Goal: Task Accomplishment & Management: Complete application form

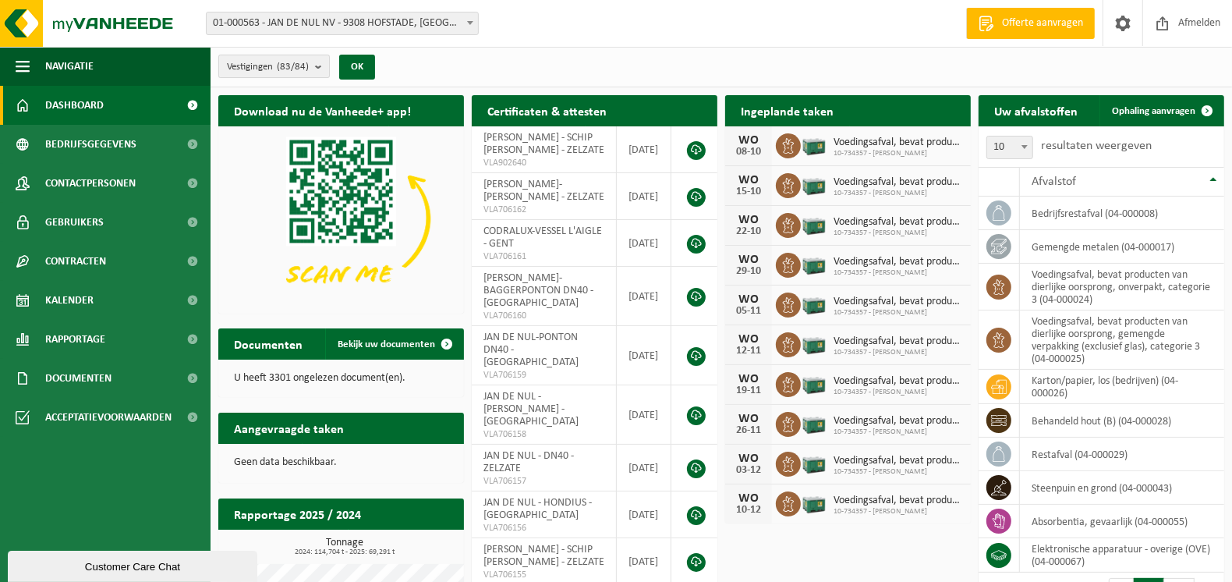
click at [313, 63] on button "Vestigingen (83/84)" at bounding box center [274, 66] width 112 height 23
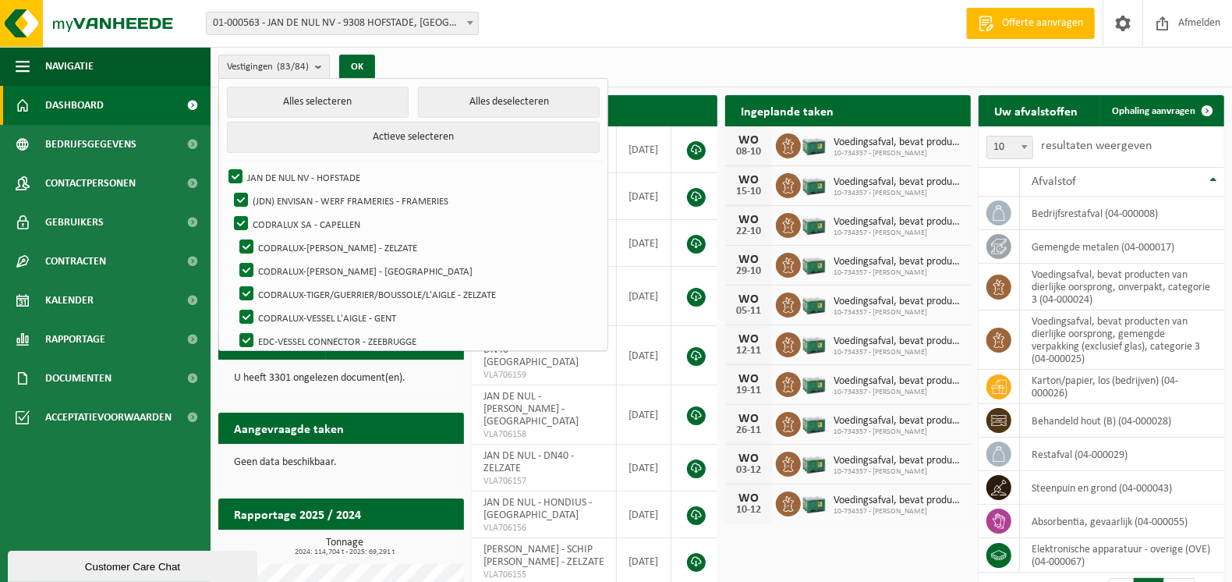
click at [321, 68] on b "submit" at bounding box center [322, 66] width 14 height 23
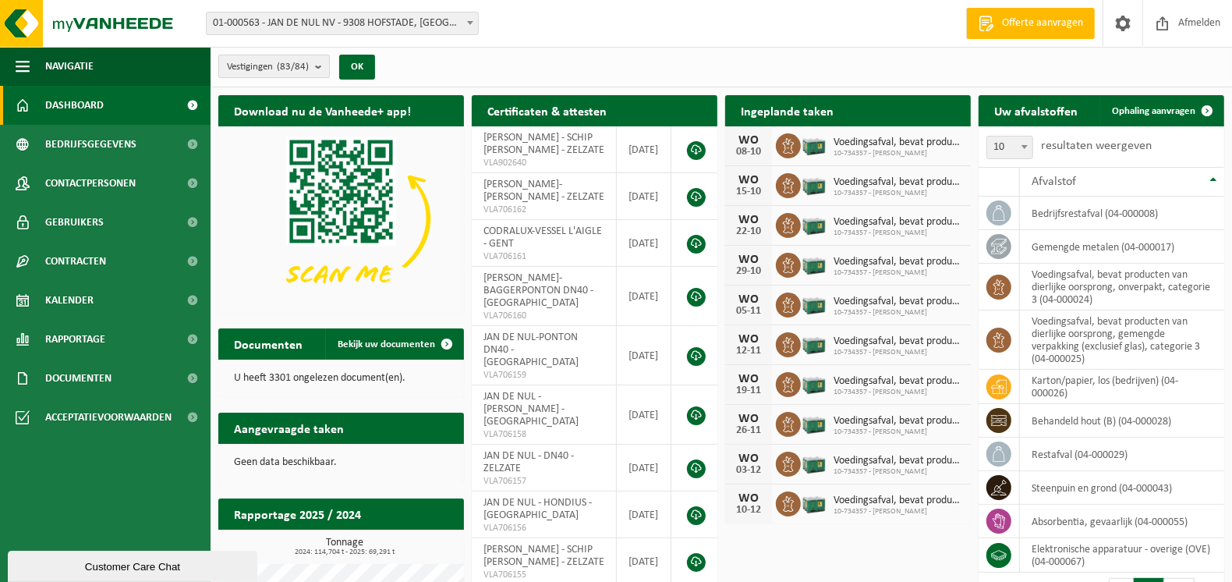
click at [321, 68] on b "submit" at bounding box center [322, 66] width 14 height 22
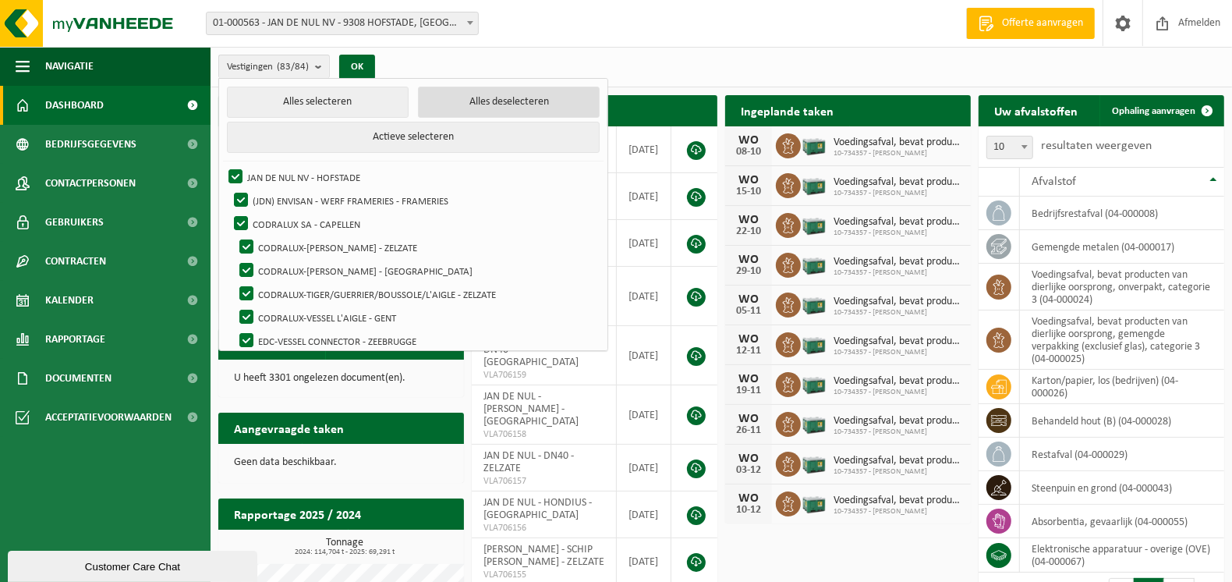
click at [514, 104] on button "Alles deselecteren" at bounding box center [509, 102] width 182 height 31
checkbox input "false"
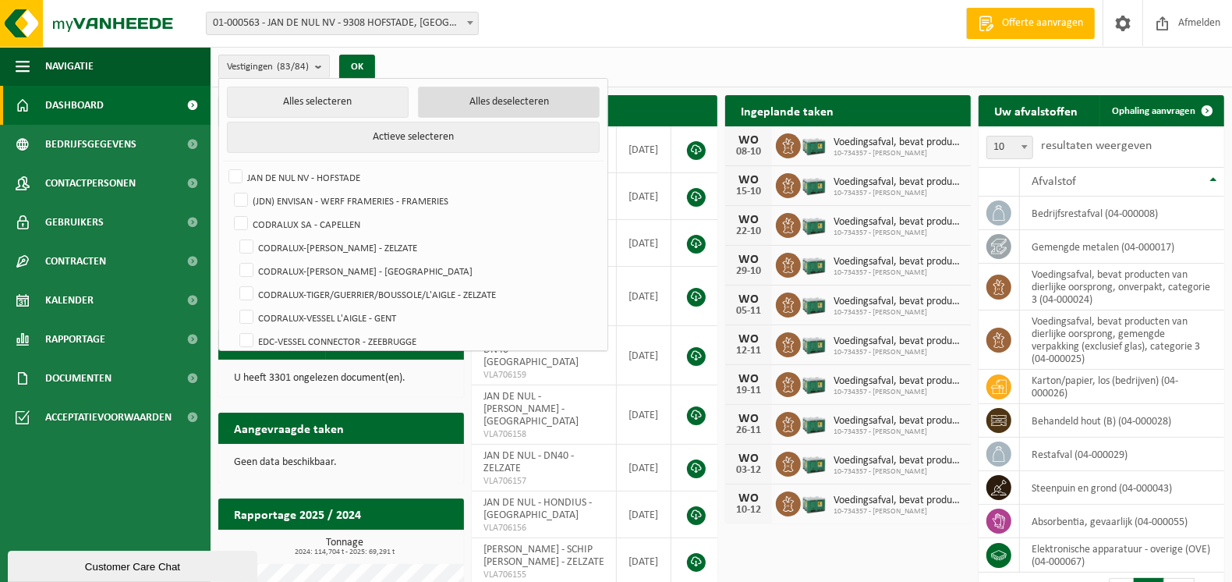
checkbox input "false"
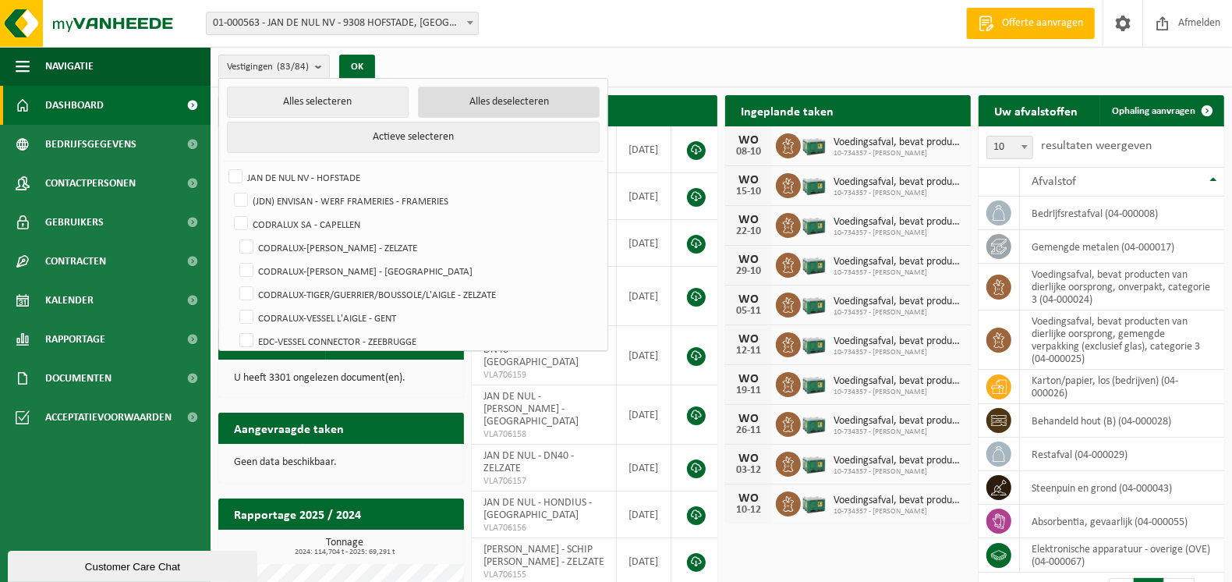
checkbox input "false"
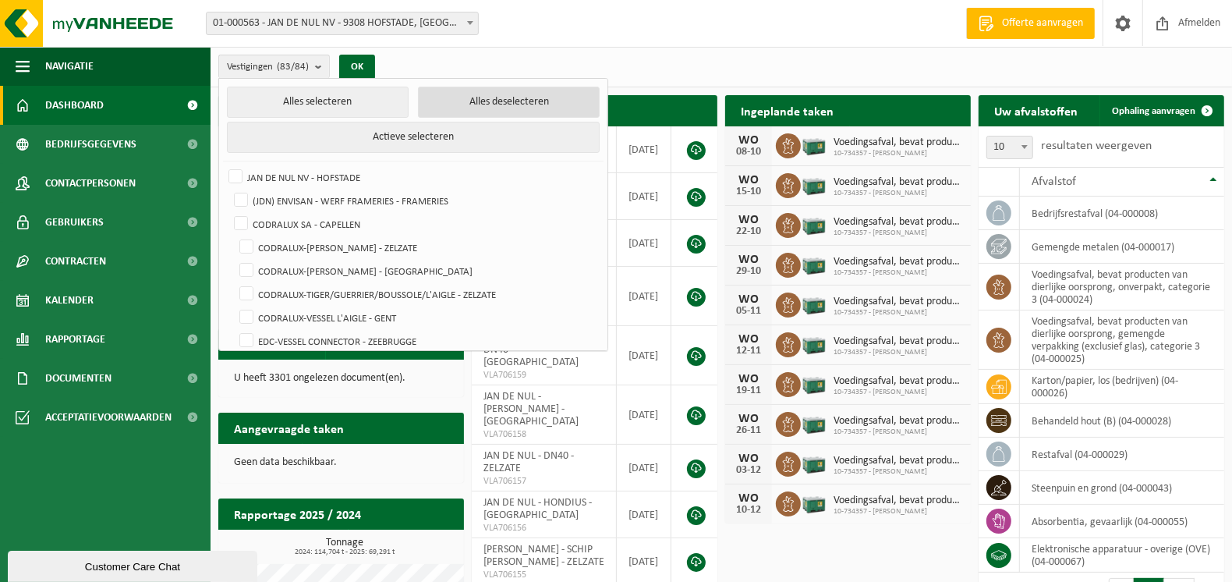
checkbox input "false"
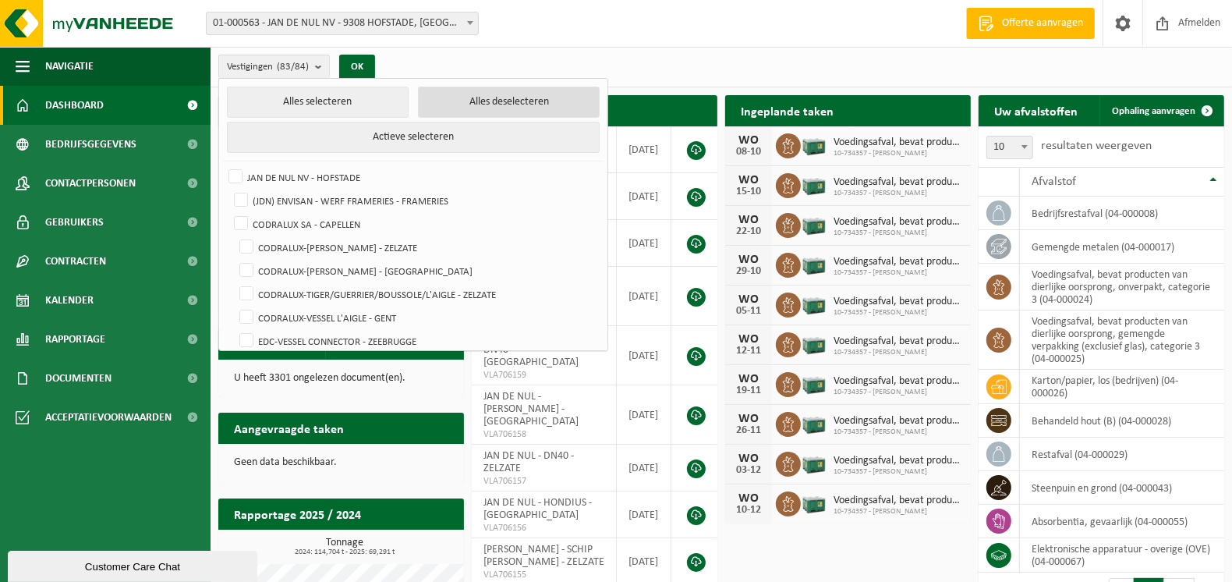
checkbox input "false"
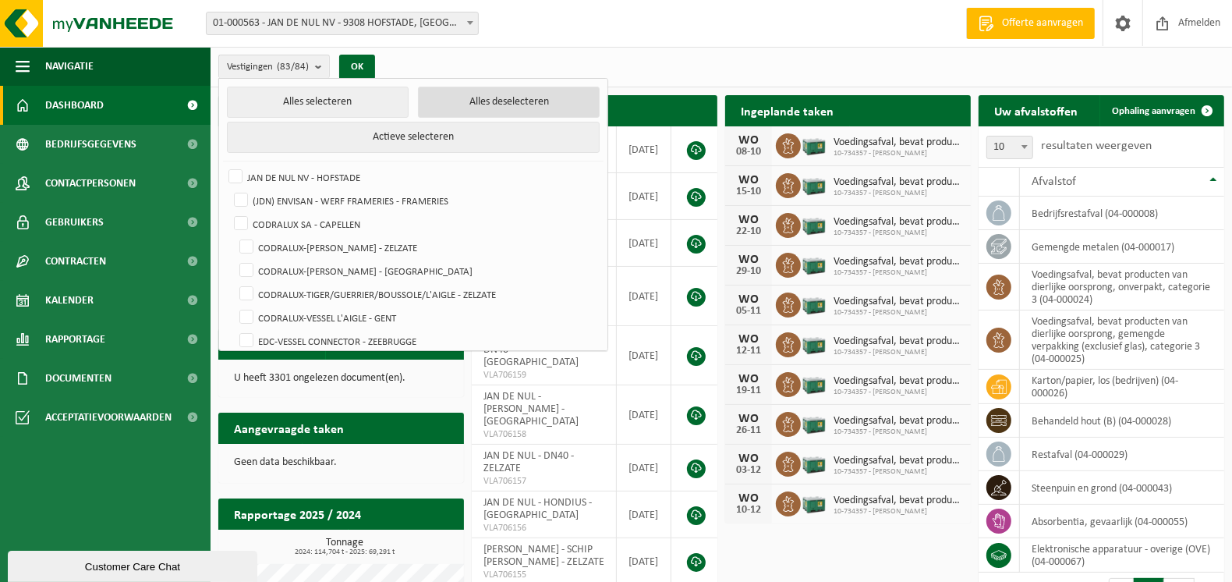
checkbox input "false"
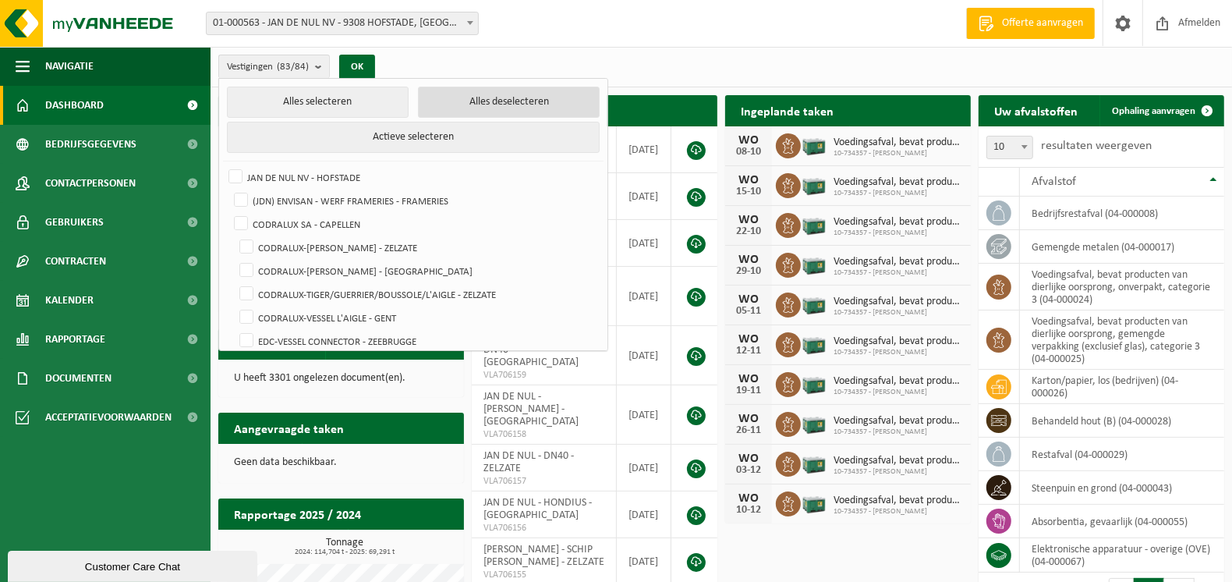
checkbox input "false"
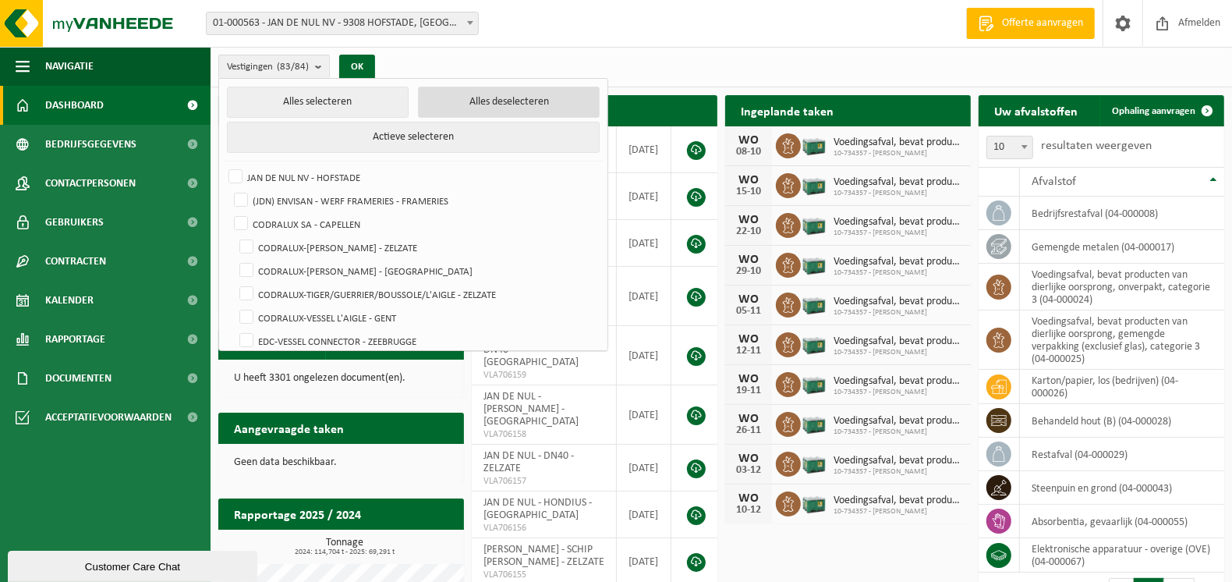
checkbox input "false"
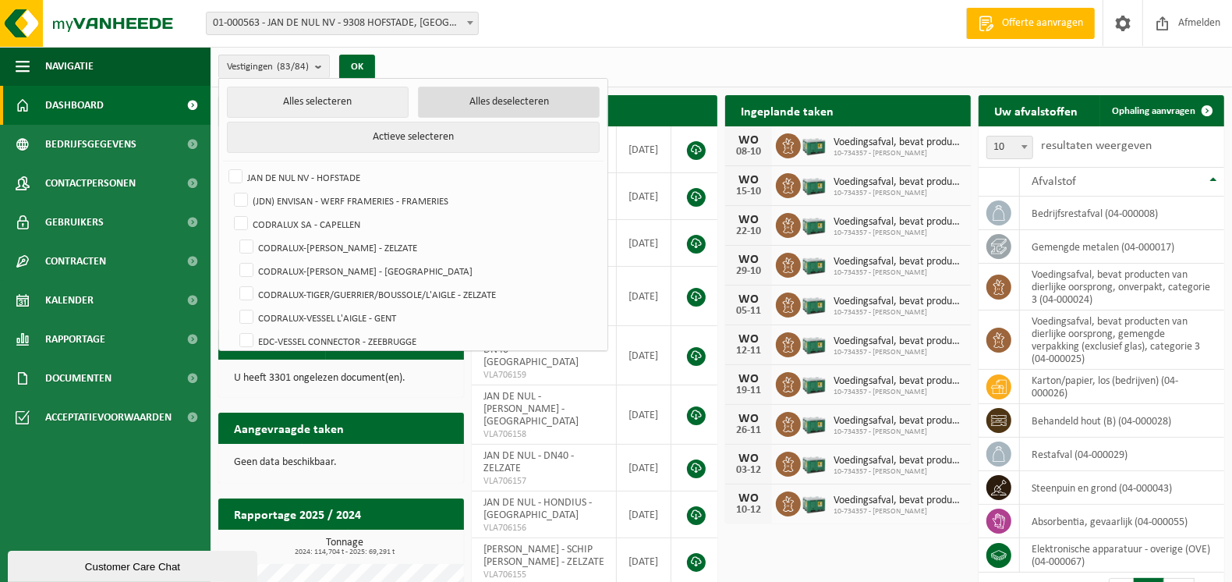
checkbox input "false"
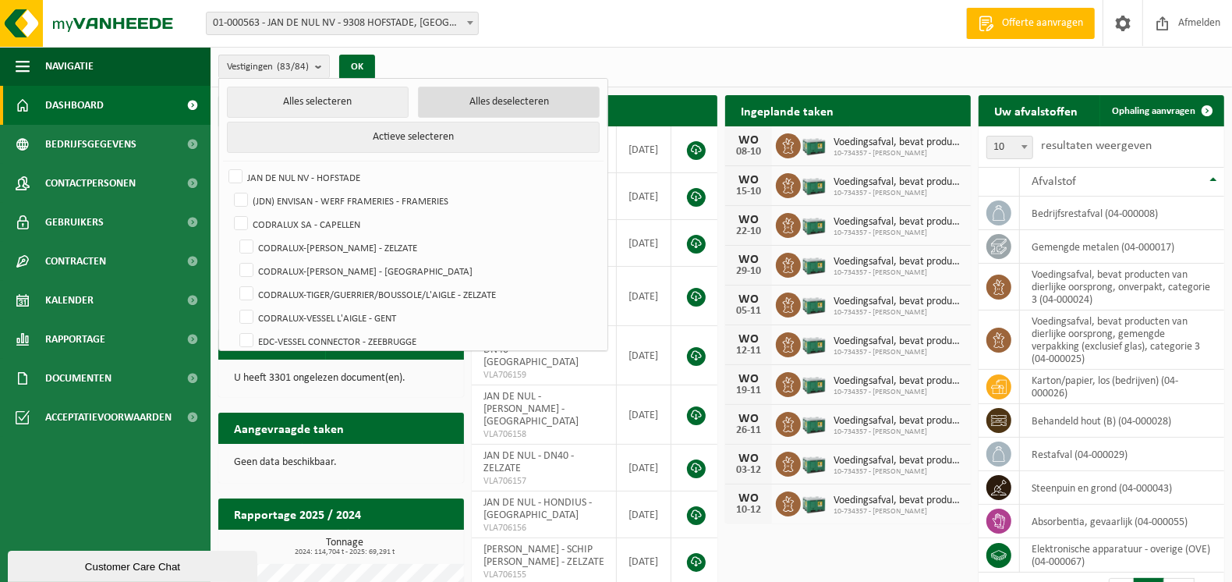
checkbox input "false"
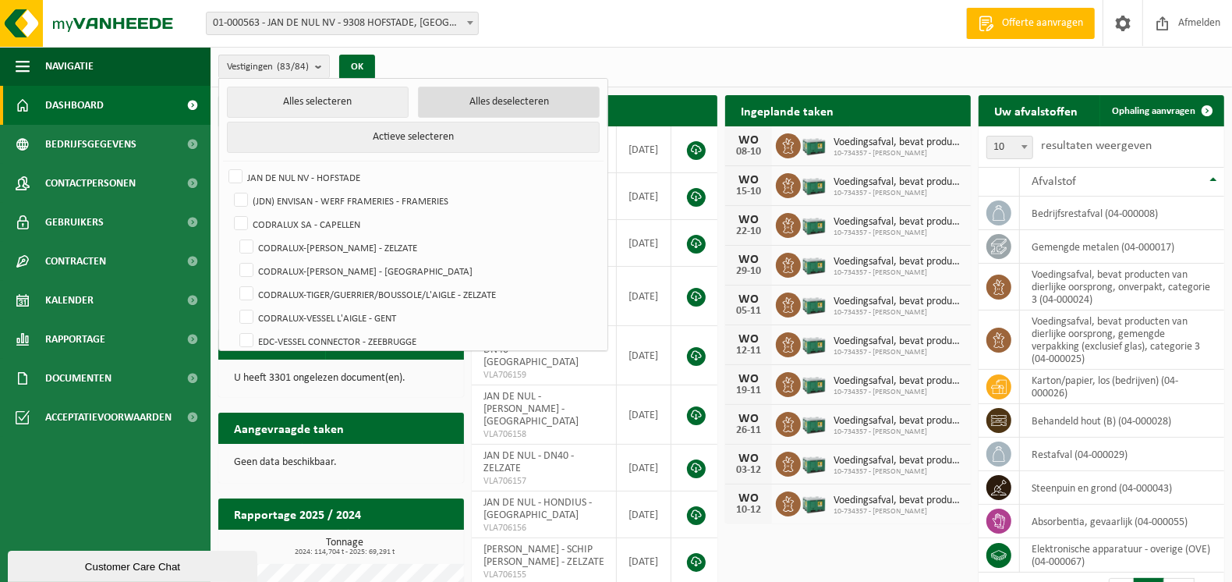
checkbox input "false"
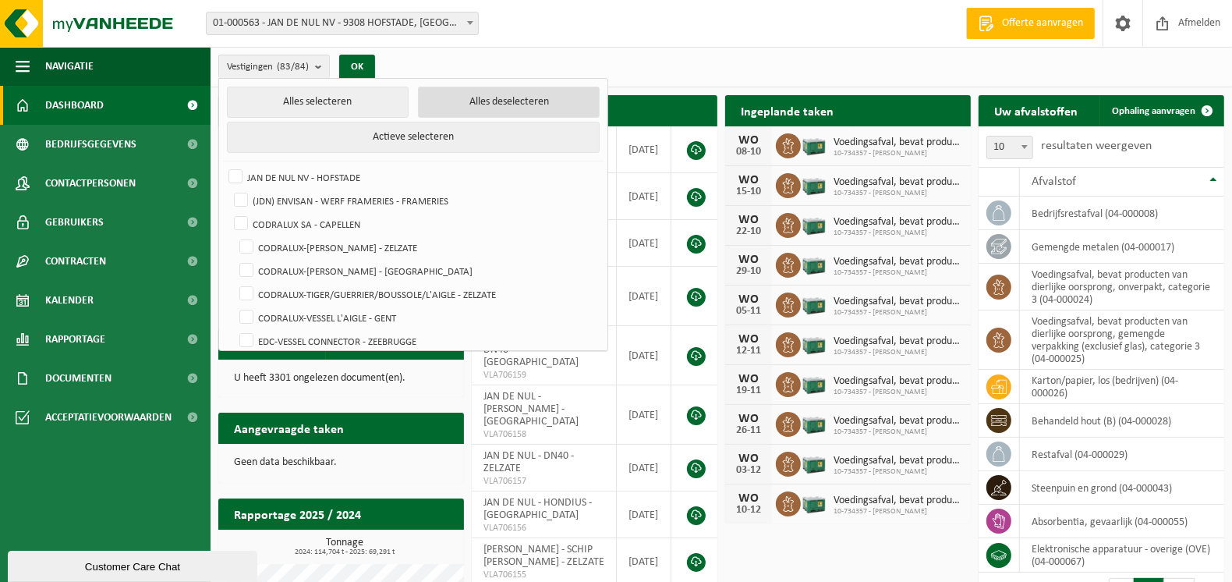
checkbox input "false"
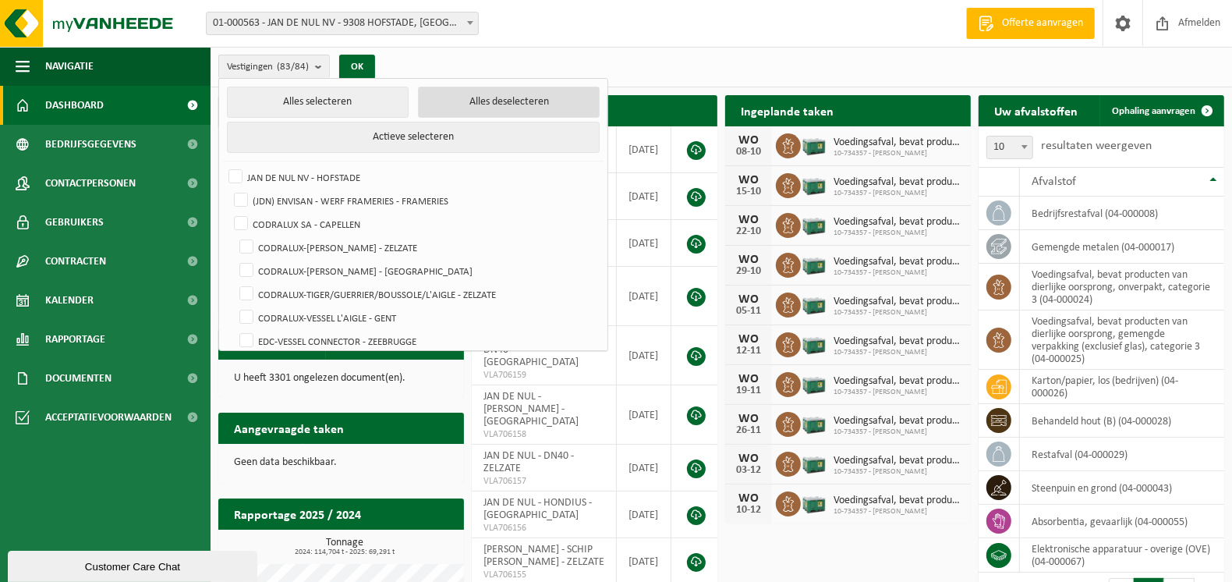
checkbox input "false"
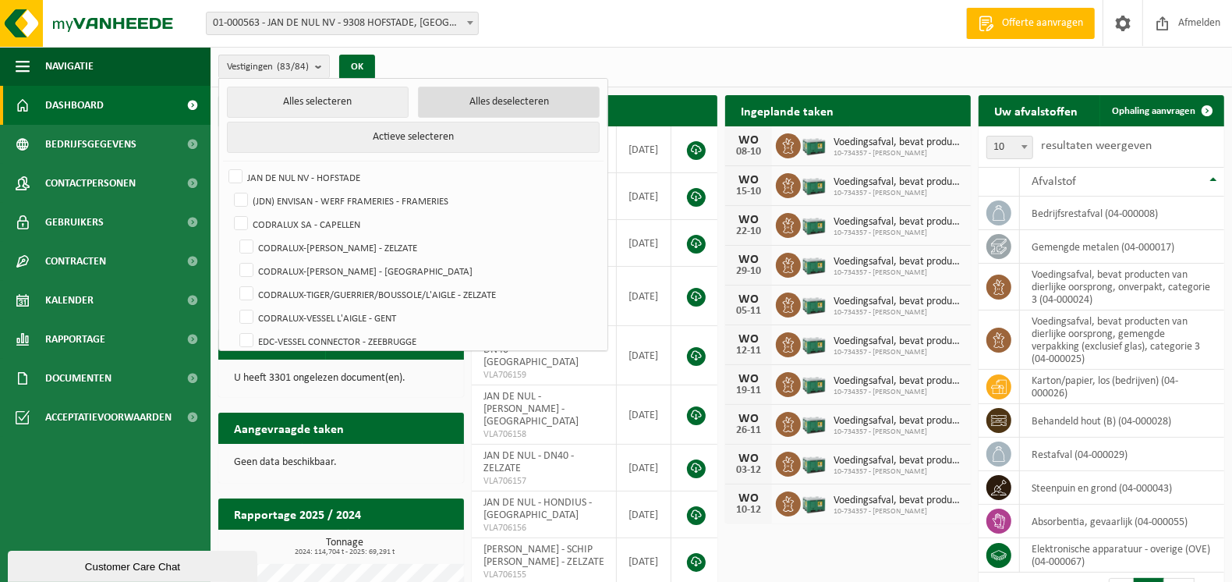
checkbox input "false"
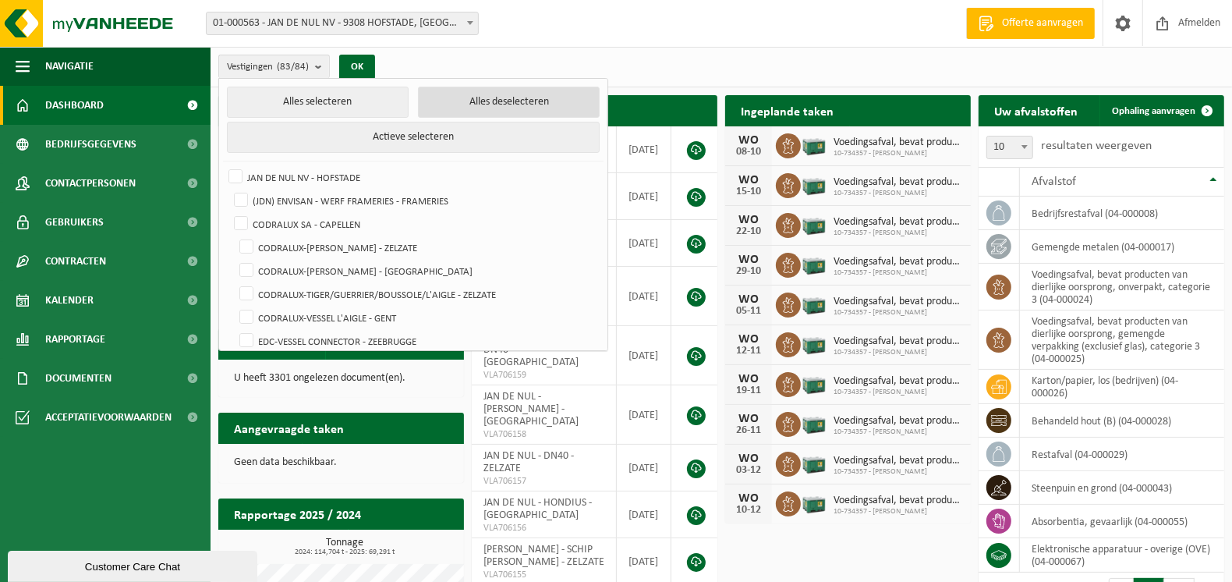
checkbox input "false"
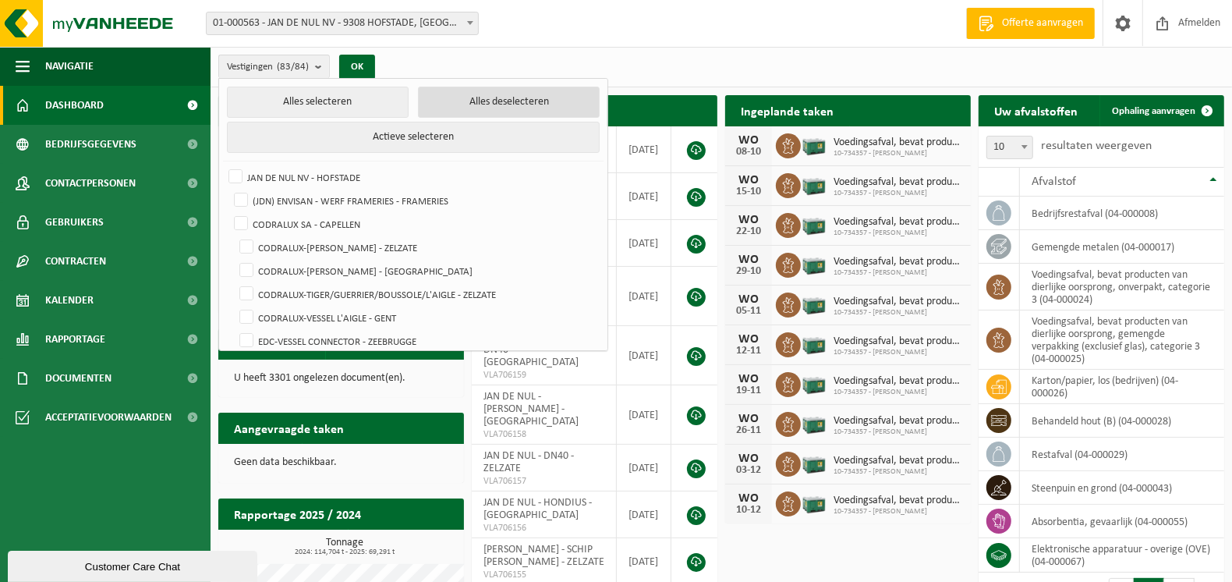
checkbox input "false"
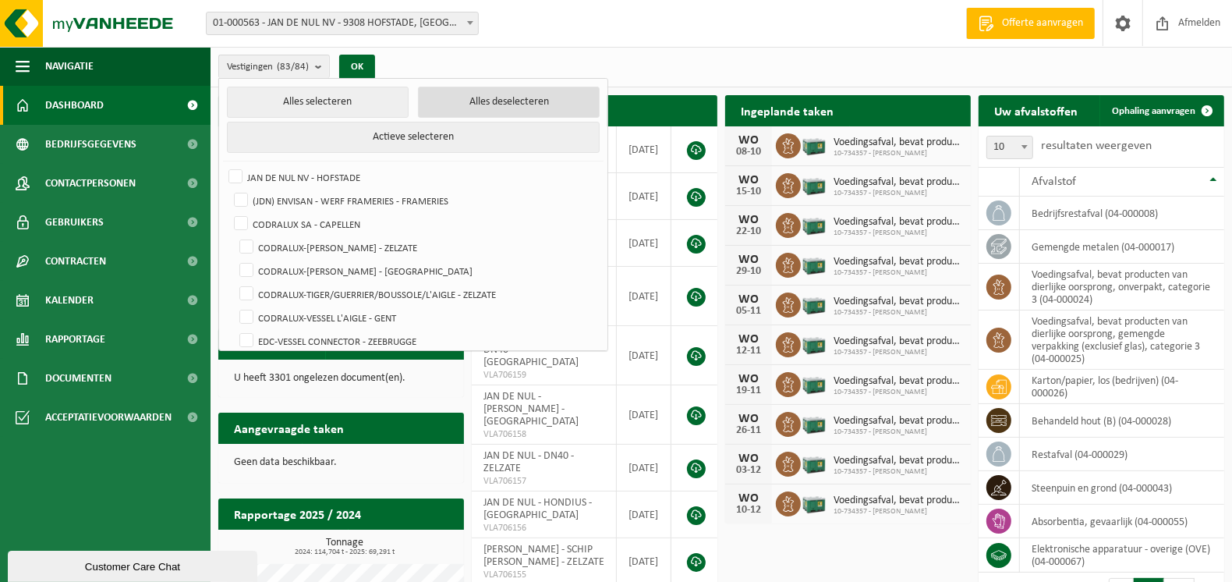
checkbox input "false"
click at [480, 97] on button "Alles deselecteren" at bounding box center [509, 102] width 182 height 31
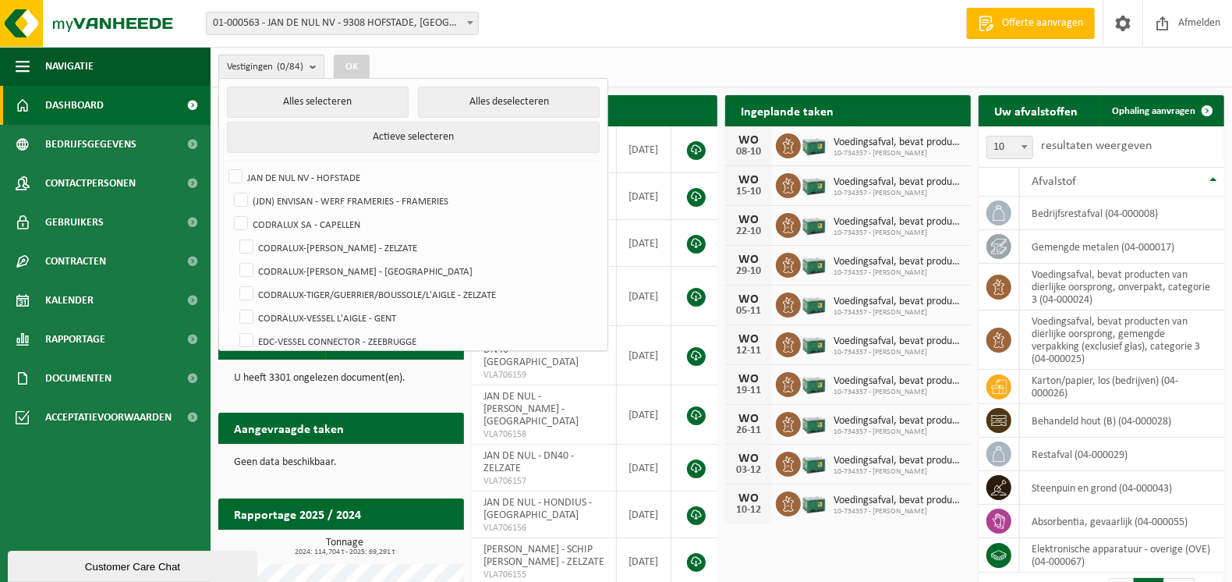
click at [315, 65] on b "submit" at bounding box center [317, 66] width 14 height 23
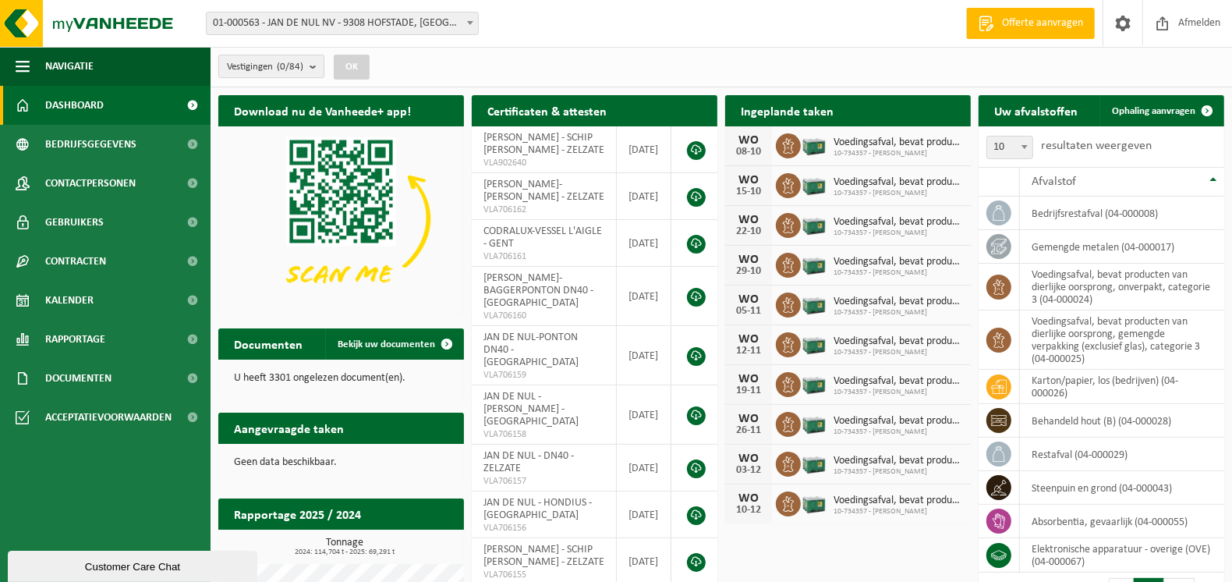
click at [316, 65] on b "submit" at bounding box center [317, 66] width 14 height 22
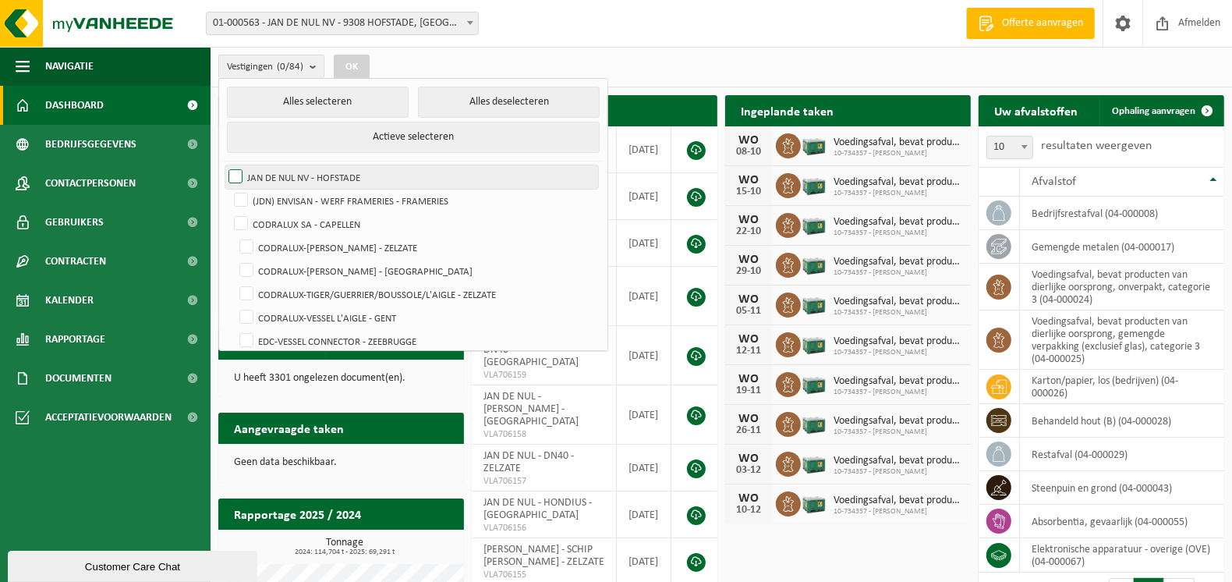
click at [233, 176] on label "JAN DE NUL NV - HOFSTADE" at bounding box center [411, 176] width 373 height 23
click at [223, 165] on input "JAN DE NUL NV - HOFSTADE" at bounding box center [222, 165] width 1 height 1
checkbox input "true"
click at [363, 62] on button "OK" at bounding box center [352, 67] width 36 height 25
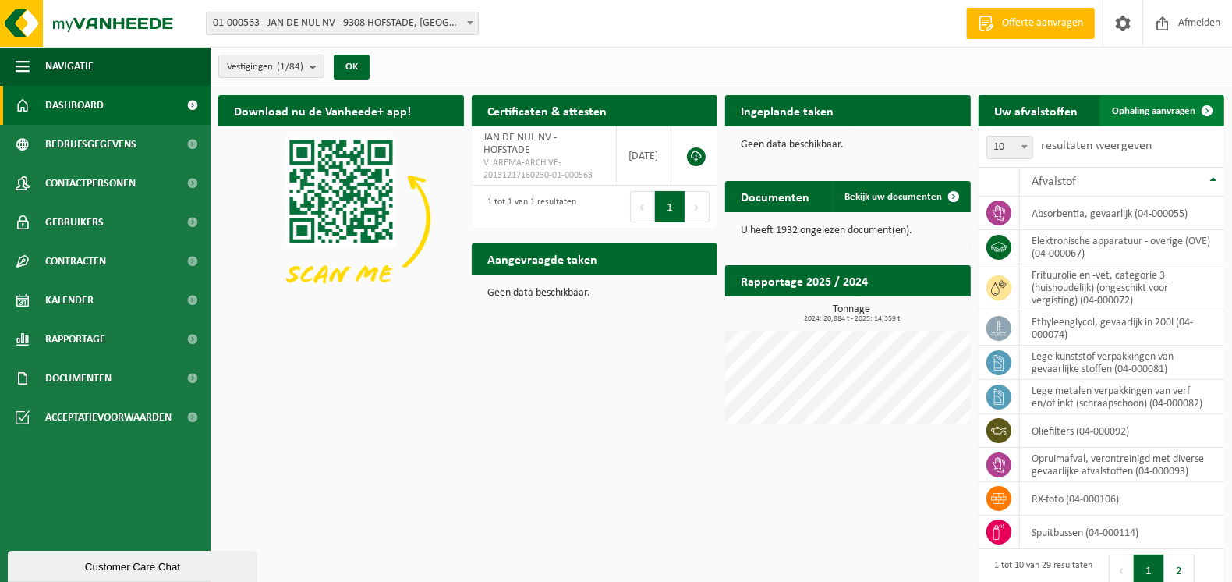
click at [1157, 109] on span "Ophaling aanvragen" at bounding box center [1153, 111] width 83 height 10
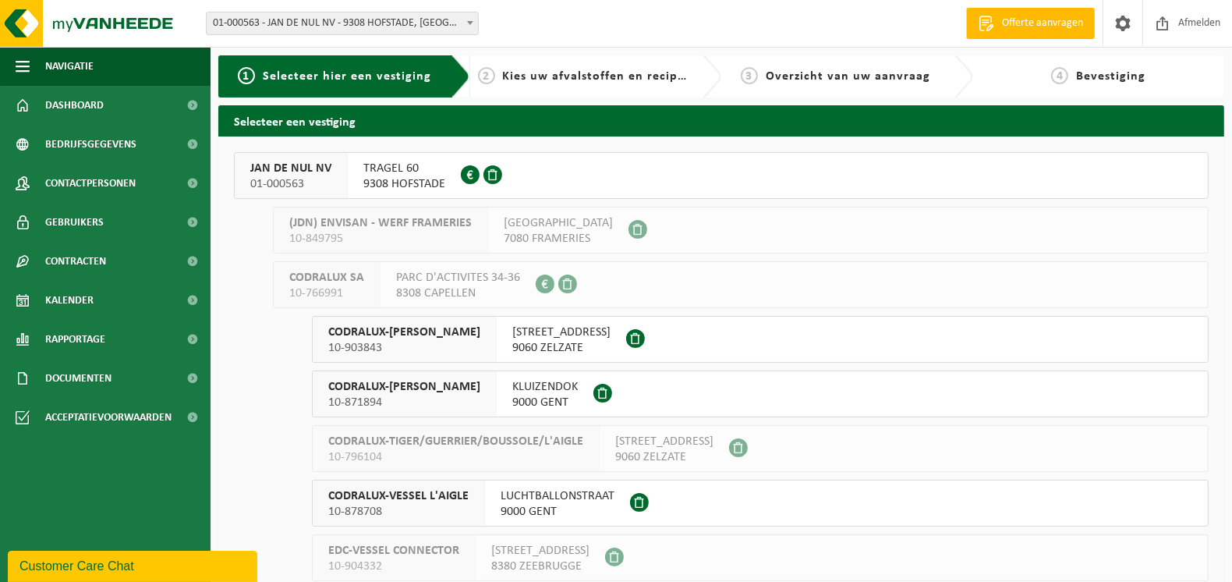
click at [262, 172] on span "JAN DE NUL NV" at bounding box center [290, 169] width 81 height 16
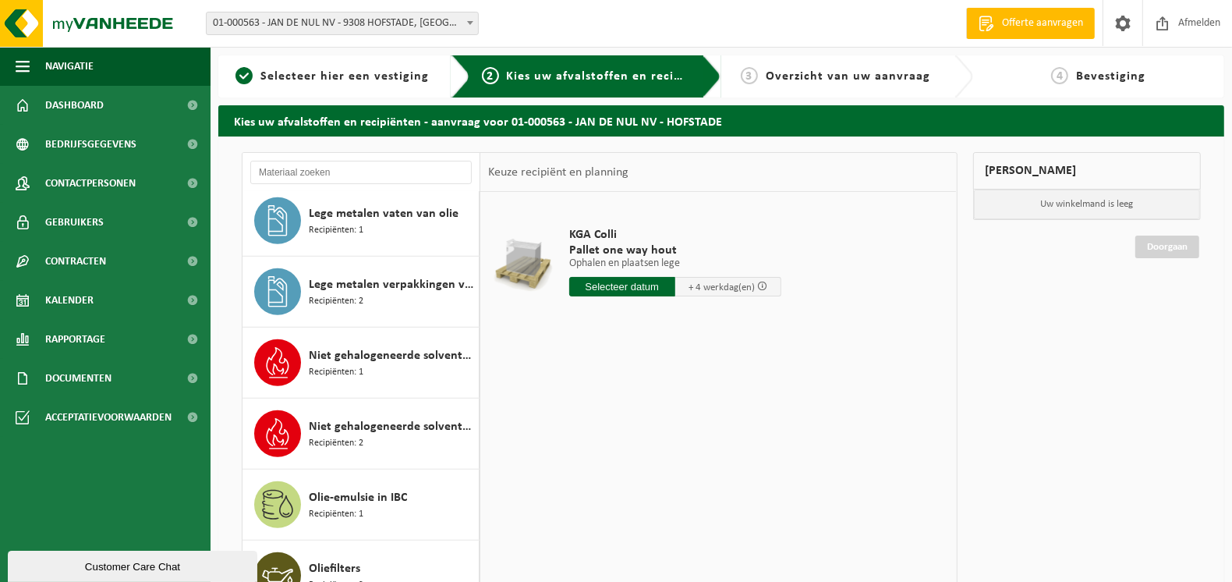
scroll to position [935, 0]
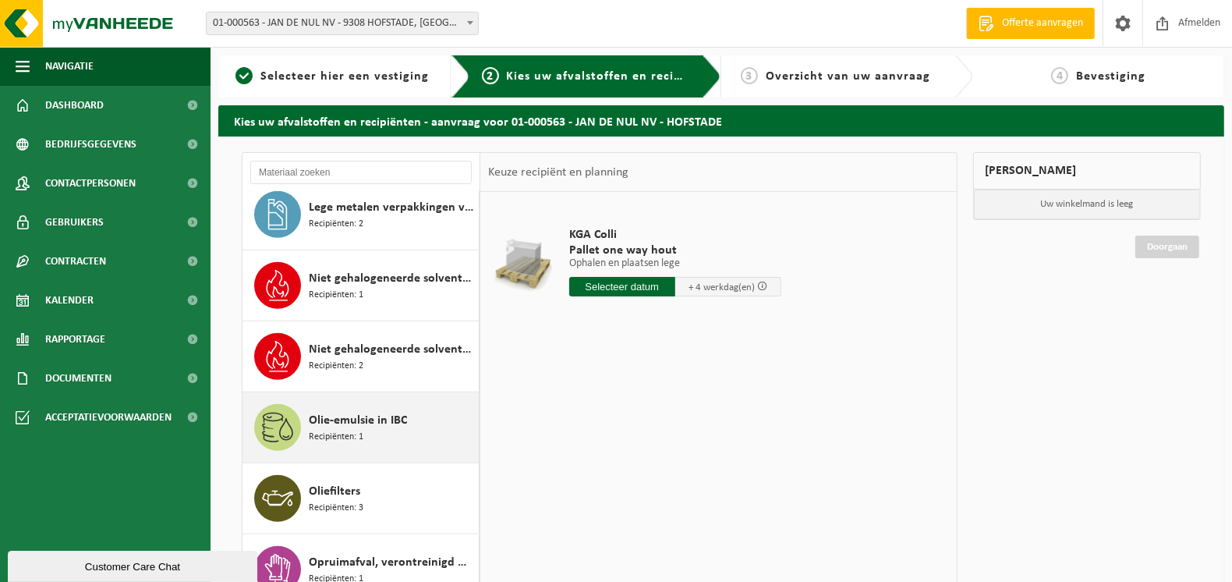
click at [335, 423] on span "Olie-emulsie in IBC" at bounding box center [358, 420] width 98 height 19
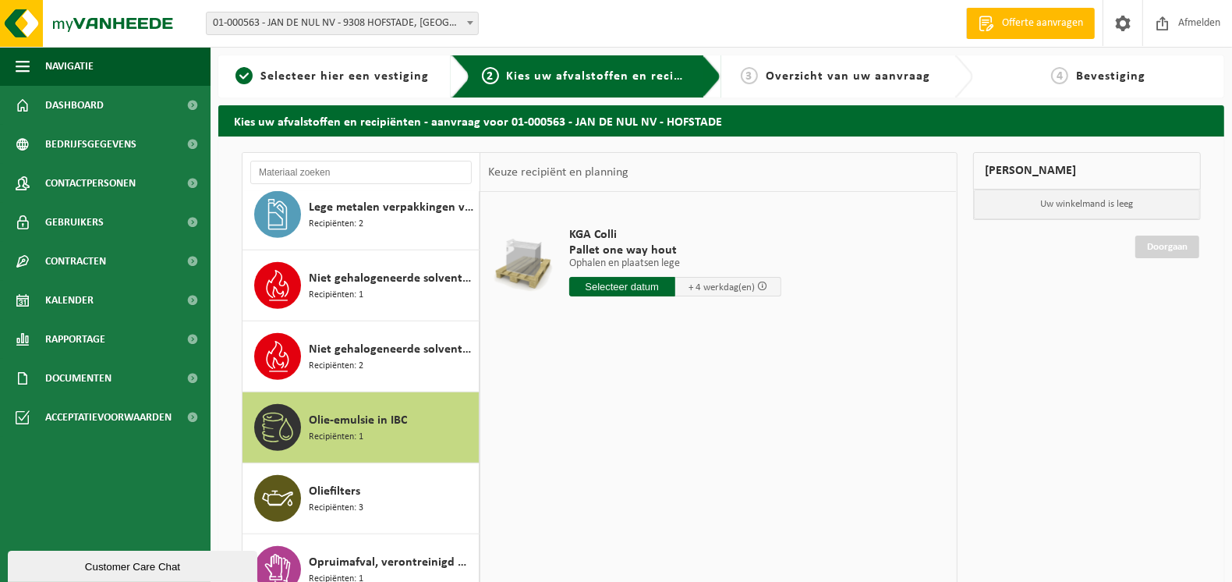
scroll to position [1133, 0]
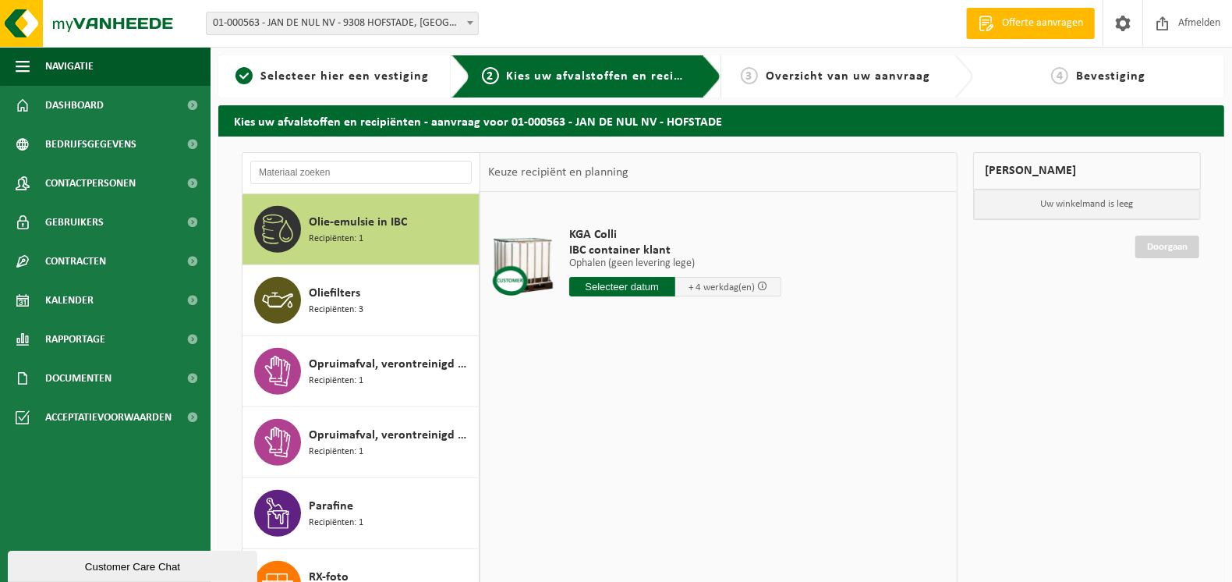
click at [623, 285] on input "text" at bounding box center [622, 286] width 106 height 19
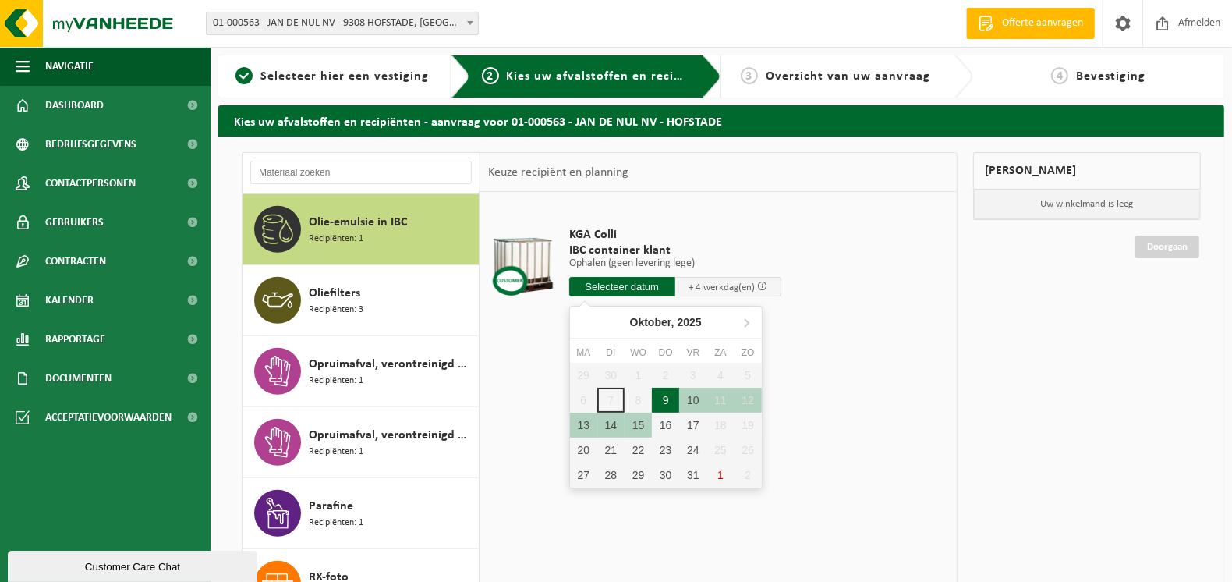
click at [671, 403] on div "9" at bounding box center [665, 400] width 27 height 25
type input "Van 2025-10-09"
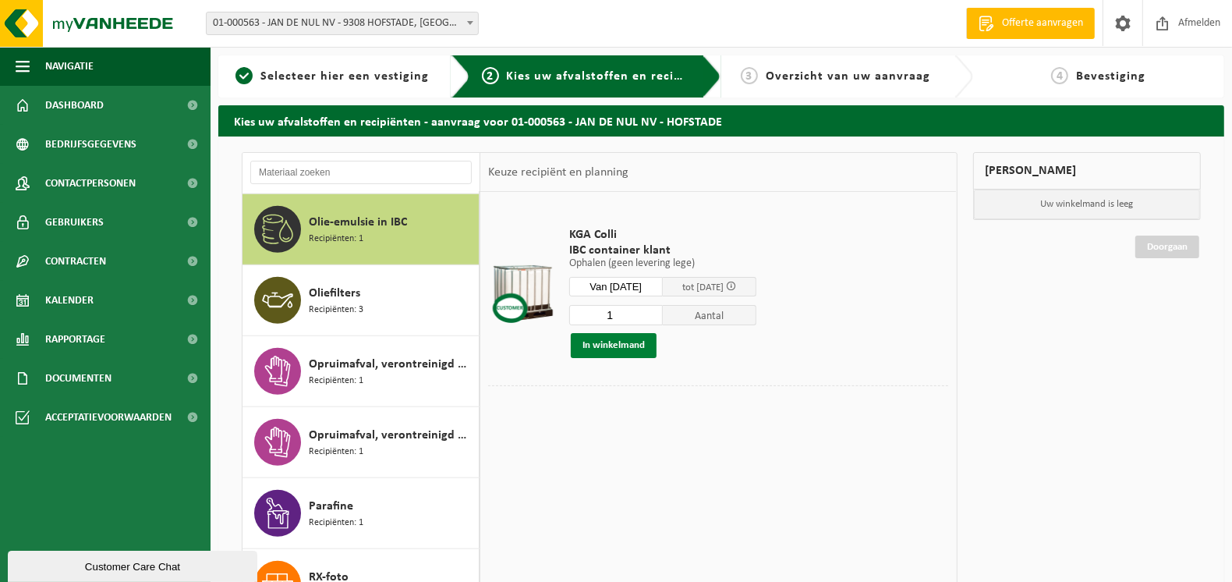
click at [634, 343] on button "In winkelmand" at bounding box center [614, 345] width 86 height 25
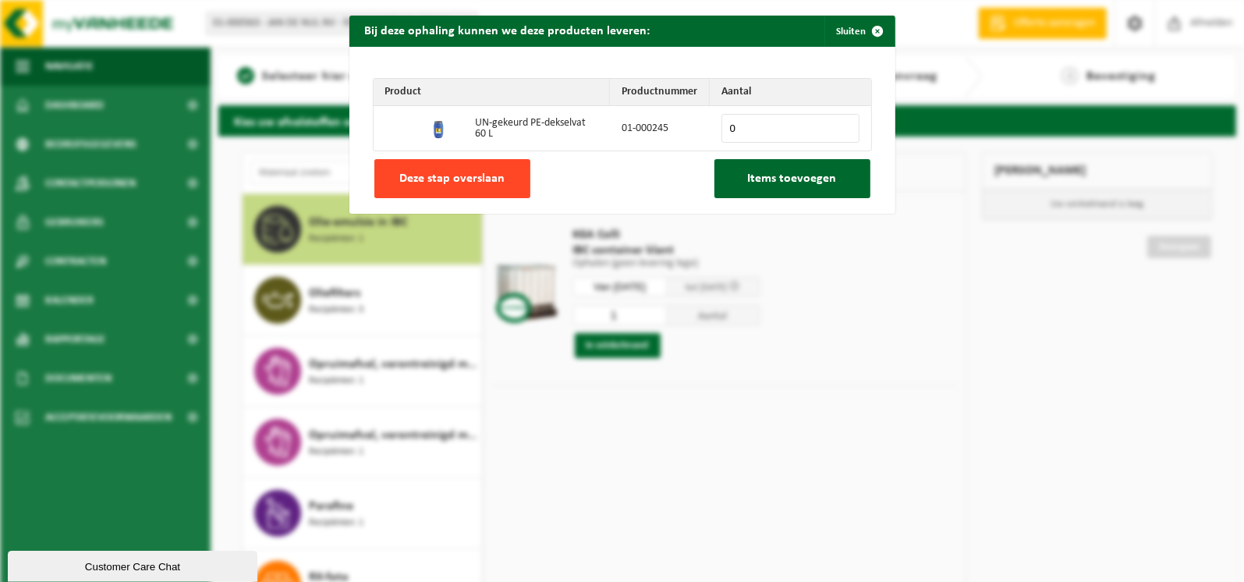
click at [447, 186] on button "Deze stap overslaan" at bounding box center [452, 178] width 156 height 39
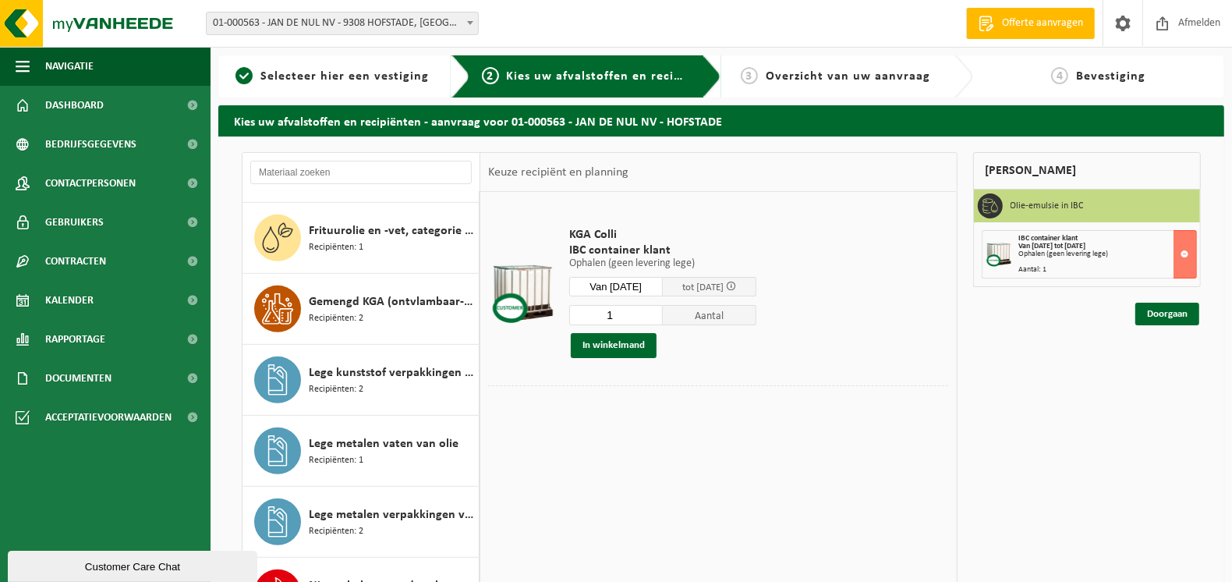
scroll to position [665, 0]
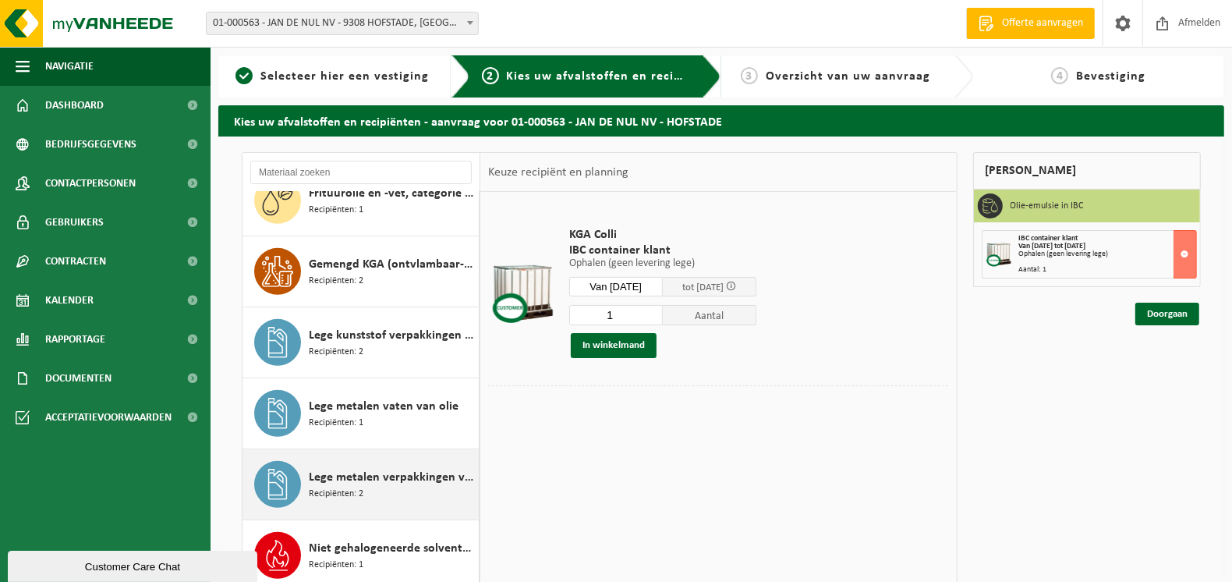
click at [375, 478] on span "Lege metalen verpakkingen van verf en/of inkt (schraapschoon)" at bounding box center [392, 477] width 166 height 19
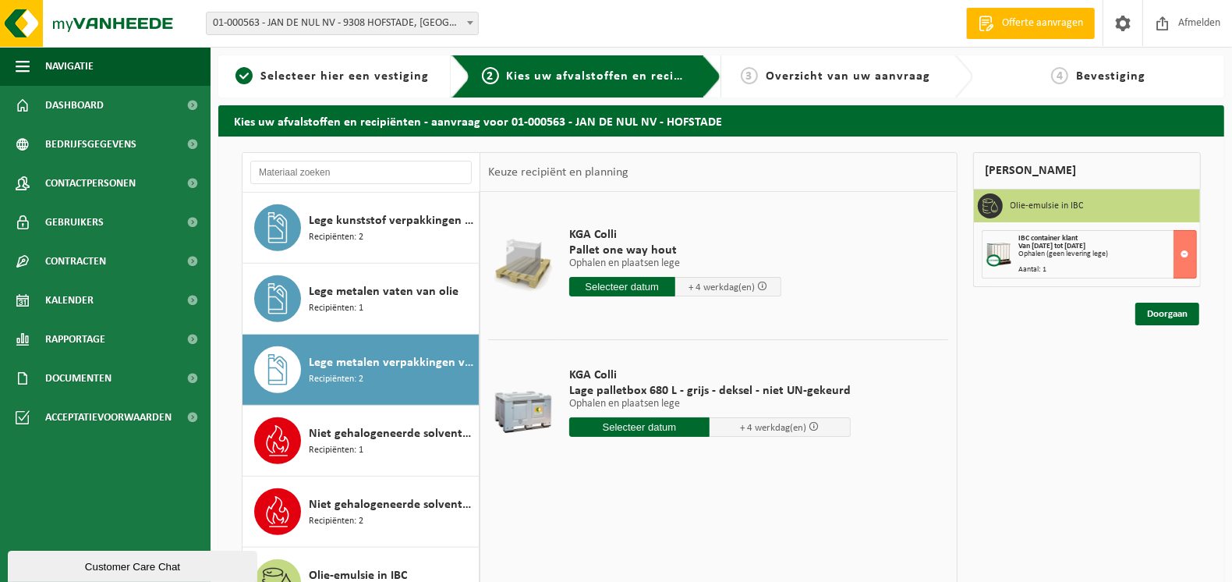
scroll to position [764, 0]
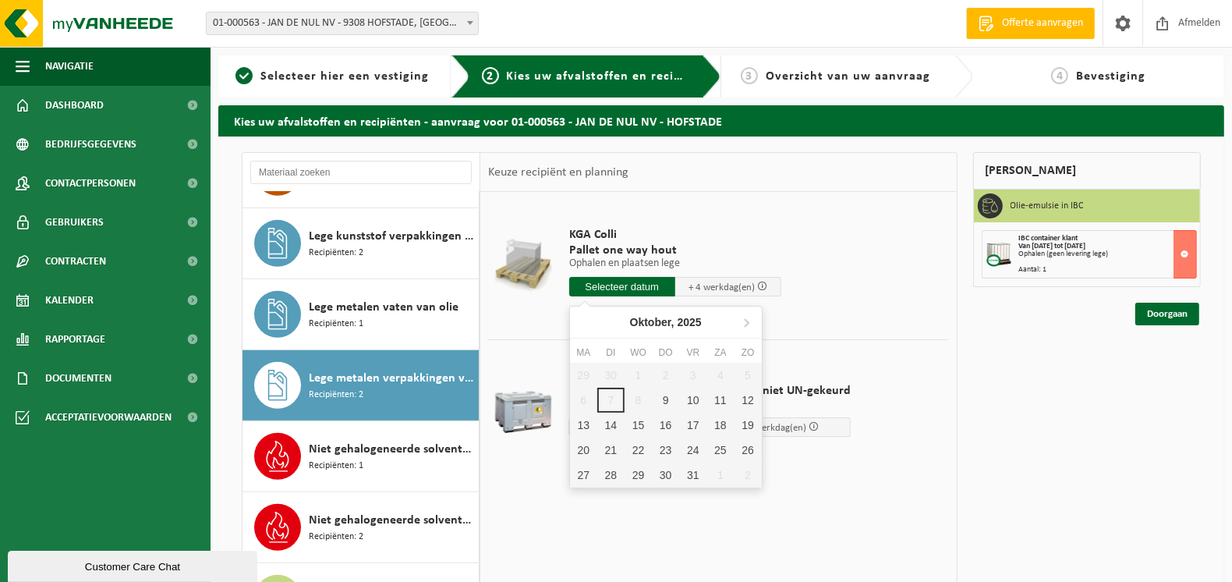
click at [631, 282] on input "text" at bounding box center [622, 286] width 106 height 19
click at [664, 402] on div "9" at bounding box center [665, 400] width 27 height 25
type input "Van 2025-10-09"
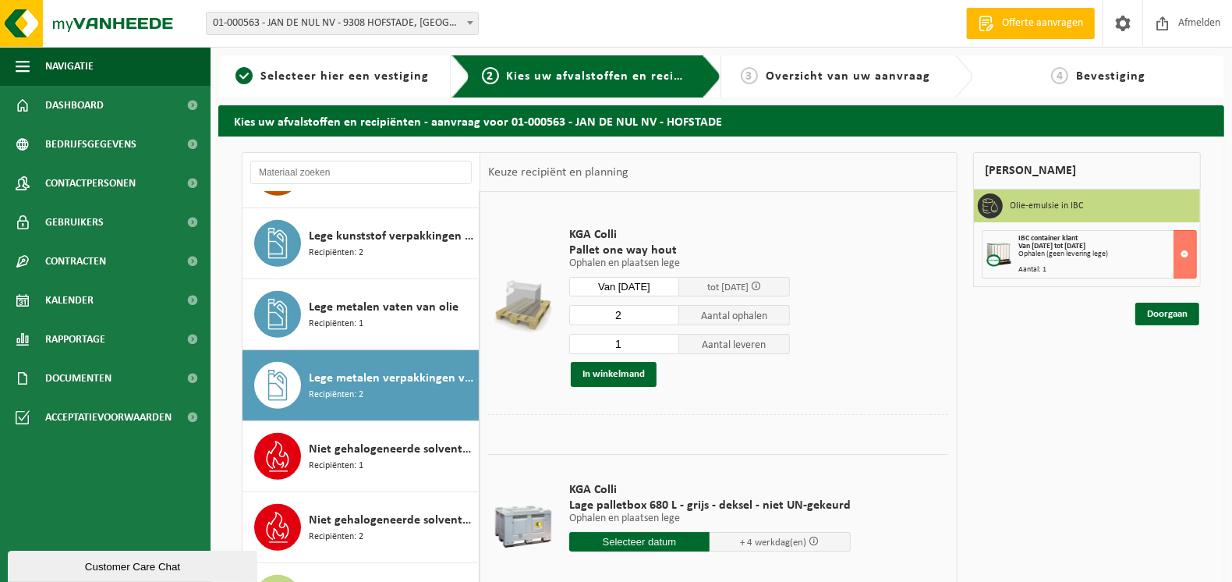
click at [672, 311] on input "2" at bounding box center [624, 315] width 111 height 20
click at [672, 311] on input "3" at bounding box center [624, 315] width 111 height 20
click at [673, 311] on input "4" at bounding box center [624, 315] width 111 height 20
click at [673, 311] on input "5" at bounding box center [624, 315] width 111 height 20
click at [673, 311] on input "6" at bounding box center [624, 315] width 111 height 20
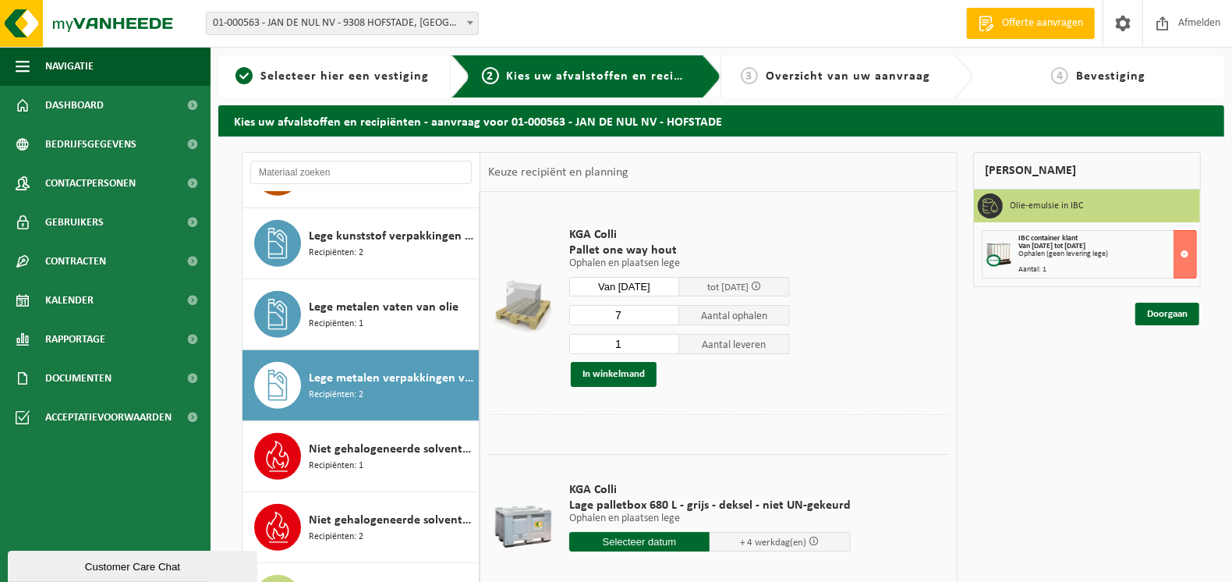
click at [673, 311] on input "7" at bounding box center [624, 315] width 111 height 20
click at [673, 311] on input "8" at bounding box center [624, 315] width 111 height 20
type input "9"
click at [673, 311] on input "9" at bounding box center [624, 315] width 111 height 20
click at [666, 352] on input "1" at bounding box center [624, 344] width 111 height 20
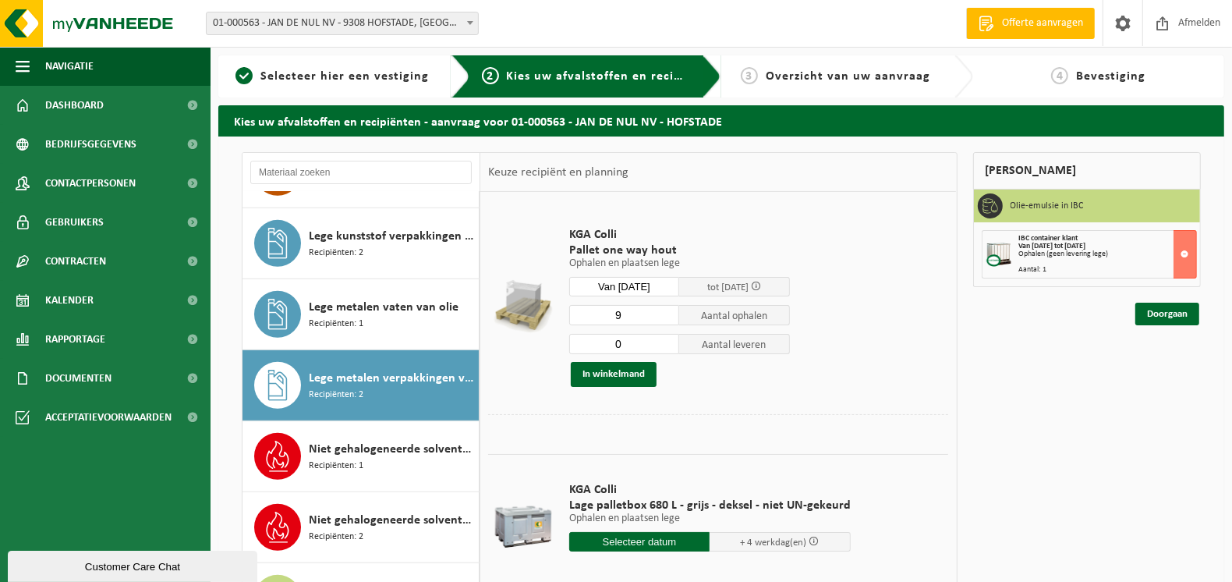
type input "0"
click at [665, 346] on input "0" at bounding box center [624, 344] width 111 height 20
click at [603, 367] on button "In winkelmand" at bounding box center [614, 374] width 86 height 25
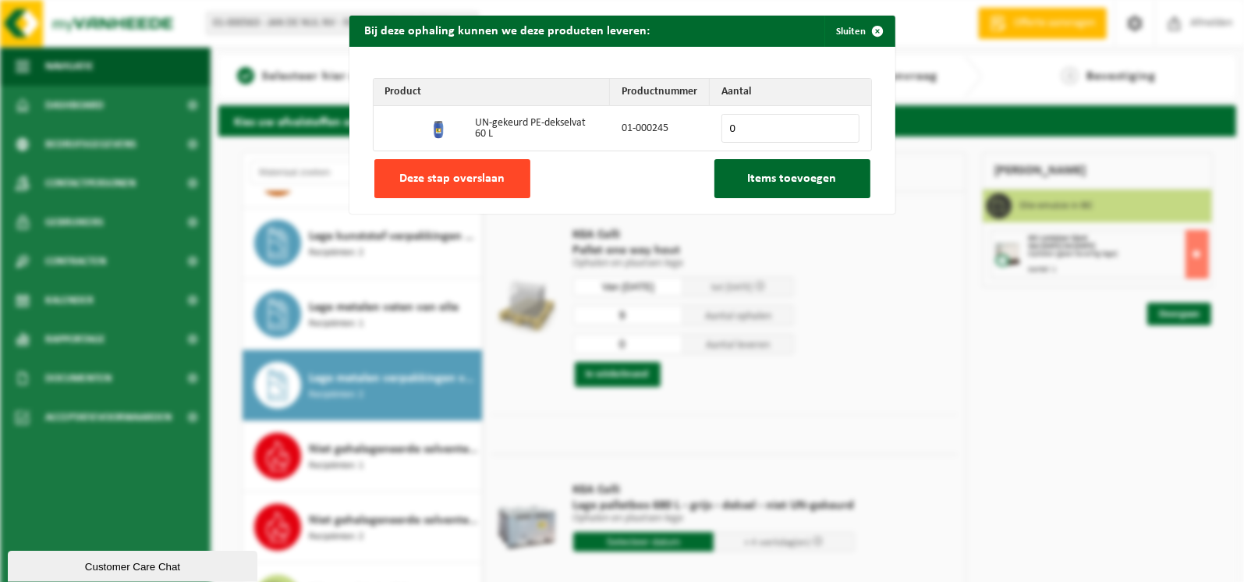
click at [477, 173] on span "Deze stap overslaan" at bounding box center [451, 178] width 105 height 12
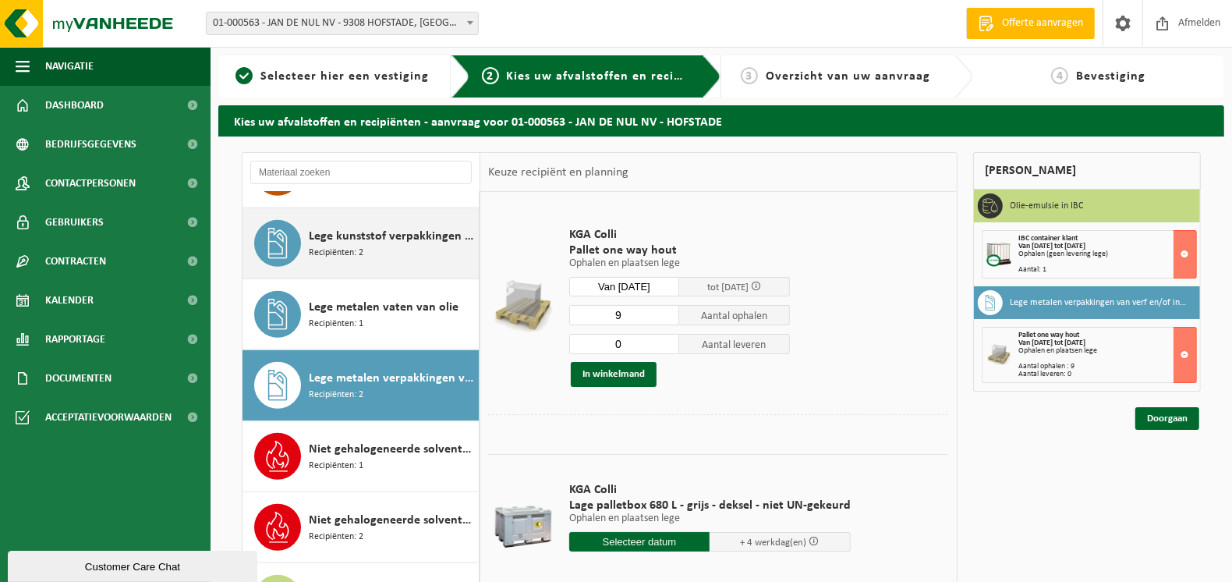
click at [357, 238] on span "Lege kunststof verpakkingen van gevaarlijke stoffen" at bounding box center [392, 236] width 166 height 19
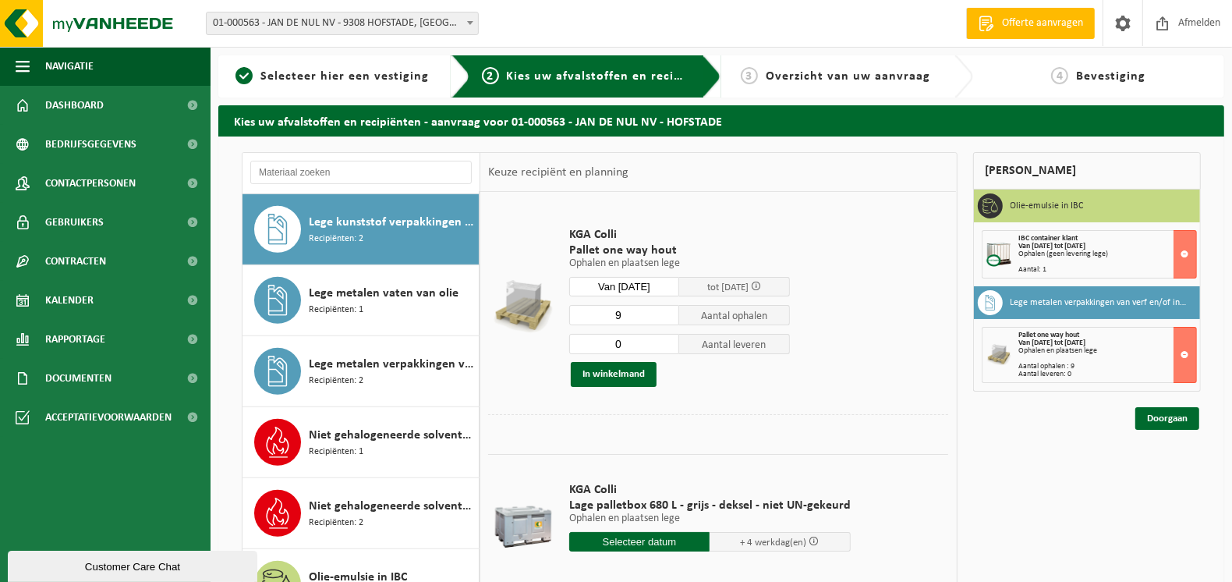
scroll to position [779, 0]
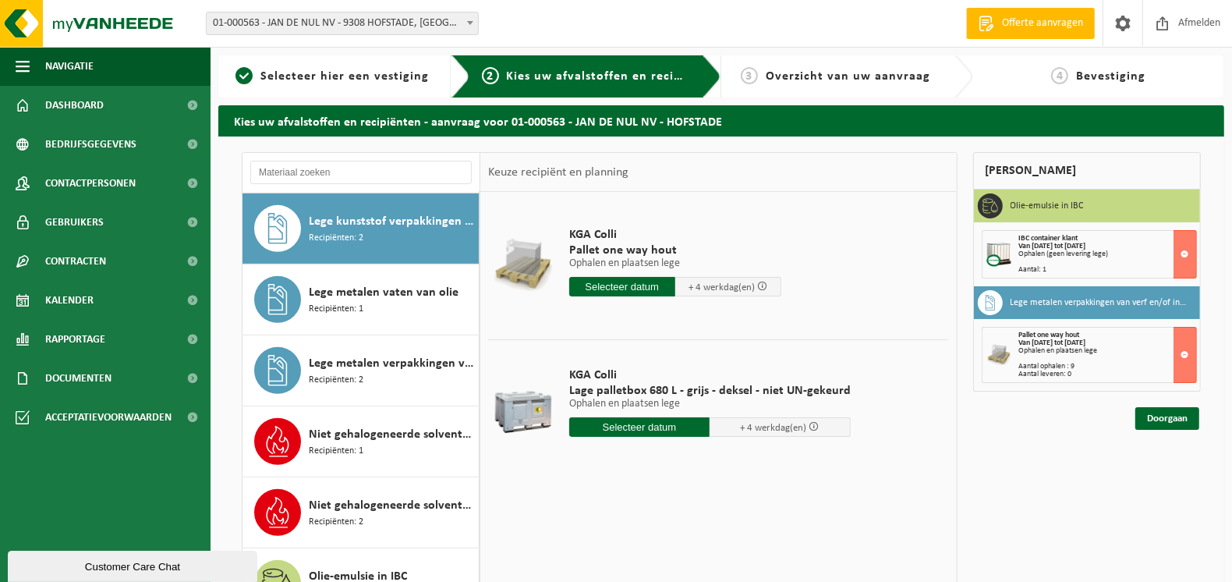
click at [646, 288] on input "text" at bounding box center [622, 286] width 106 height 19
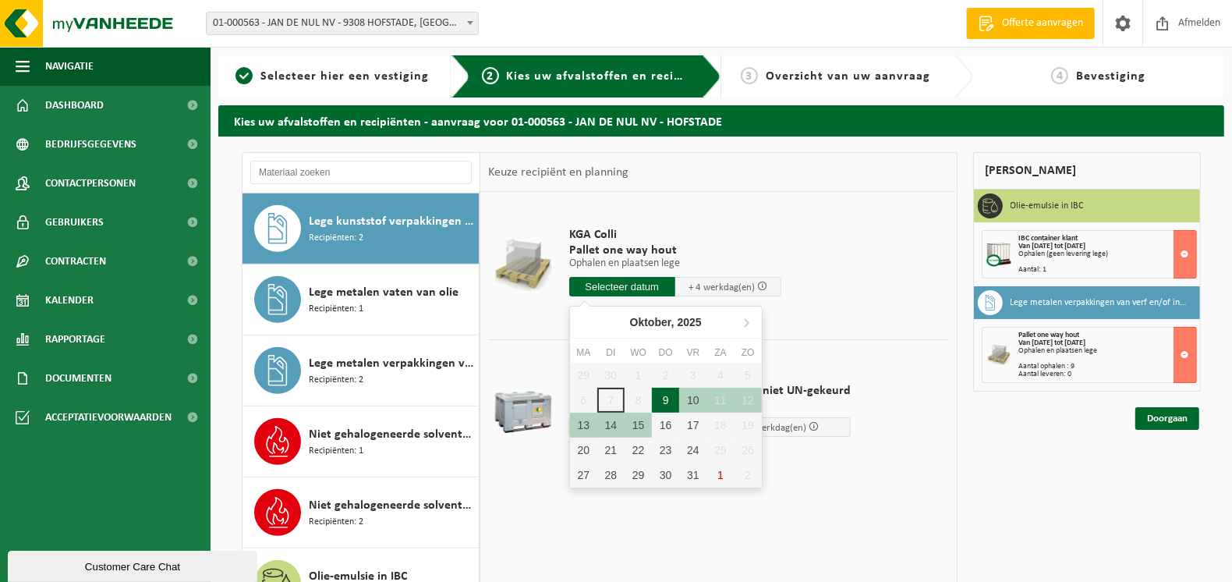
click at [668, 399] on div "9" at bounding box center [665, 400] width 27 height 25
type input "Van 2025-10-09"
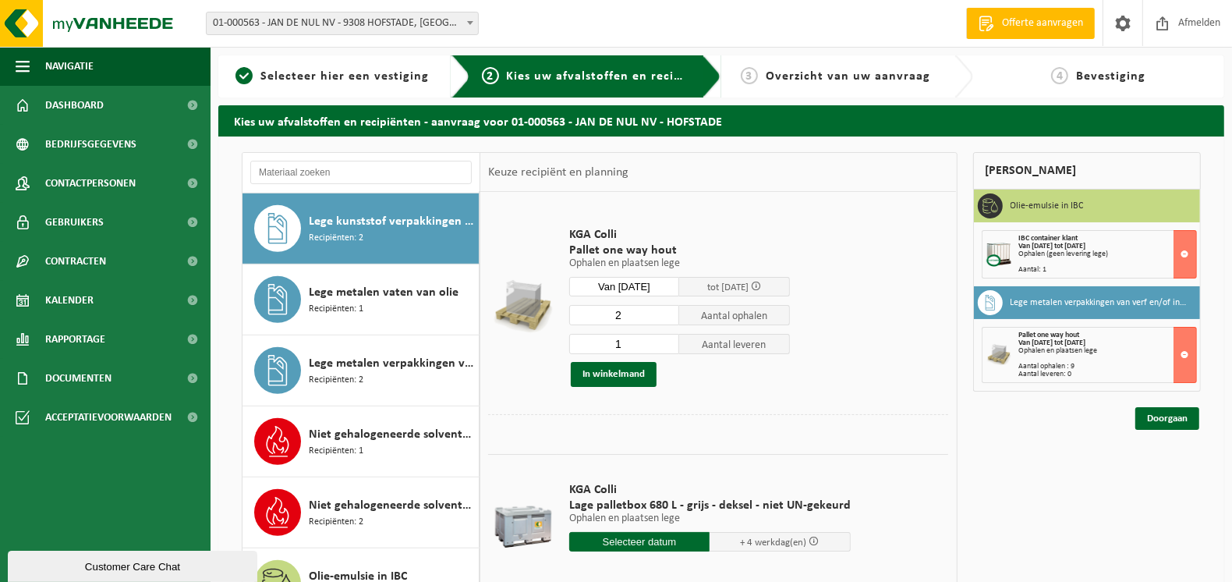
click at [669, 313] on input "2" at bounding box center [624, 315] width 111 height 20
click at [669, 313] on input "3" at bounding box center [624, 315] width 111 height 20
click at [669, 313] on input "4" at bounding box center [624, 315] width 111 height 20
type input "5"
click at [669, 313] on input "5" at bounding box center [624, 315] width 111 height 20
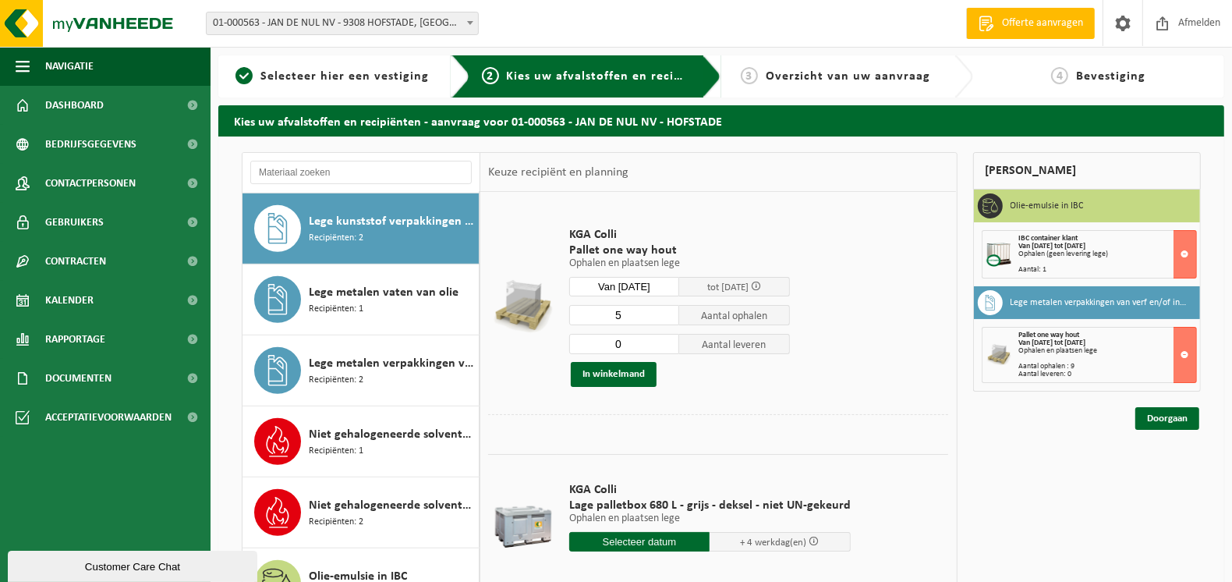
type input "0"
click at [669, 348] on input "0" at bounding box center [624, 344] width 111 height 20
click at [600, 379] on button "In winkelmand" at bounding box center [614, 374] width 86 height 25
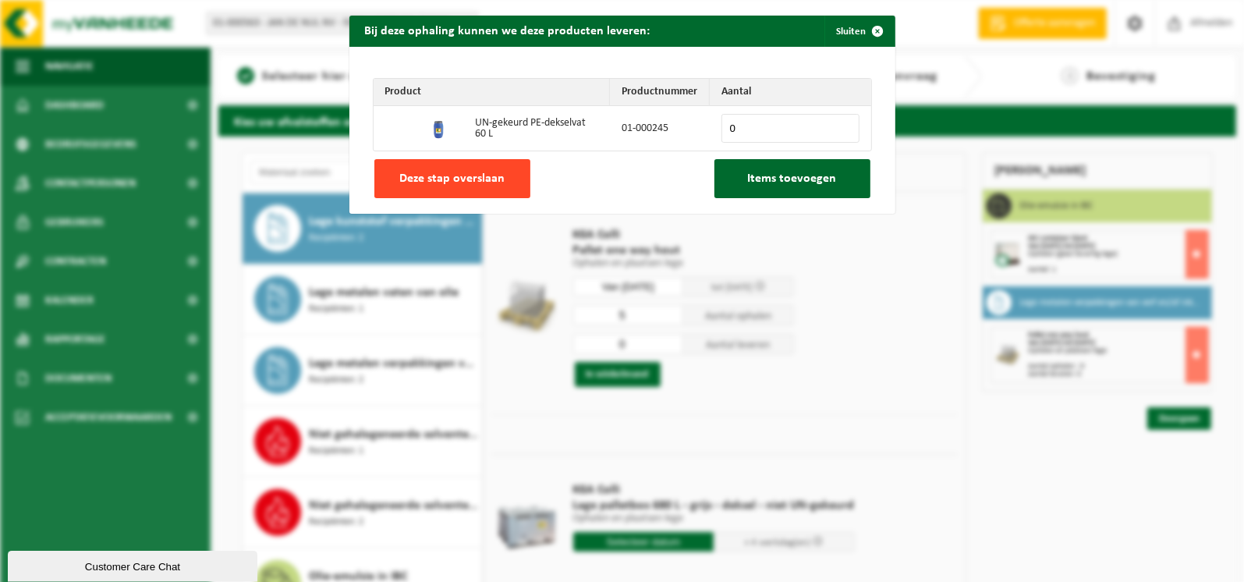
click at [409, 172] on span "Deze stap overslaan" at bounding box center [451, 178] width 105 height 12
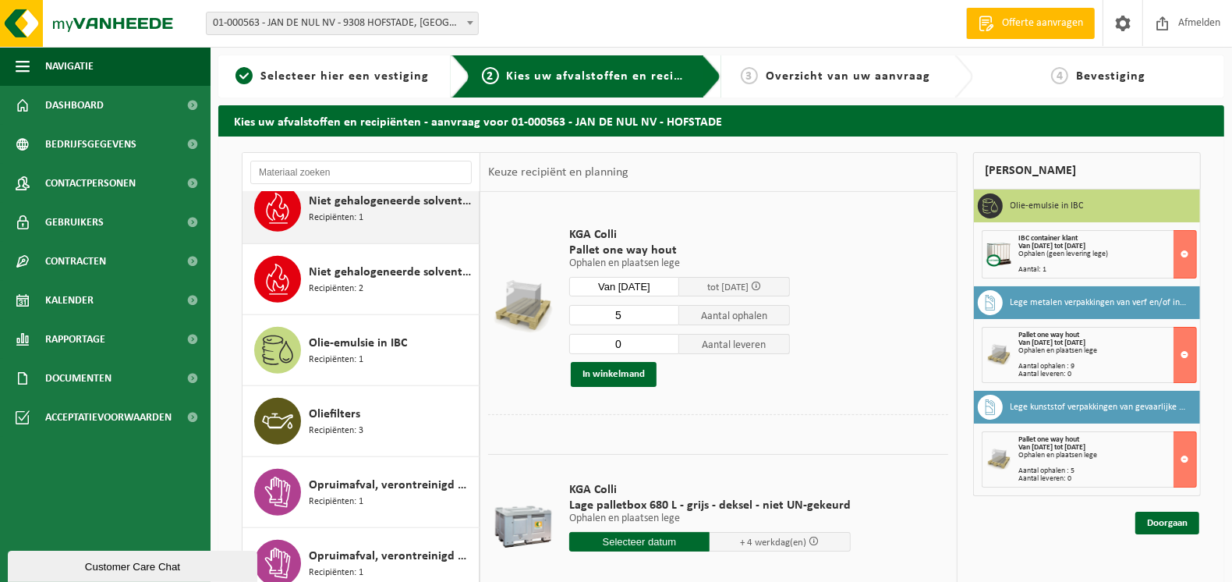
scroll to position [1013, 0]
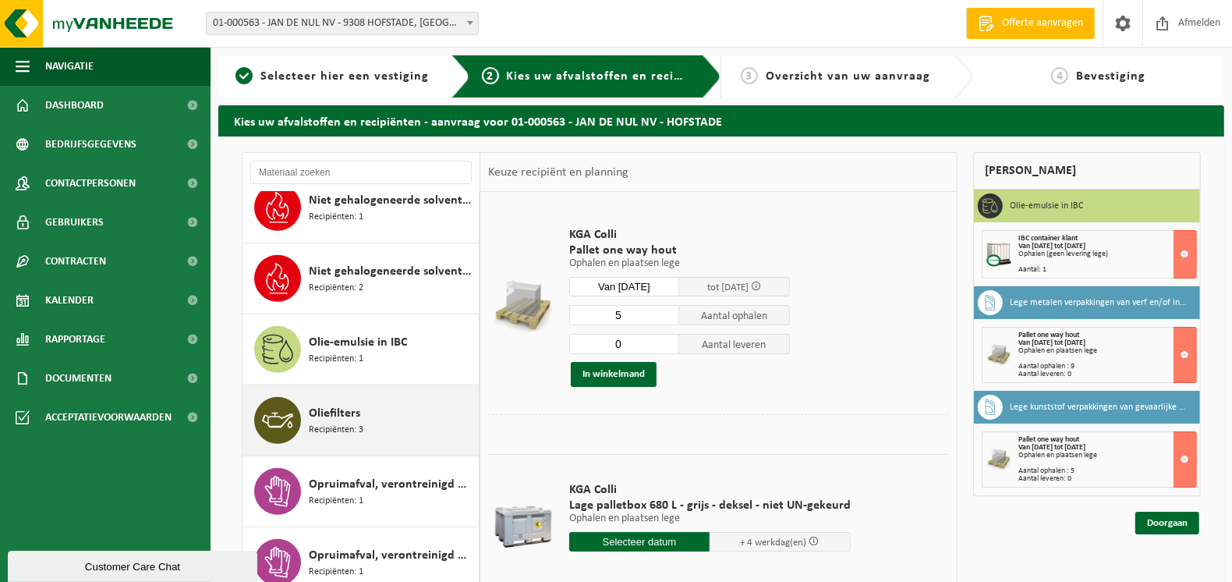
click at [330, 416] on span "Oliefilters" at bounding box center [334, 413] width 51 height 19
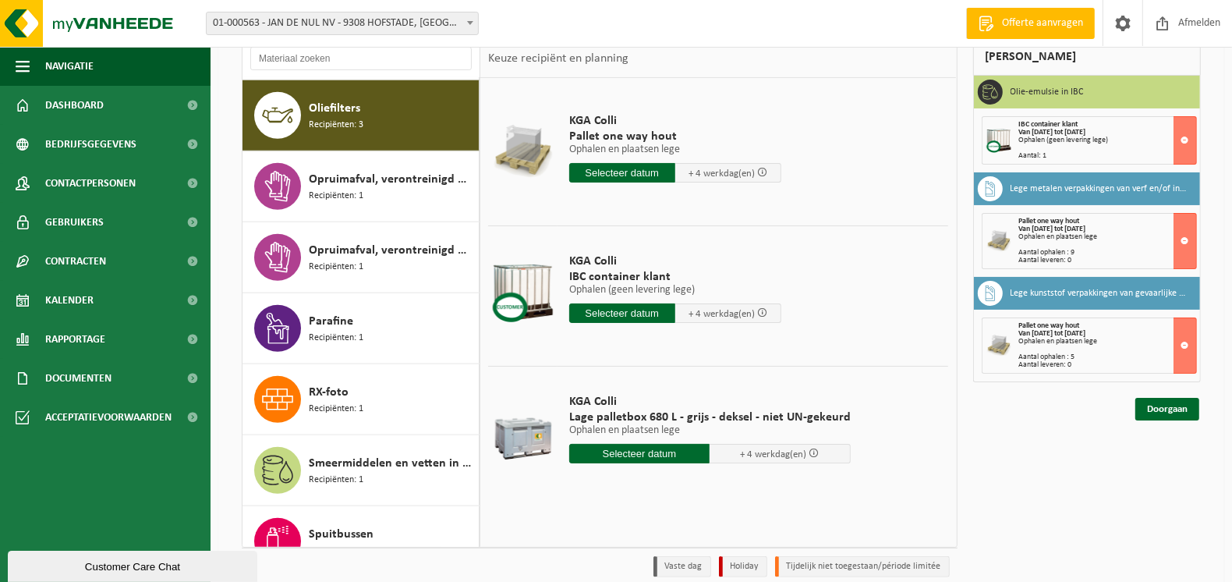
scroll to position [156, 0]
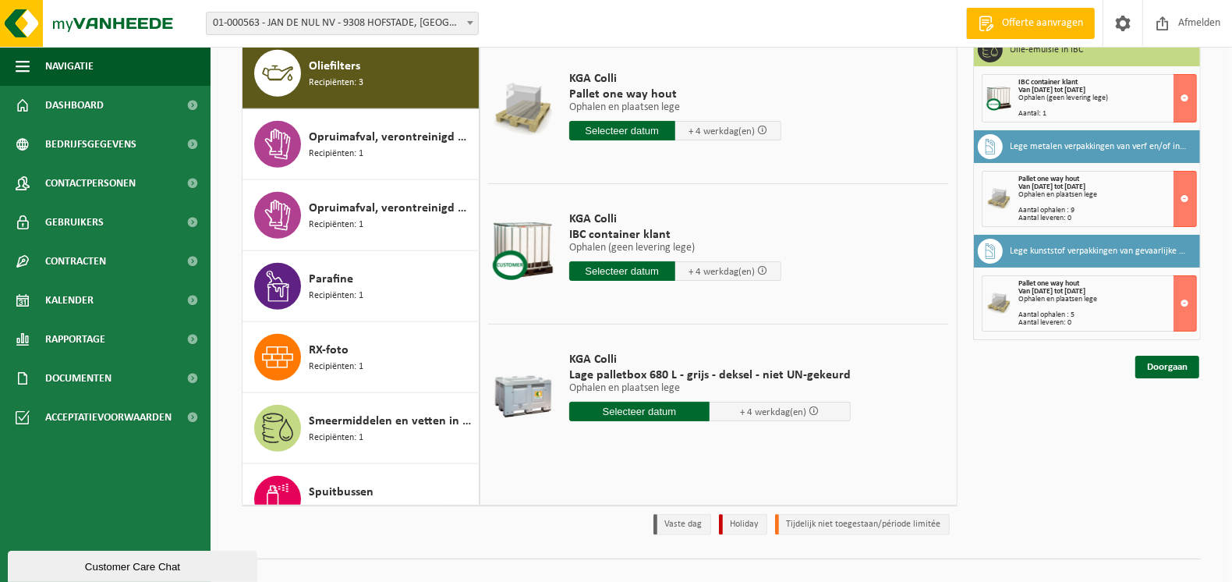
click at [648, 272] on input "text" at bounding box center [622, 270] width 106 height 19
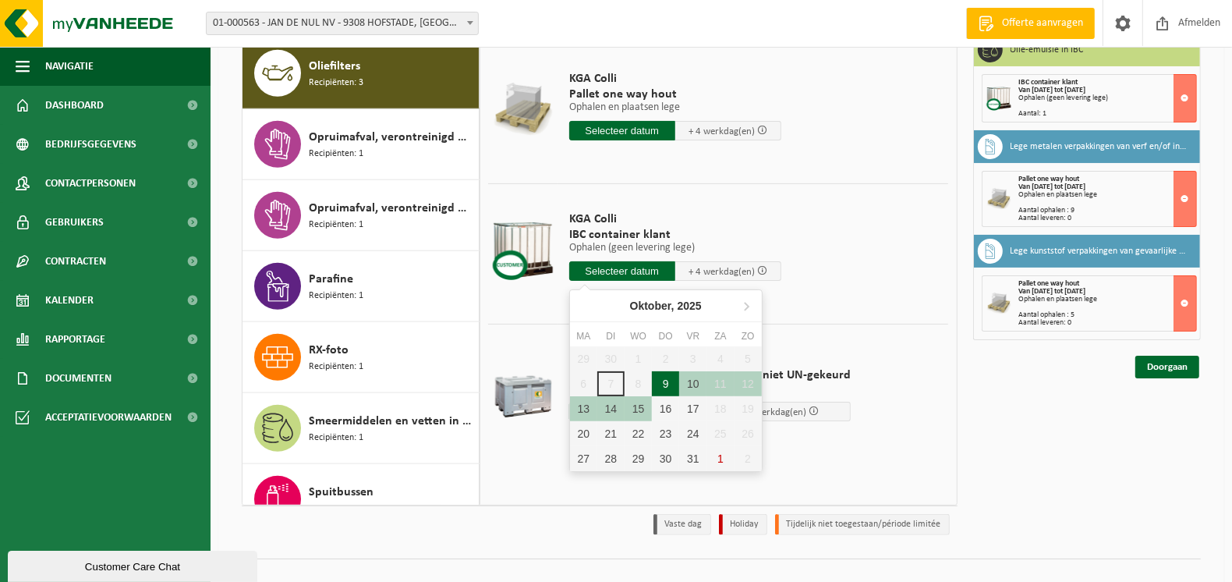
click at [660, 384] on div "9" at bounding box center [665, 383] width 27 height 25
type input "Van 2025-10-09"
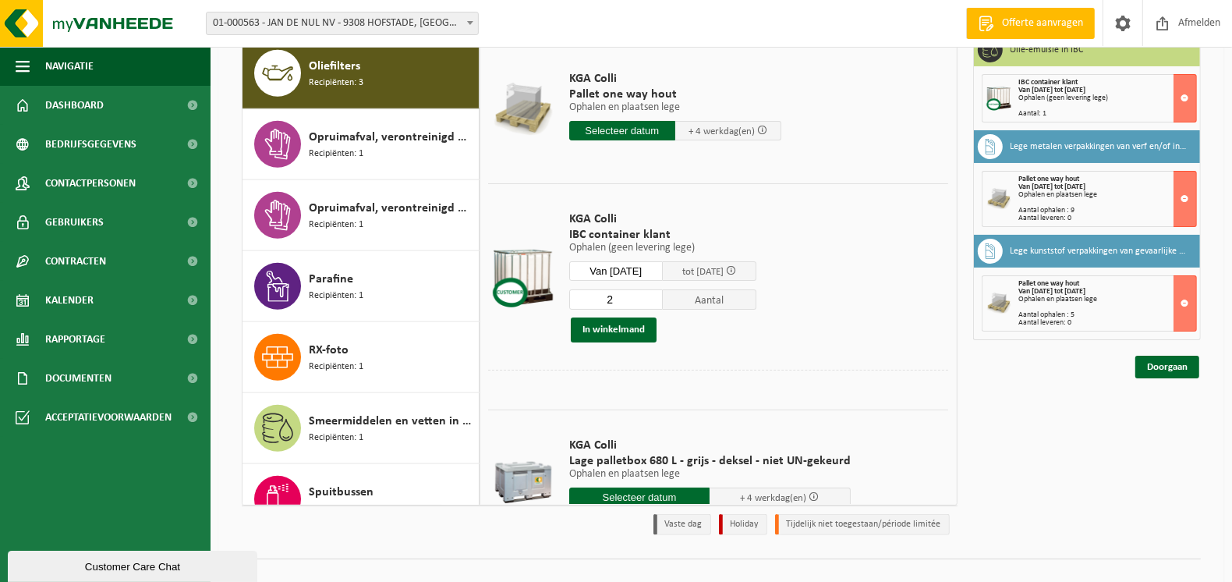
click at [657, 296] on input "2" at bounding box center [616, 299] width 94 height 20
click at [657, 296] on input "3" at bounding box center [616, 299] width 94 height 20
click at [657, 296] on input "4" at bounding box center [616, 299] width 94 height 20
click at [657, 296] on input "5" at bounding box center [616, 299] width 94 height 20
click at [657, 296] on input "6" at bounding box center [616, 299] width 94 height 20
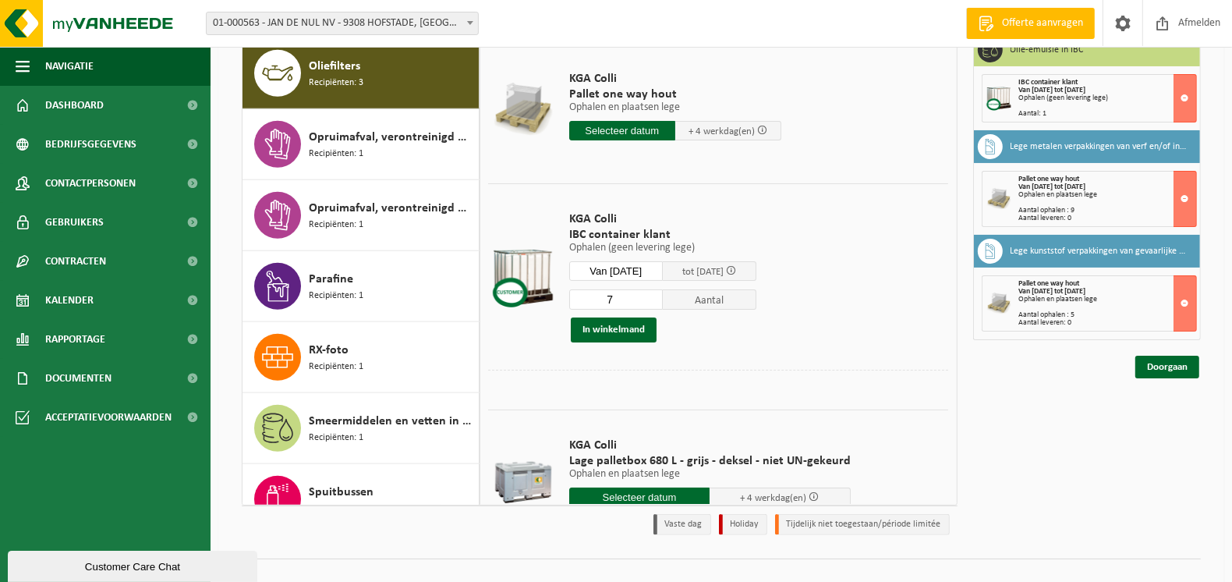
type input "7"
click at [658, 296] on input "7" at bounding box center [616, 299] width 94 height 20
click at [623, 332] on button "In winkelmand" at bounding box center [614, 329] width 86 height 25
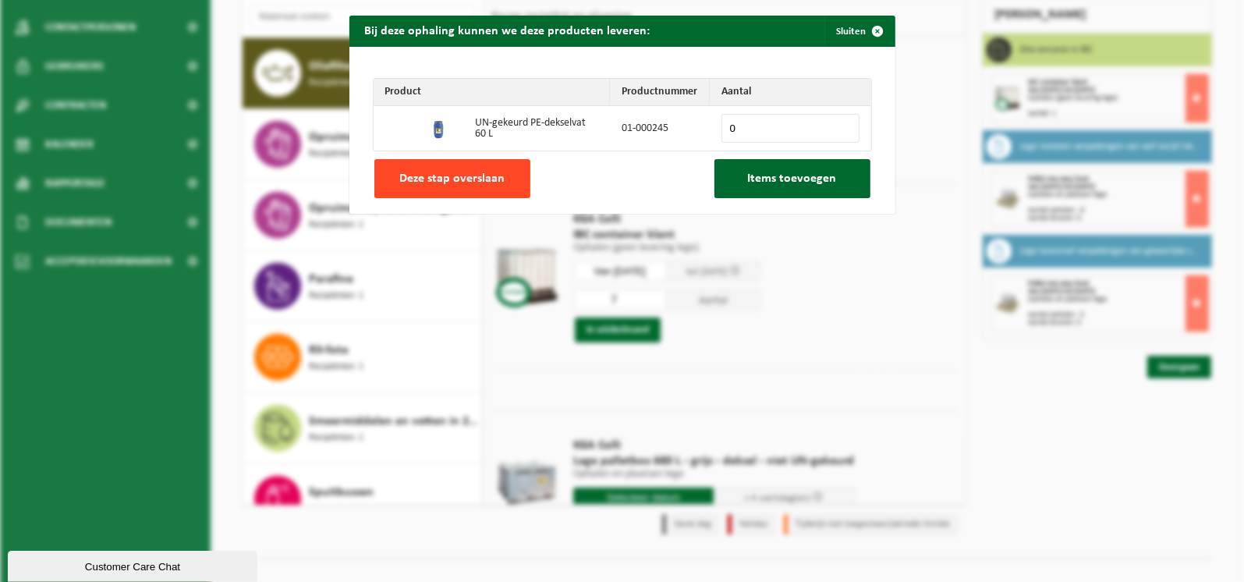
click at [437, 173] on span "Deze stap overslaan" at bounding box center [451, 178] width 105 height 12
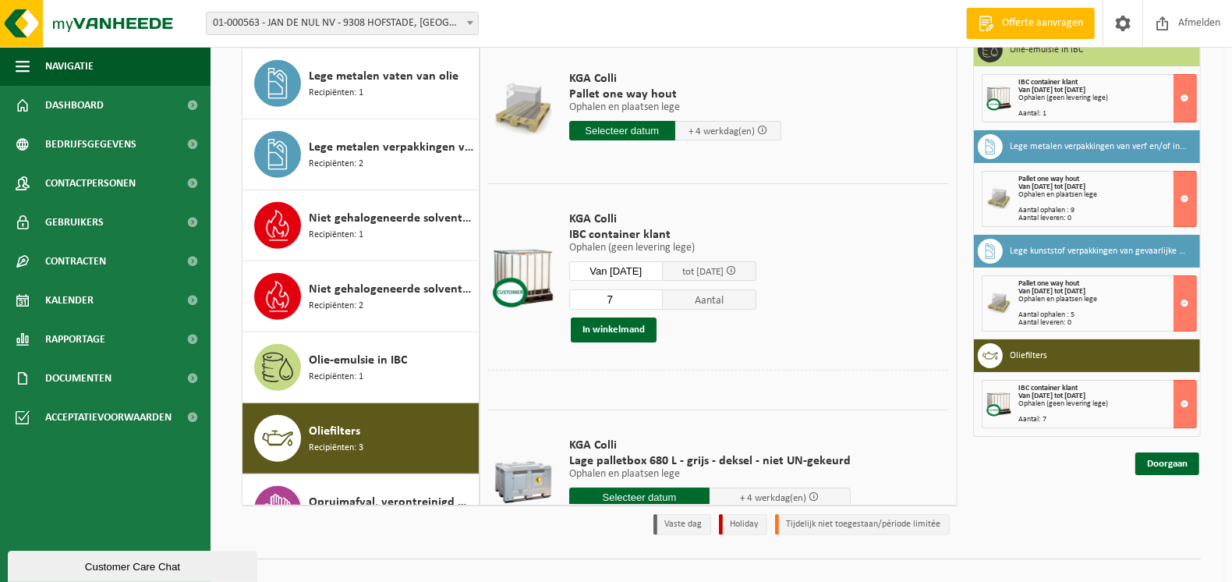
scroll to position [805, 0]
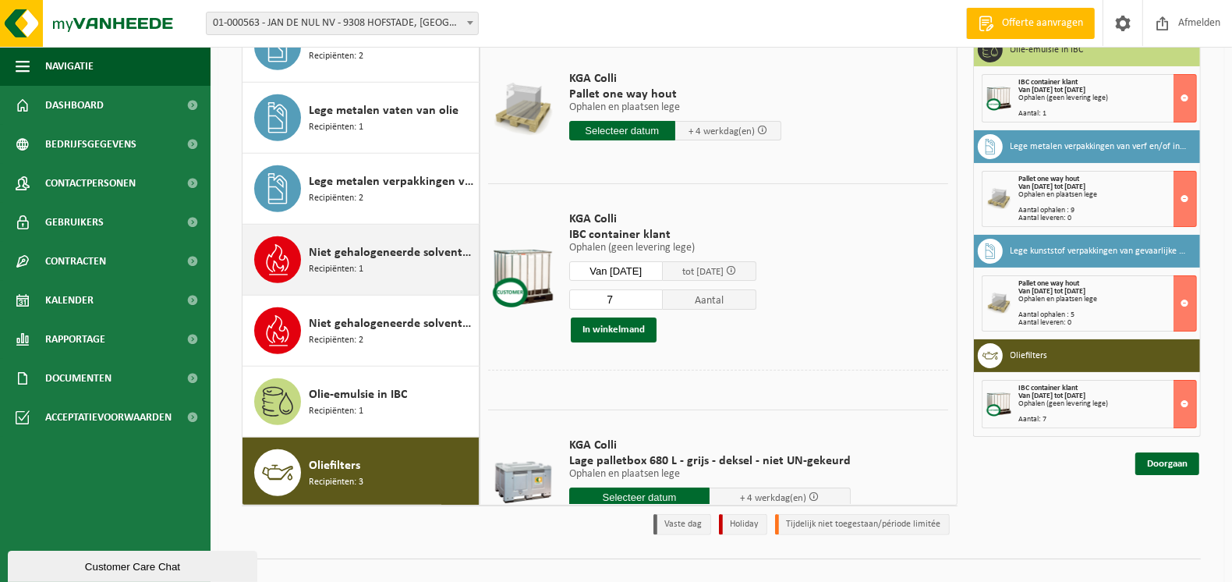
click at [385, 260] on div "Niet gehalogeneerde solventen - hoogcalorisch in 200lt-vat Recipiënten: 1" at bounding box center [392, 259] width 166 height 47
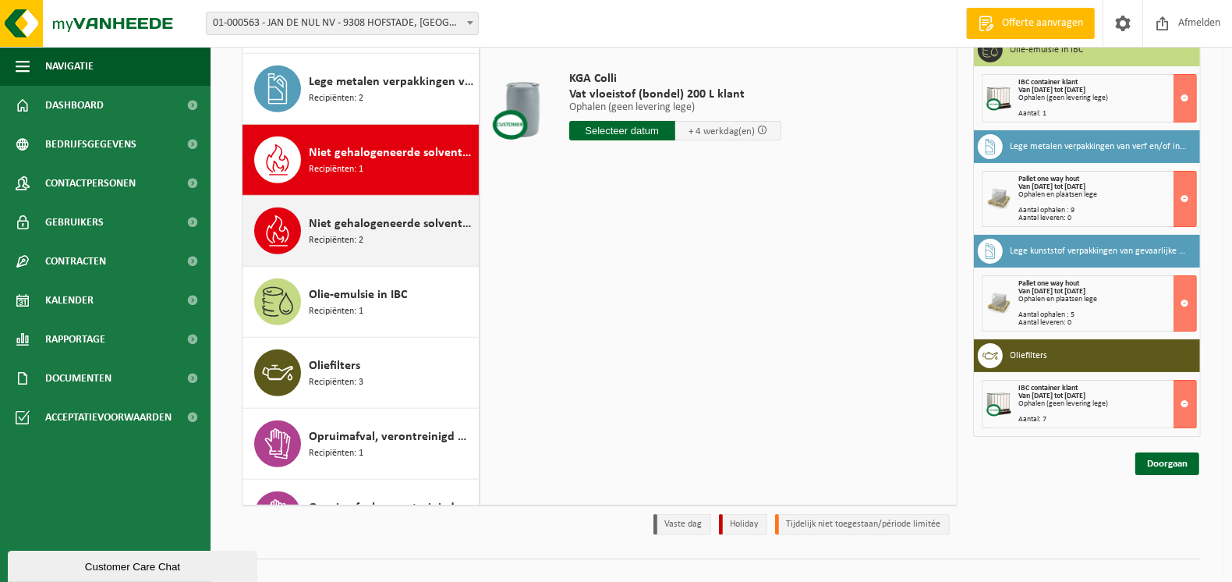
scroll to position [757, 0]
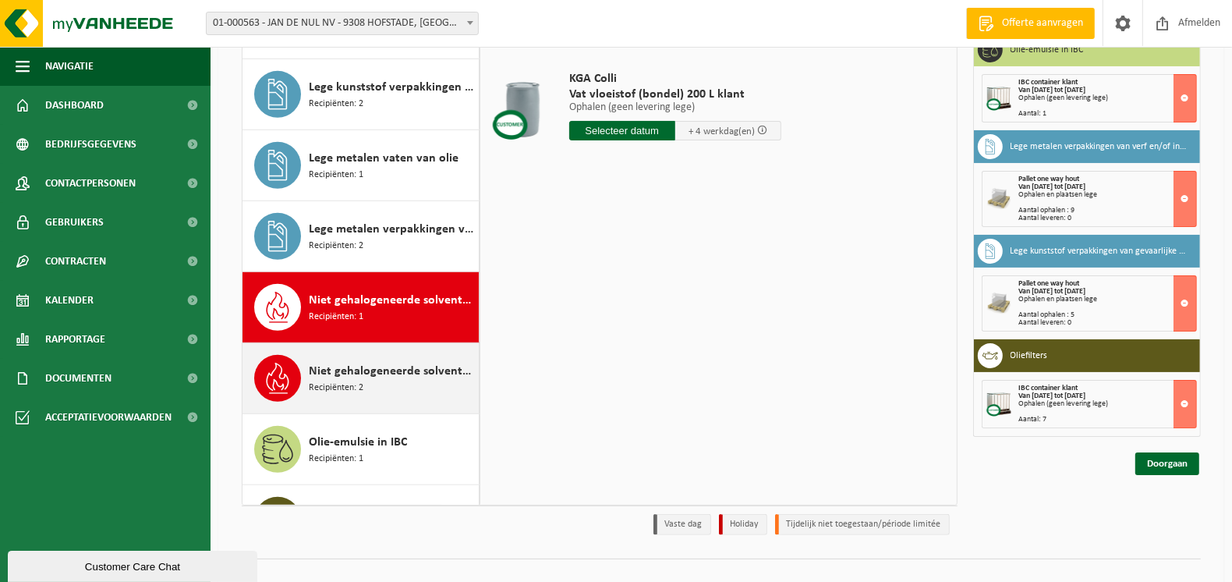
click at [359, 368] on span "Niet gehalogeneerde solventen - hoogcalorisch in kleinverpakking" at bounding box center [392, 371] width 166 height 19
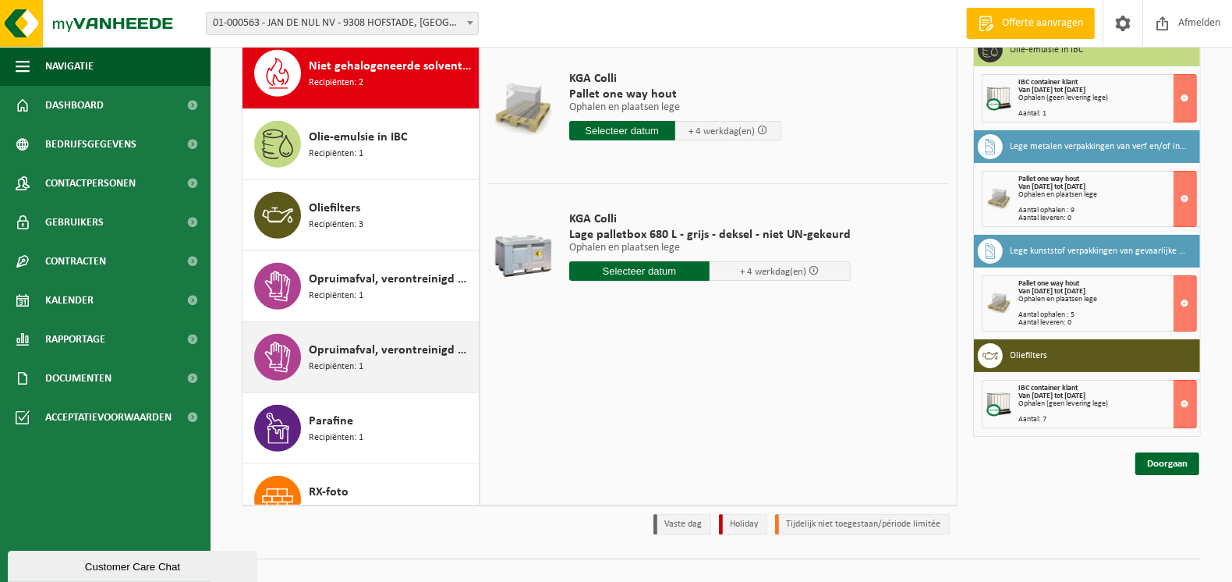
scroll to position [827, 0]
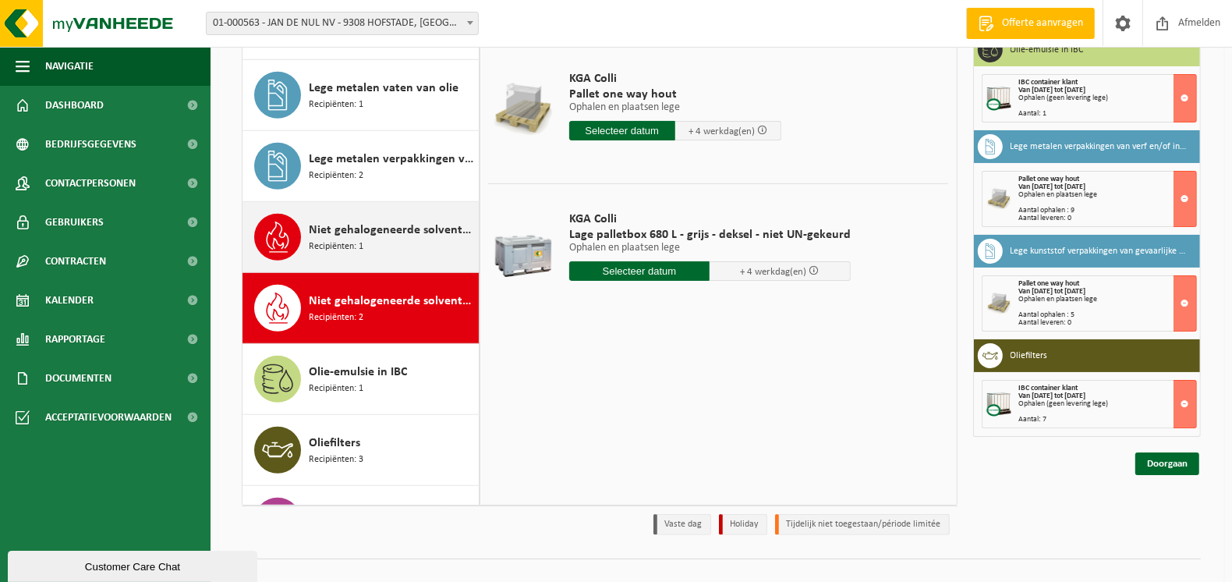
click at [359, 230] on span "Niet gehalogeneerde solventen - hoogcalorisch in 200lt-vat" at bounding box center [392, 230] width 166 height 19
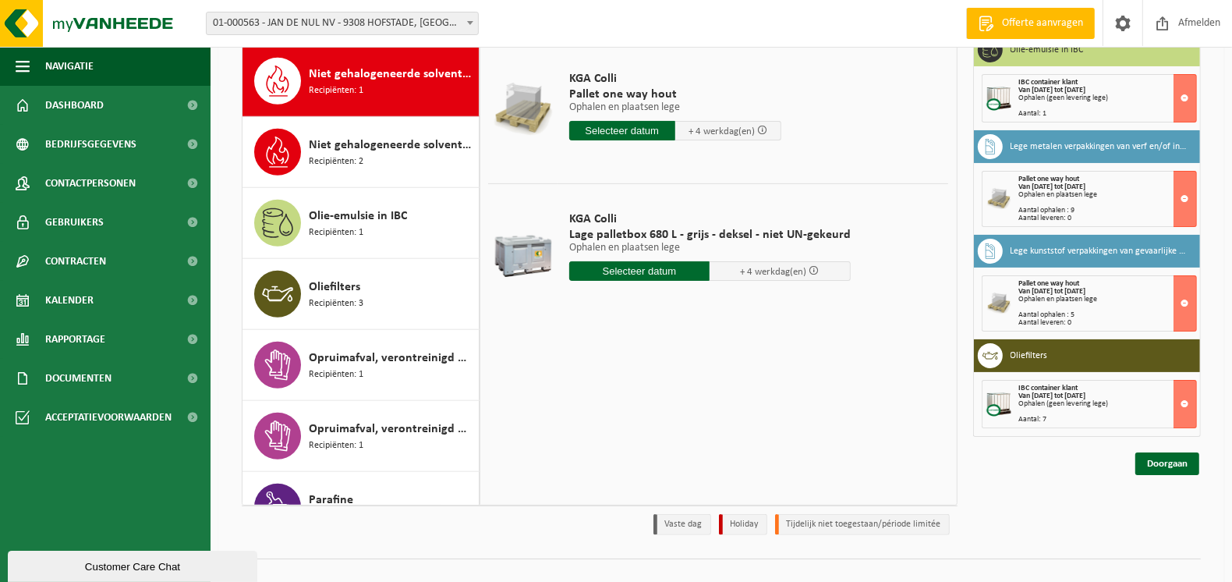
scroll to position [991, 0]
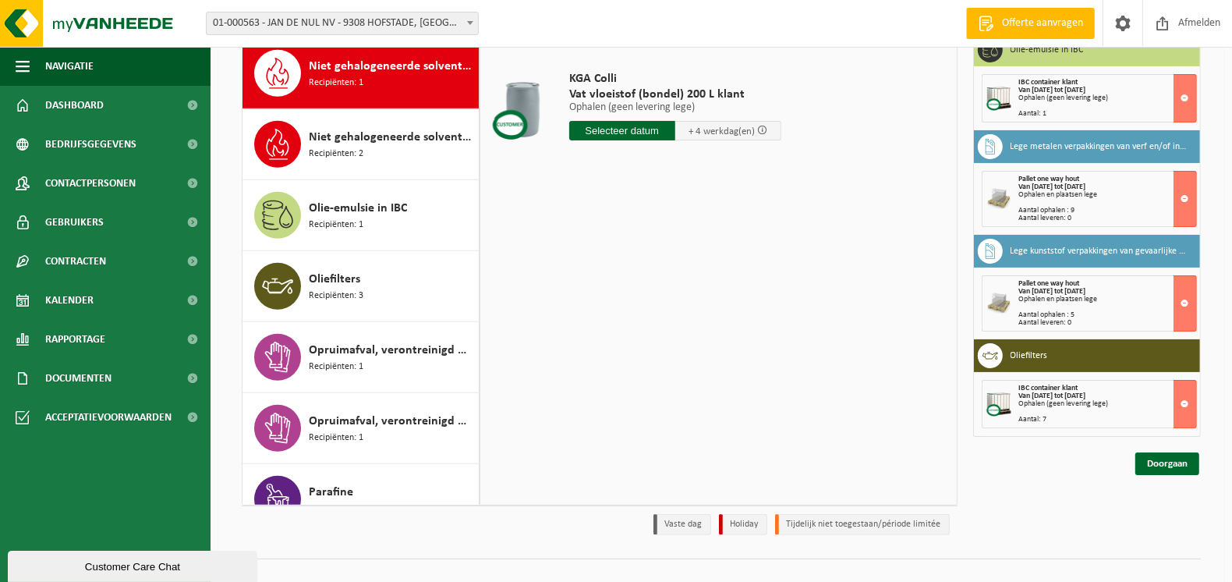
click at [620, 125] on input "text" at bounding box center [622, 130] width 106 height 19
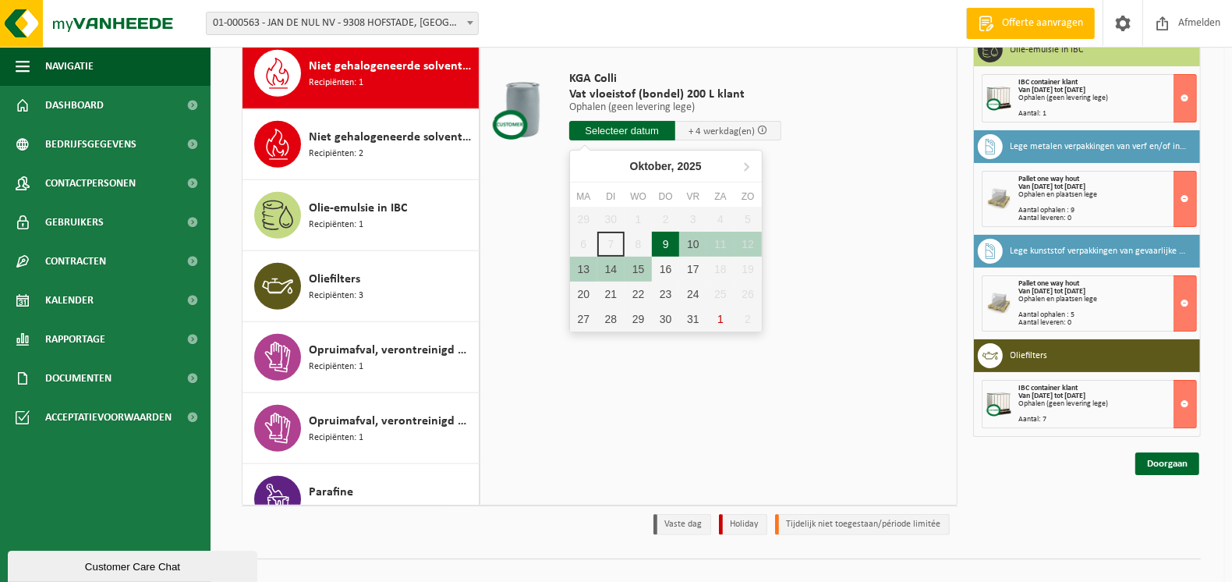
click at [666, 239] on div "9" at bounding box center [665, 244] width 27 height 25
type input "Van 2025-10-09"
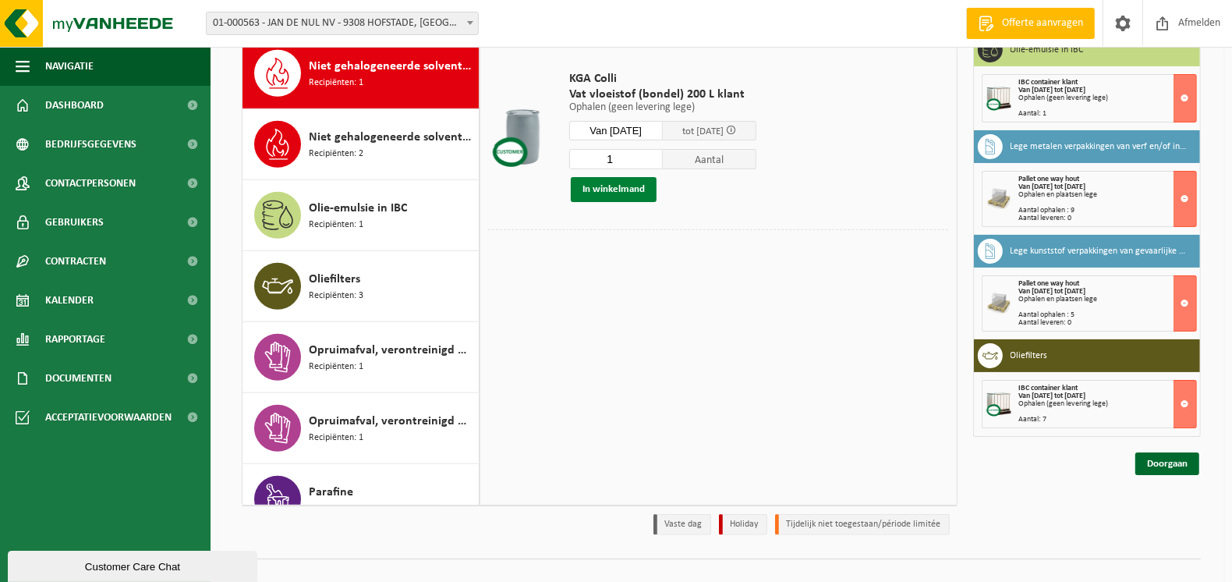
click at [621, 188] on button "In winkelmand" at bounding box center [614, 189] width 86 height 25
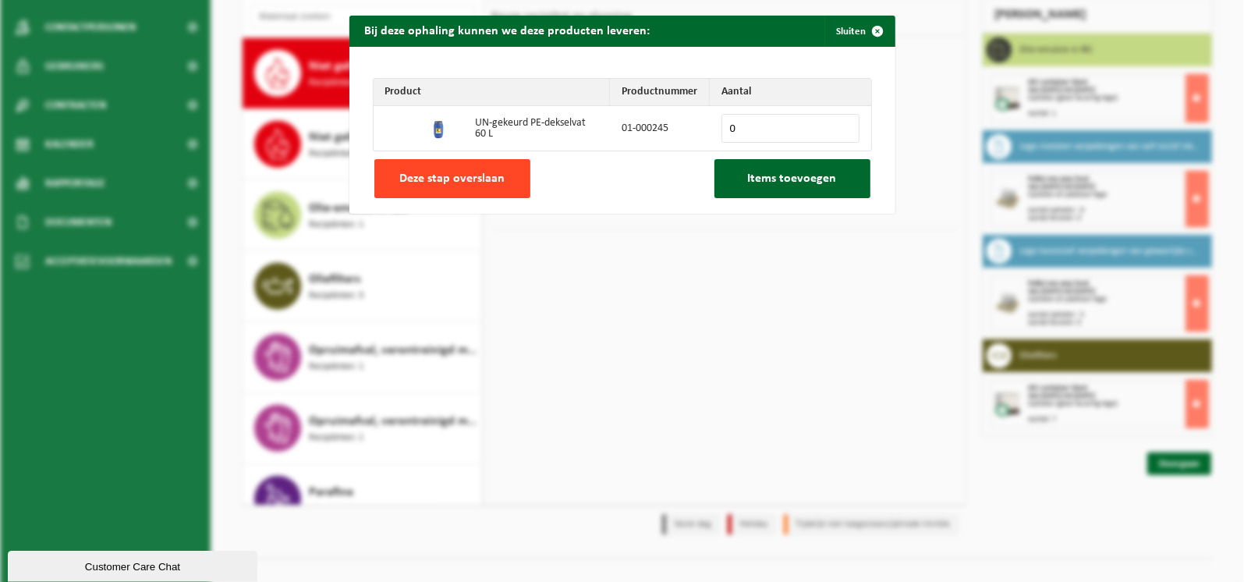
click at [455, 189] on button "Deze stap overslaan" at bounding box center [452, 178] width 156 height 39
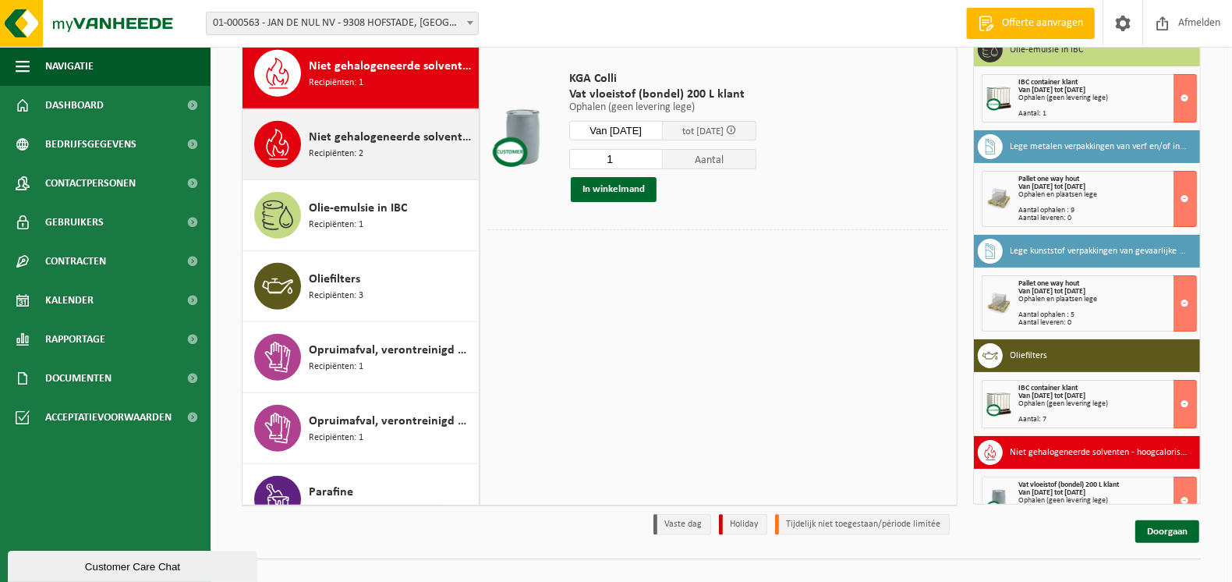
click at [381, 147] on div "Niet gehalogeneerde solventen - hoogcalorisch in kleinverpakking Recipiënten: 2" at bounding box center [392, 144] width 166 height 47
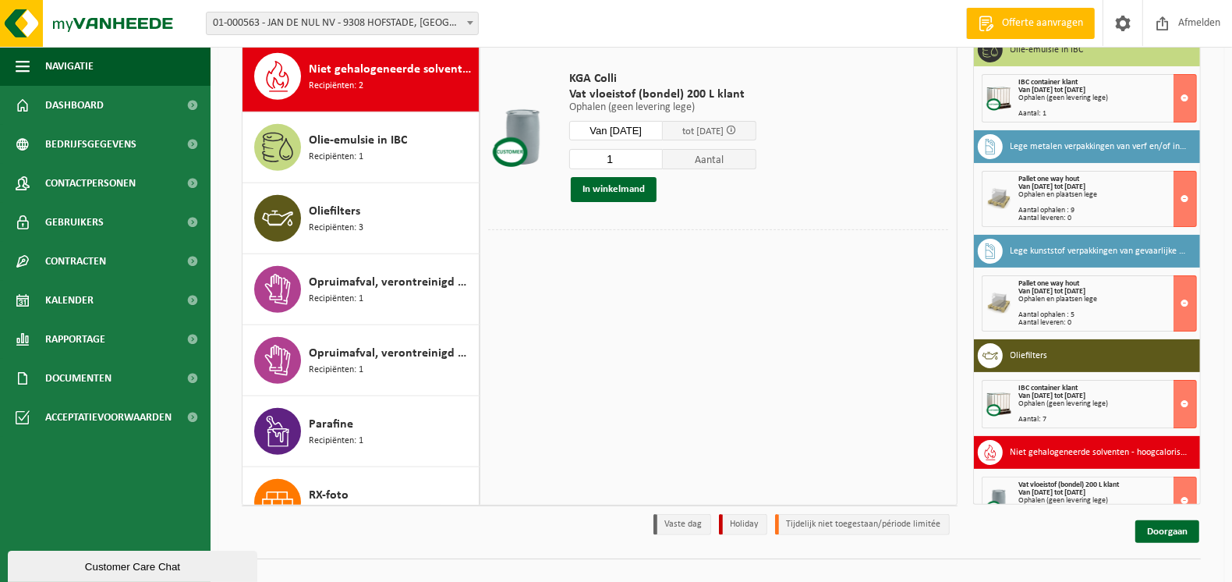
scroll to position [1062, 0]
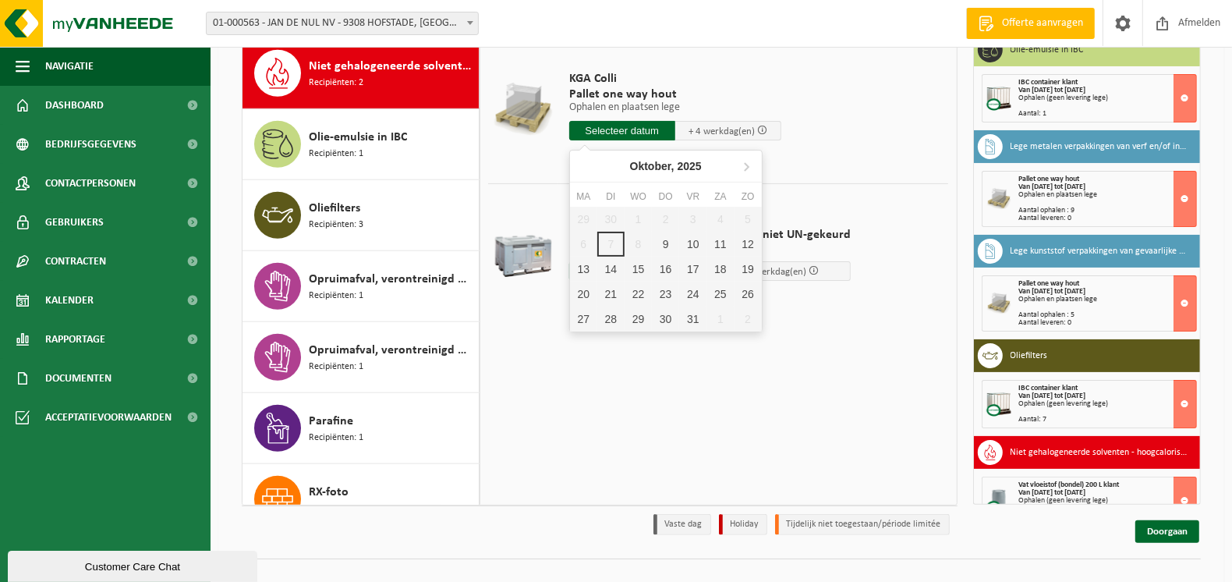
click at [614, 125] on input "text" at bounding box center [622, 130] width 106 height 19
click at [673, 242] on div "9" at bounding box center [665, 244] width 27 height 25
type input "Van 2025-10-09"
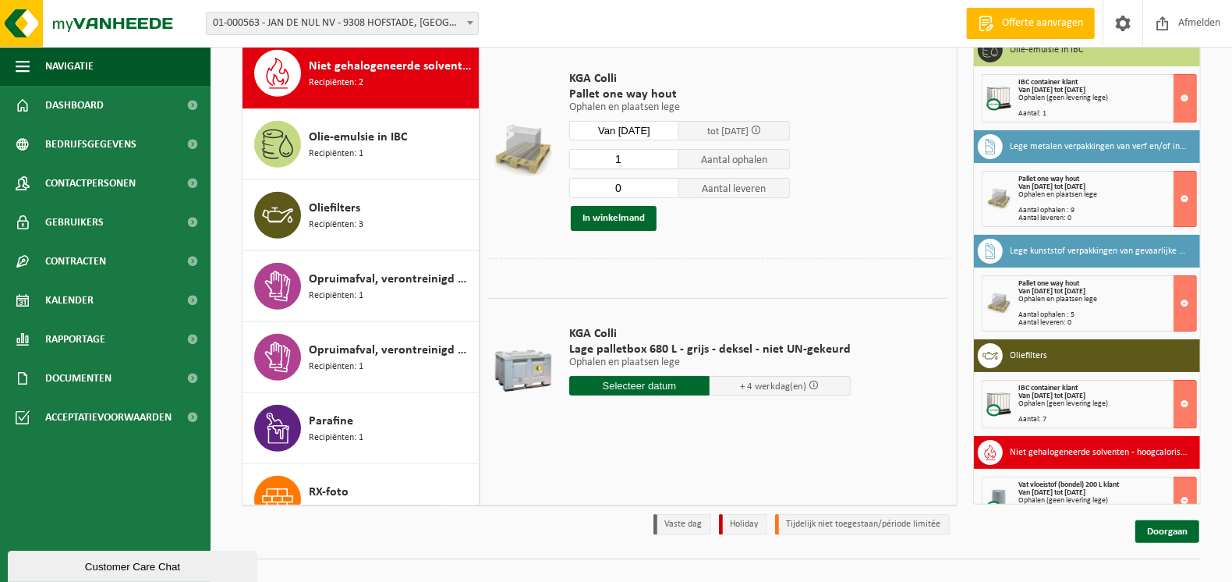
type input "0"
click at [670, 193] on input "0" at bounding box center [624, 188] width 111 height 20
click at [607, 219] on button "In winkelmand" at bounding box center [614, 218] width 86 height 25
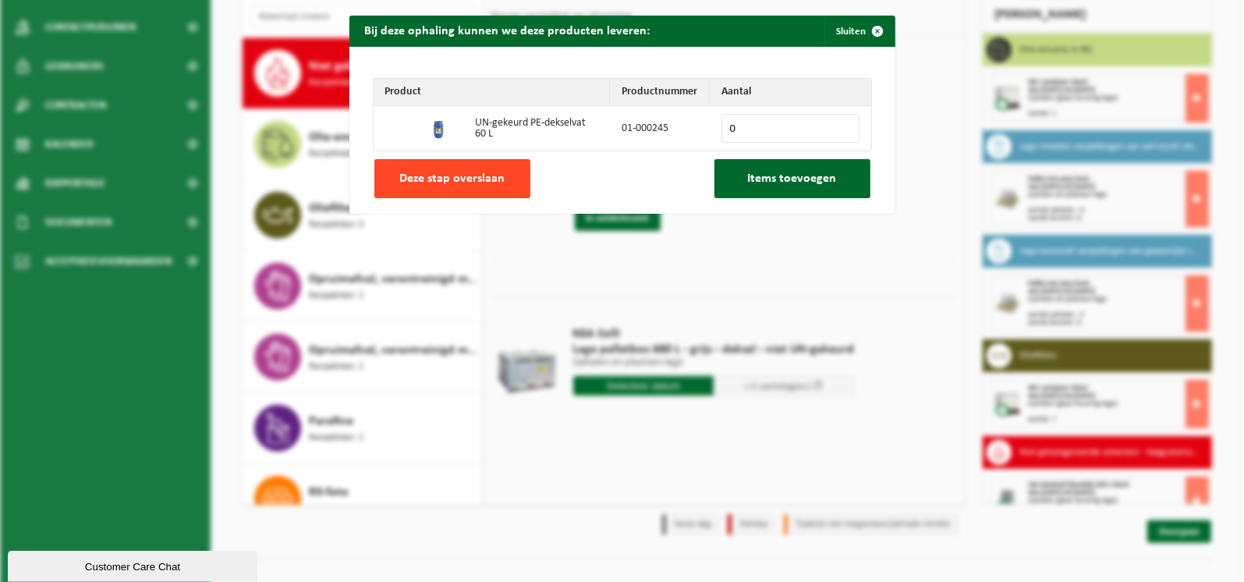
click at [482, 190] on button "Deze stap overslaan" at bounding box center [452, 178] width 156 height 39
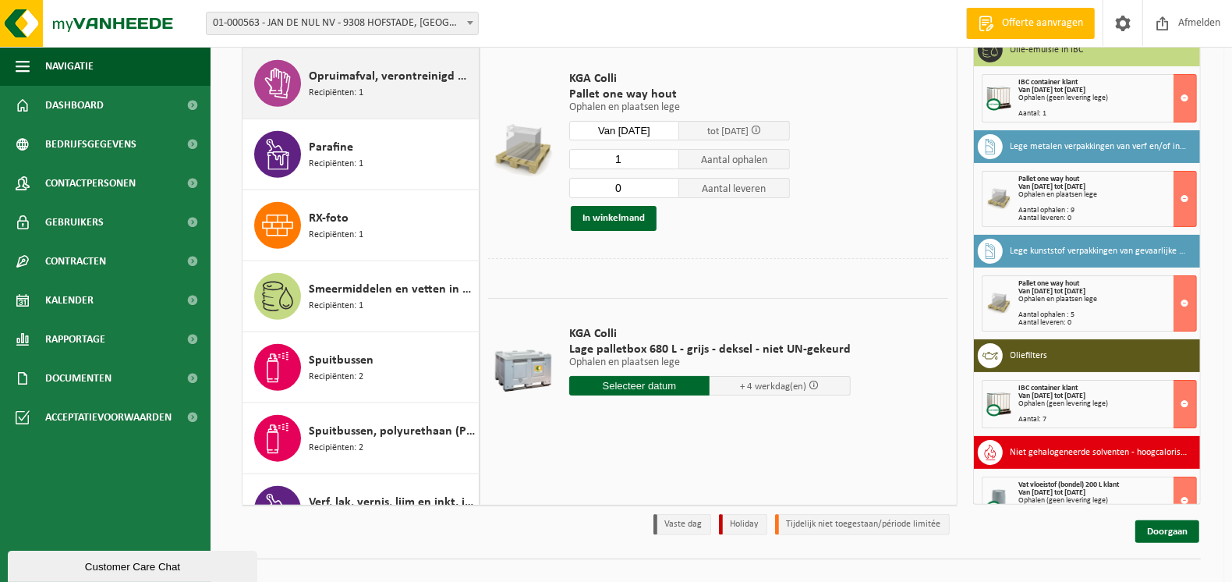
scroll to position [1375, 0]
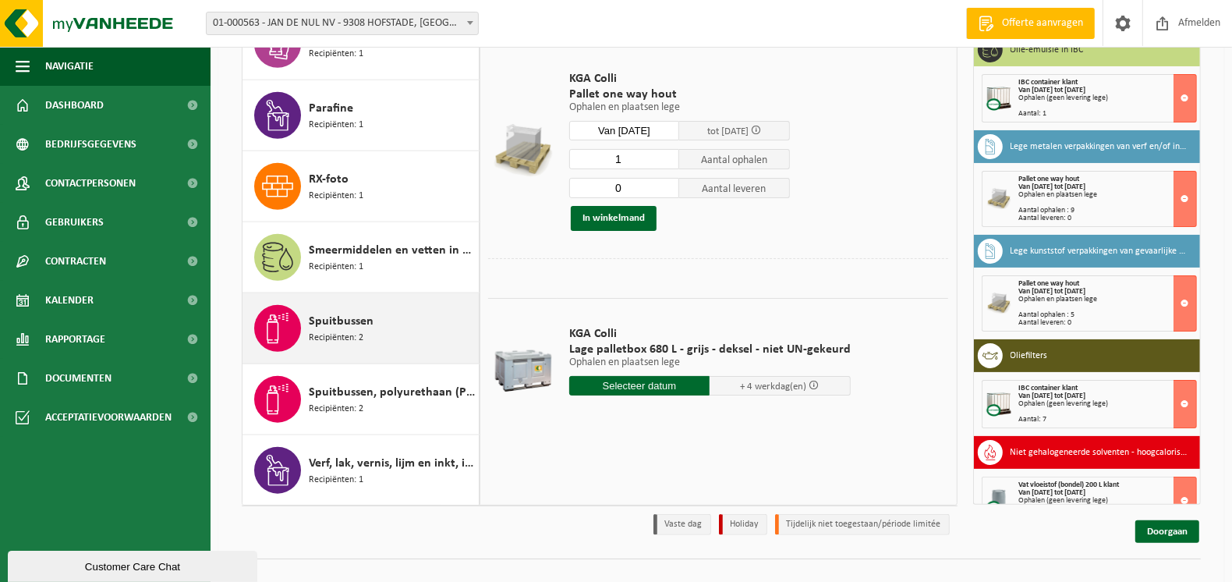
click at [343, 317] on span "Spuitbussen" at bounding box center [341, 321] width 65 height 19
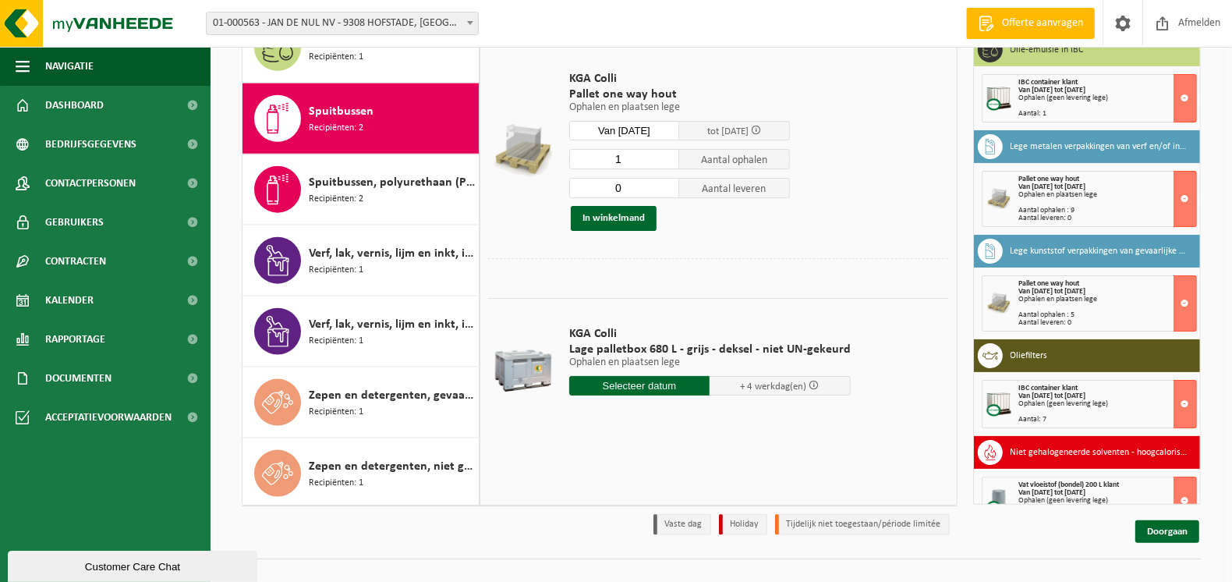
scroll to position [1584, 0]
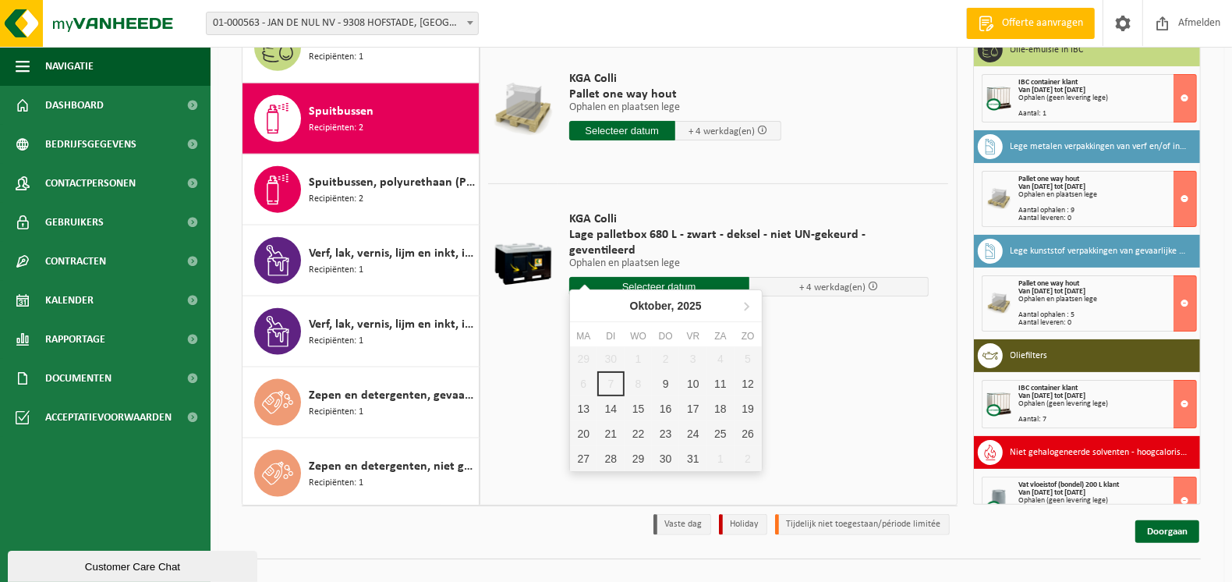
click at [689, 277] on input "text" at bounding box center [659, 286] width 180 height 19
click at [669, 381] on div "9" at bounding box center [665, 383] width 27 height 25
type input "Van 2025-10-09"
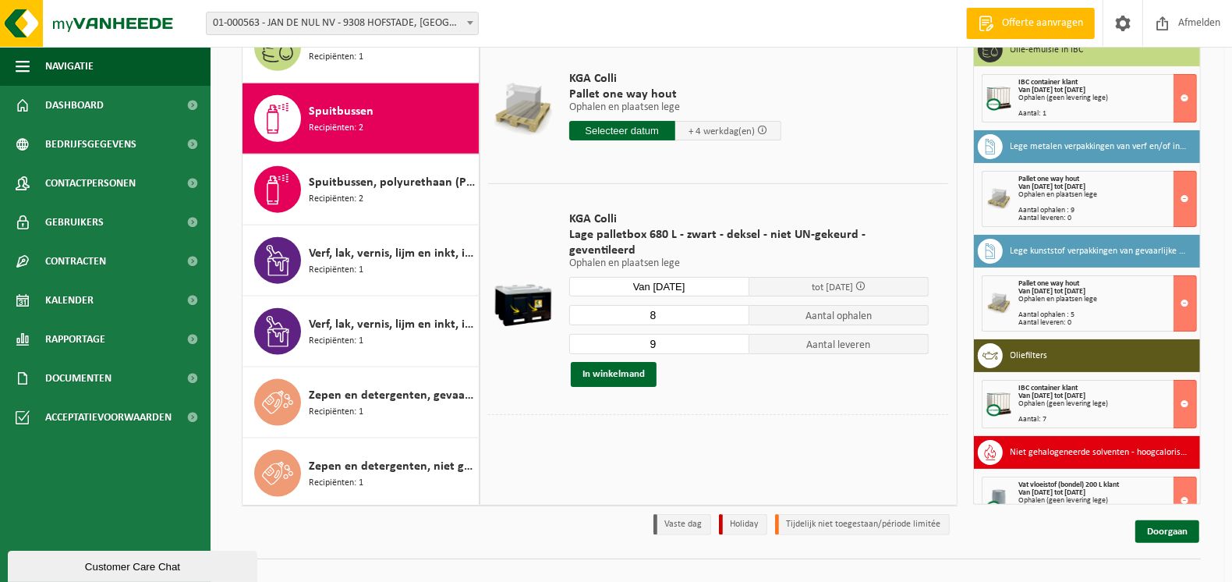
click at [733, 305] on input "8" at bounding box center [659, 315] width 180 height 20
click at [733, 305] on input "7" at bounding box center [659, 315] width 180 height 20
click at [733, 305] on input "6" at bounding box center [659, 315] width 180 height 20
click at [733, 305] on input "5" at bounding box center [659, 315] width 180 height 20
click at [733, 305] on input "4" at bounding box center [659, 315] width 180 height 20
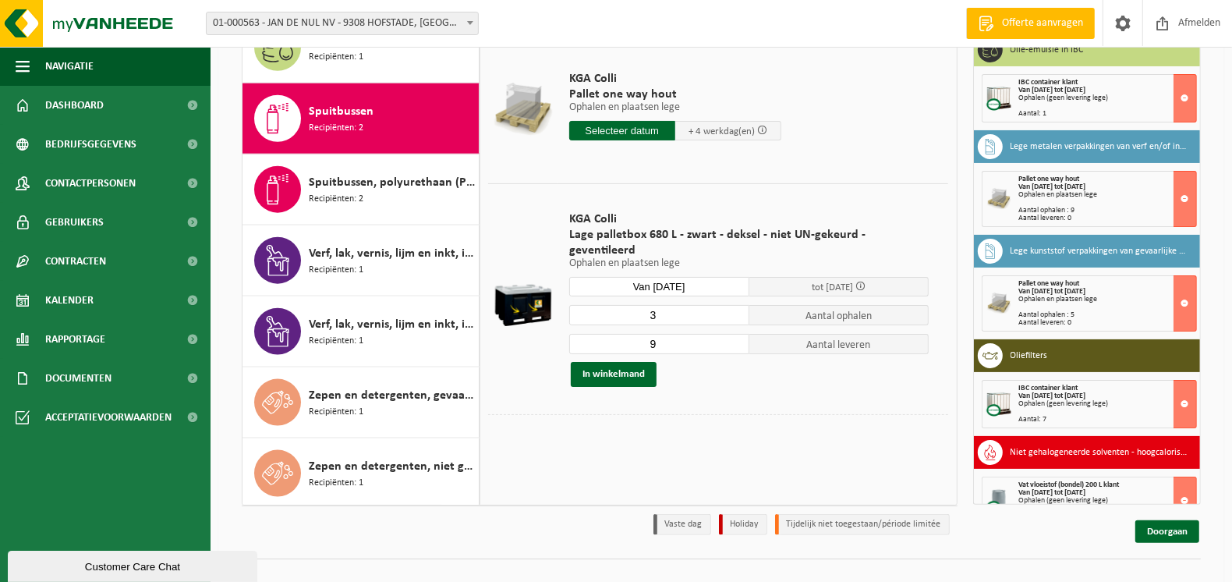
type input "3"
click at [733, 305] on input "3" at bounding box center [659, 315] width 180 height 20
click at [737, 334] on input "8" at bounding box center [659, 344] width 180 height 20
click at [737, 334] on input "7" at bounding box center [659, 344] width 180 height 20
click at [737, 334] on input "6" at bounding box center [659, 344] width 180 height 20
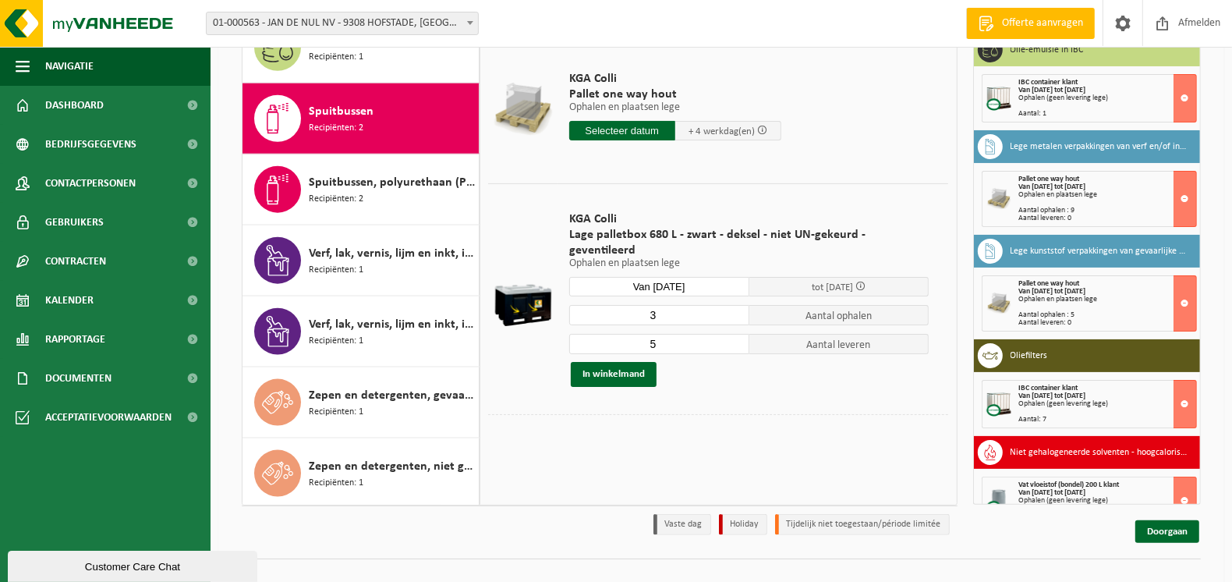
click at [737, 334] on input "5" at bounding box center [659, 344] width 180 height 20
click at [737, 334] on input "4" at bounding box center [659, 344] width 180 height 20
type input "3"
click at [737, 334] on input "3" at bounding box center [659, 344] width 180 height 20
click at [639, 362] on button "In winkelmand" at bounding box center [614, 374] width 86 height 25
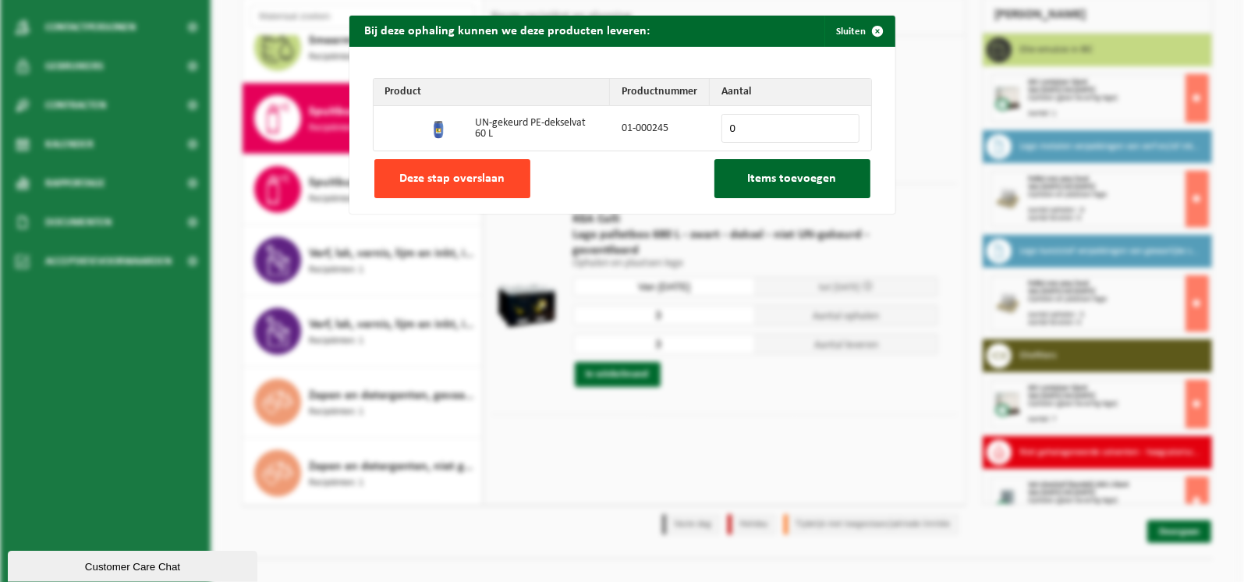
click at [508, 173] on button "Deze stap overslaan" at bounding box center [452, 178] width 156 height 39
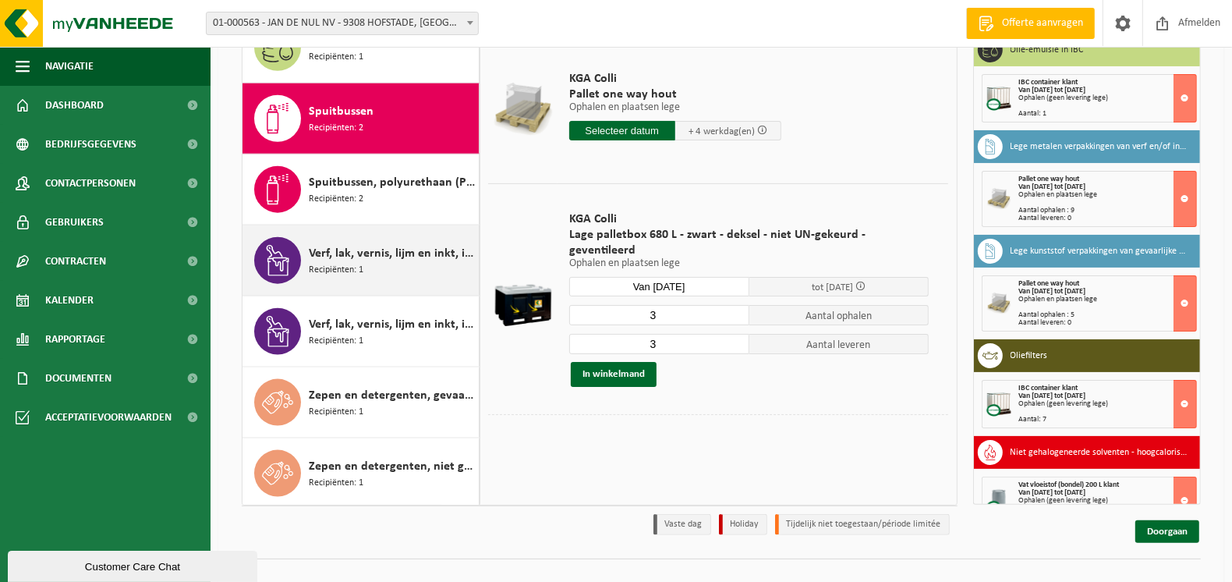
click at [376, 256] on span "Verf, lak, vernis, lijm en inkt, industrieel in 200lt-vat" at bounding box center [392, 253] width 166 height 19
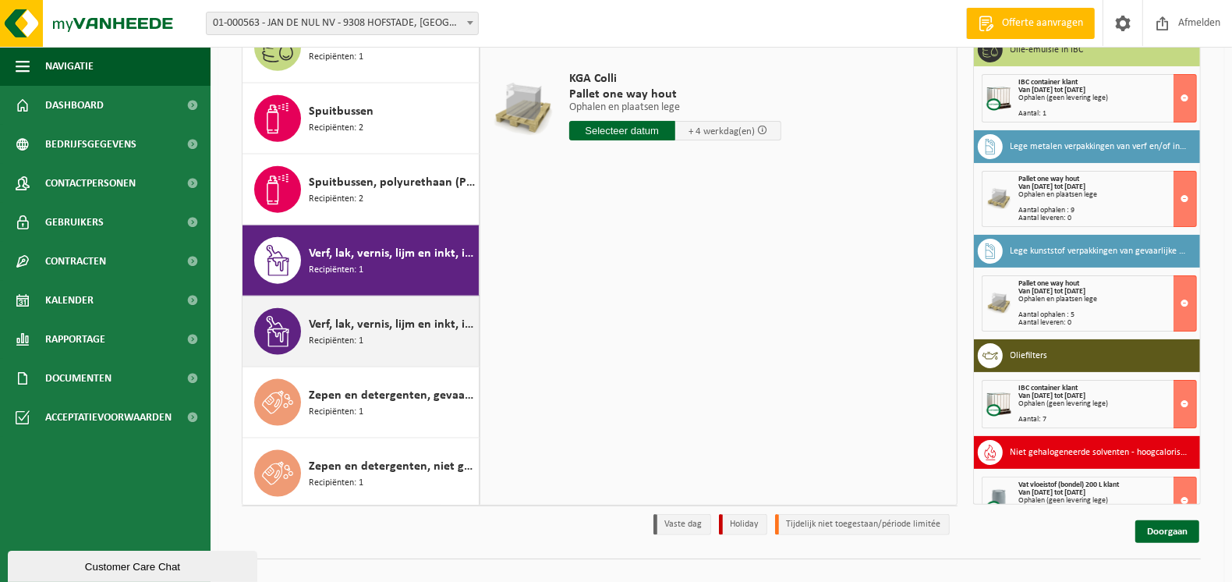
click at [364, 325] on span "Verf, lak, vernis, lijm en inkt, industrieel in kleinverpakking" at bounding box center [392, 324] width 166 height 19
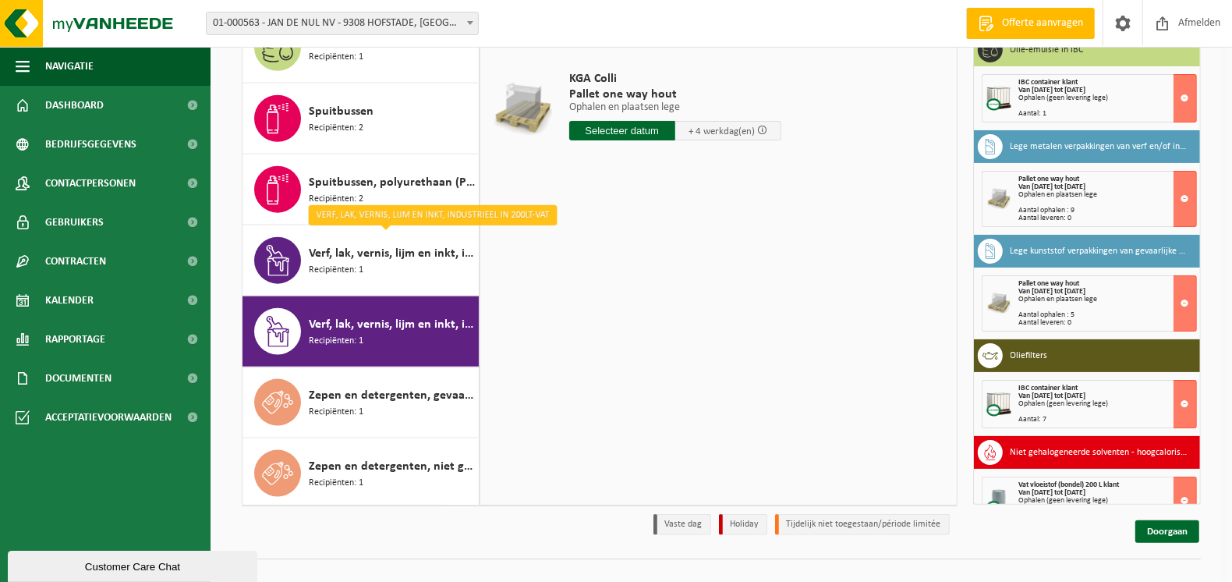
click at [352, 324] on span "Verf, lak, vernis, lijm en inkt, industrieel in kleinverpakking" at bounding box center [392, 324] width 166 height 19
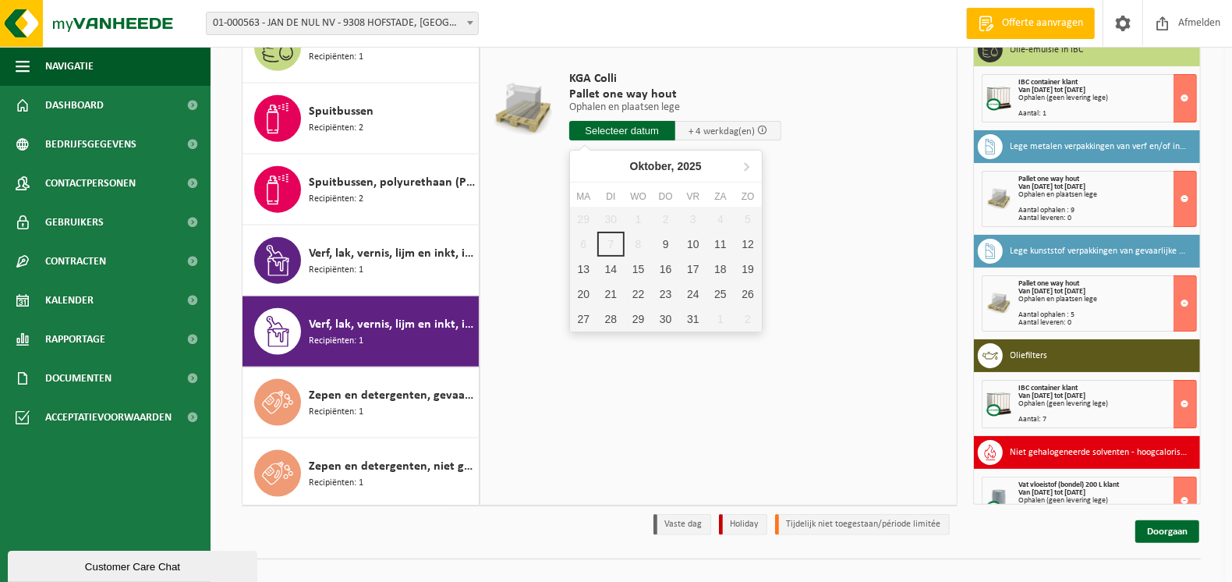
click at [633, 127] on input "text" at bounding box center [622, 130] width 106 height 19
click at [664, 246] on div "9" at bounding box center [665, 244] width 27 height 25
type input "Van 2025-10-09"
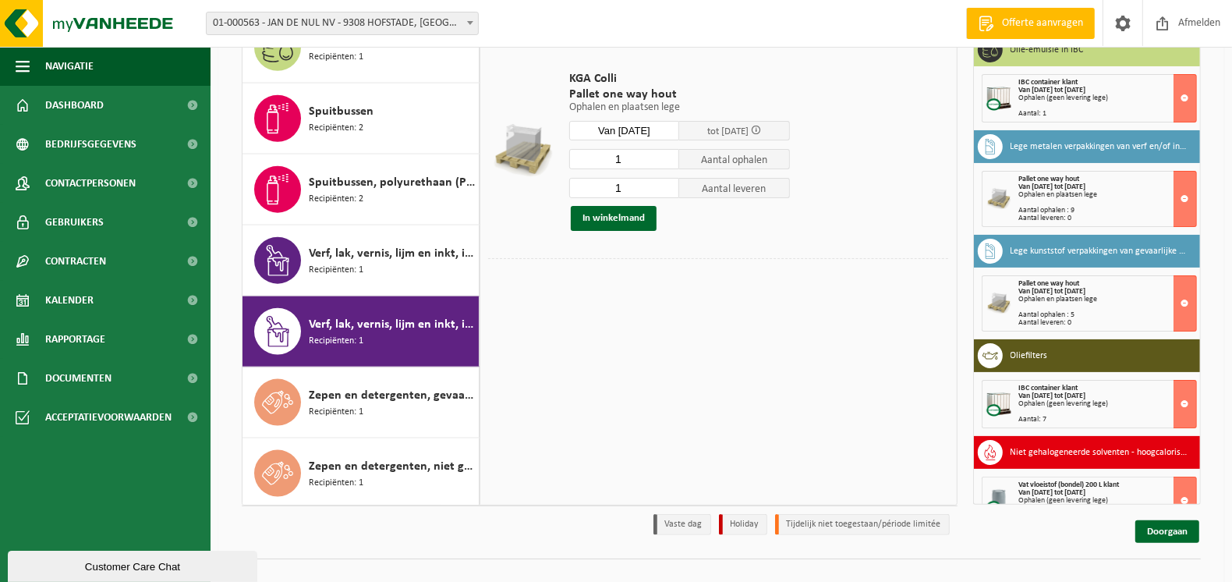
click at [671, 151] on input "1" at bounding box center [624, 159] width 111 height 20
click at [669, 154] on input "2" at bounding box center [624, 159] width 111 height 20
click at [669, 154] on input "3" at bounding box center [624, 159] width 111 height 20
click at [669, 154] on input "4" at bounding box center [624, 159] width 111 height 20
click at [669, 154] on input "5" at bounding box center [624, 159] width 111 height 20
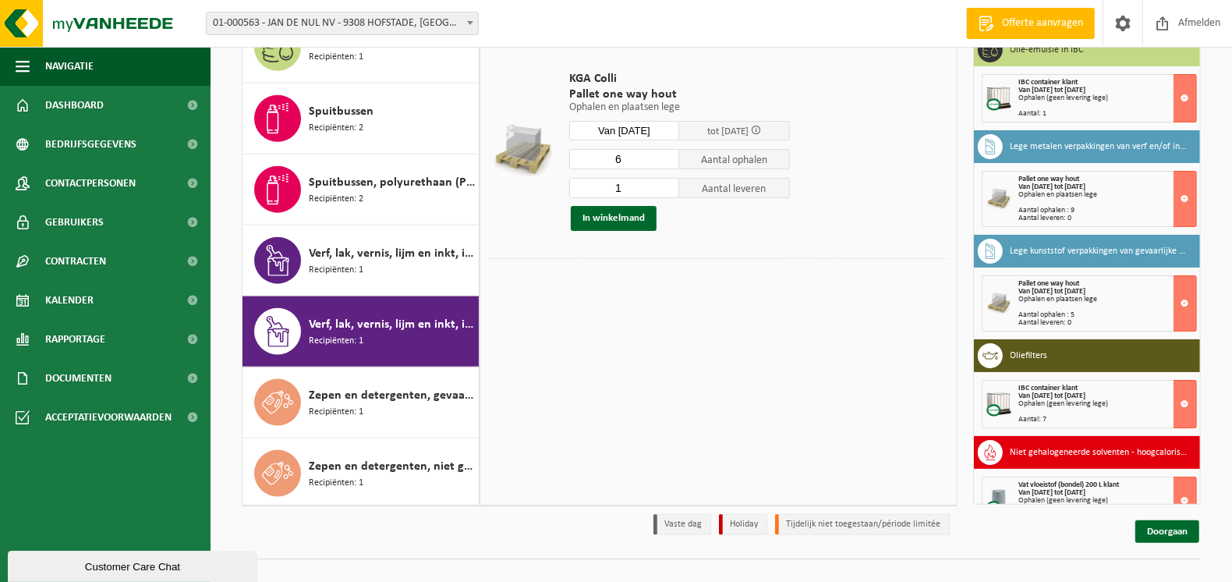
click at [669, 154] on input "6" at bounding box center [624, 159] width 111 height 20
type input "7"
click at [669, 154] on input "7" at bounding box center [624, 159] width 111 height 20
type input "0"
click at [668, 189] on input "0" at bounding box center [624, 188] width 111 height 20
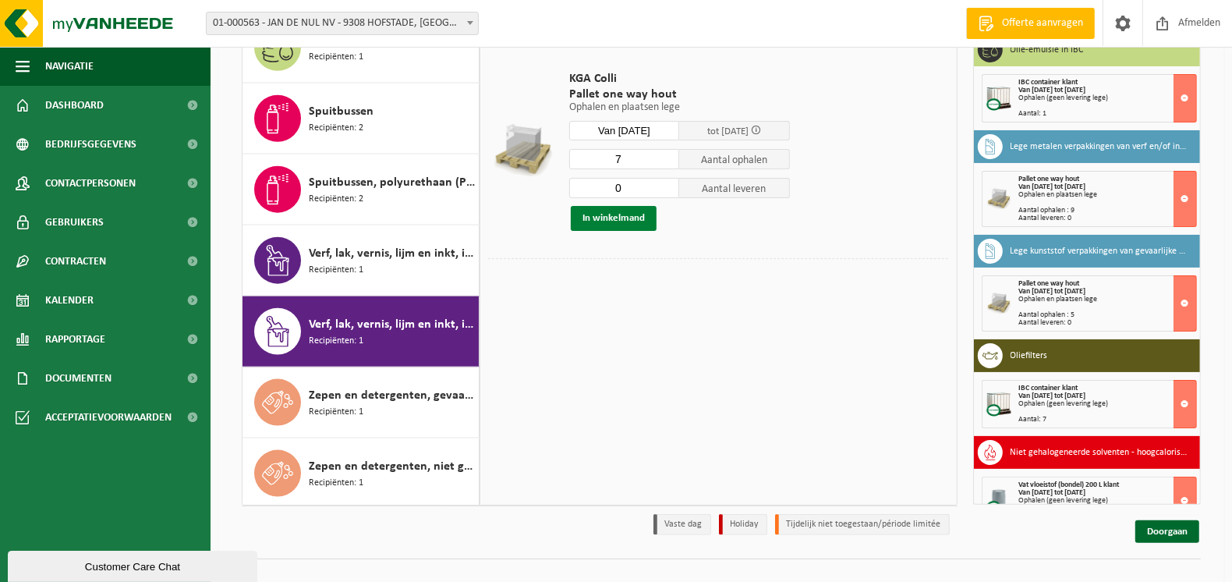
click at [612, 215] on button "In winkelmand" at bounding box center [614, 218] width 86 height 25
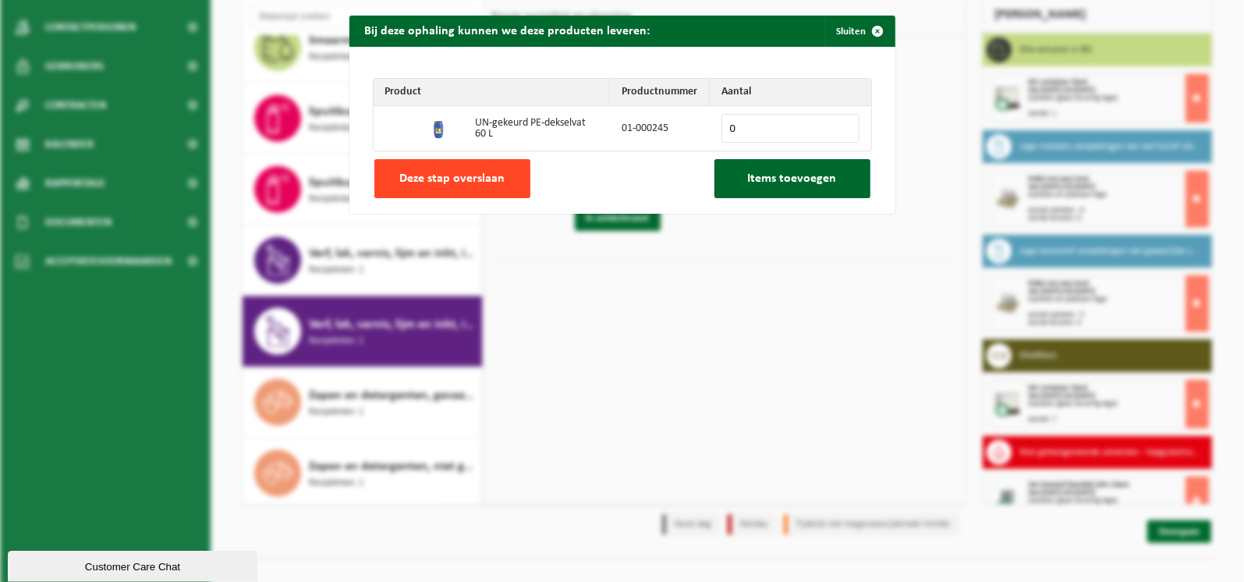
click at [446, 182] on span "Deze stap overslaan" at bounding box center [451, 178] width 105 height 12
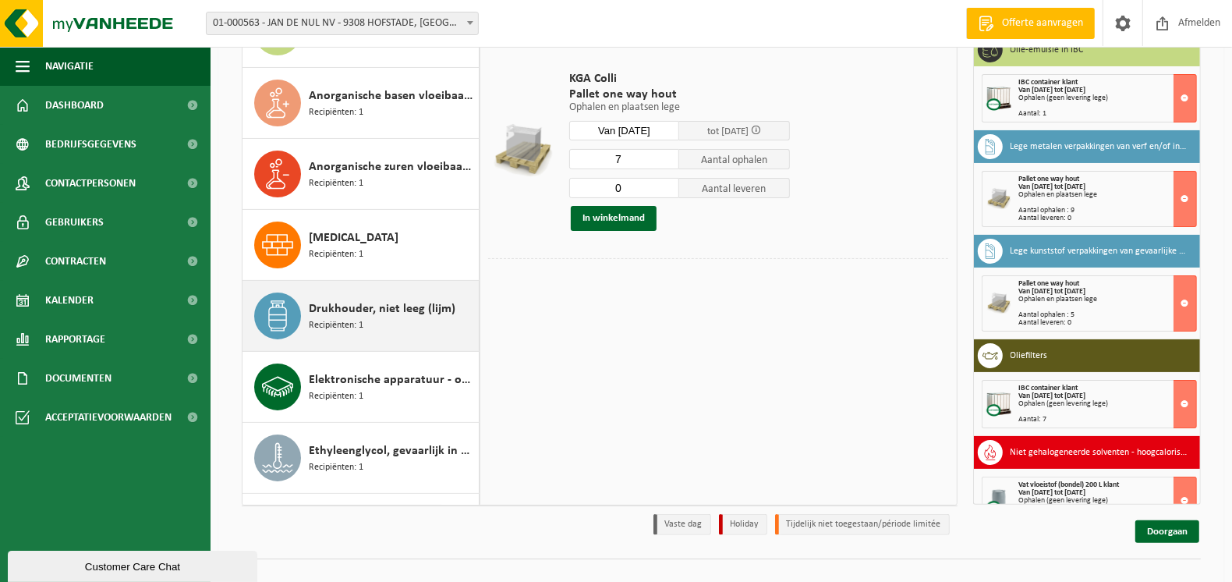
scroll to position [103, 0]
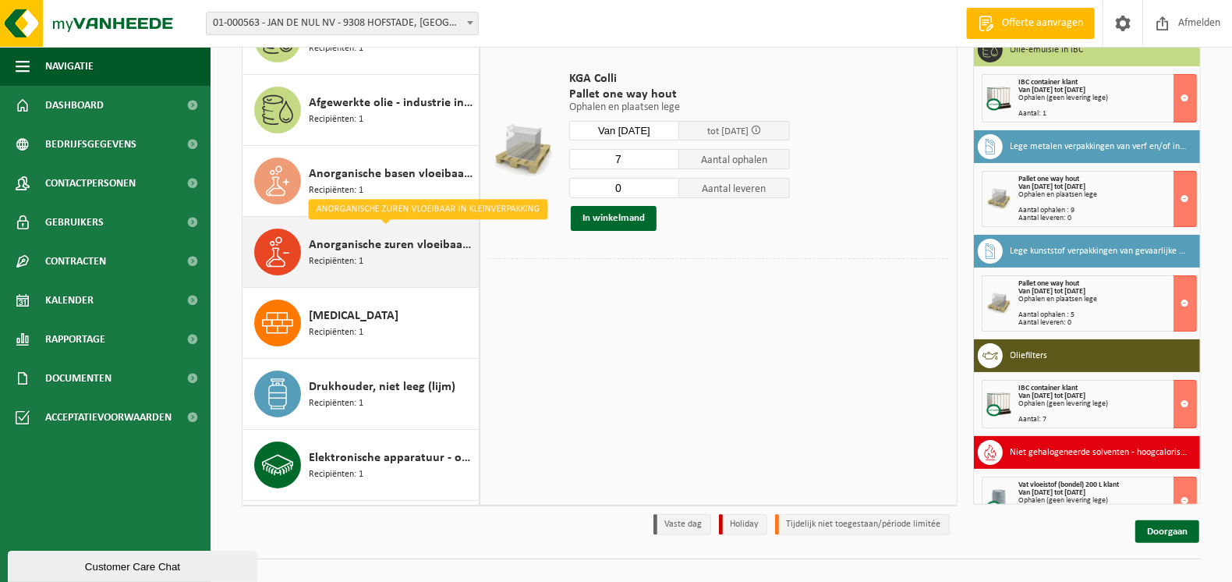
click at [381, 240] on span "Anorganische zuren vloeibaar in kleinverpakking" at bounding box center [392, 244] width 166 height 19
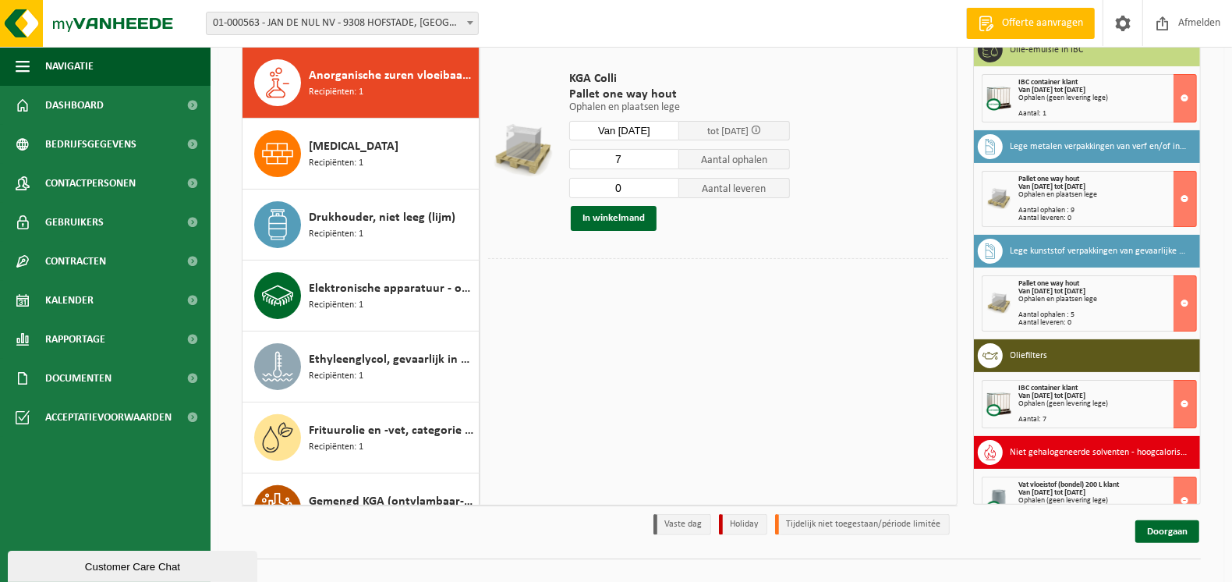
scroll to position [283, 0]
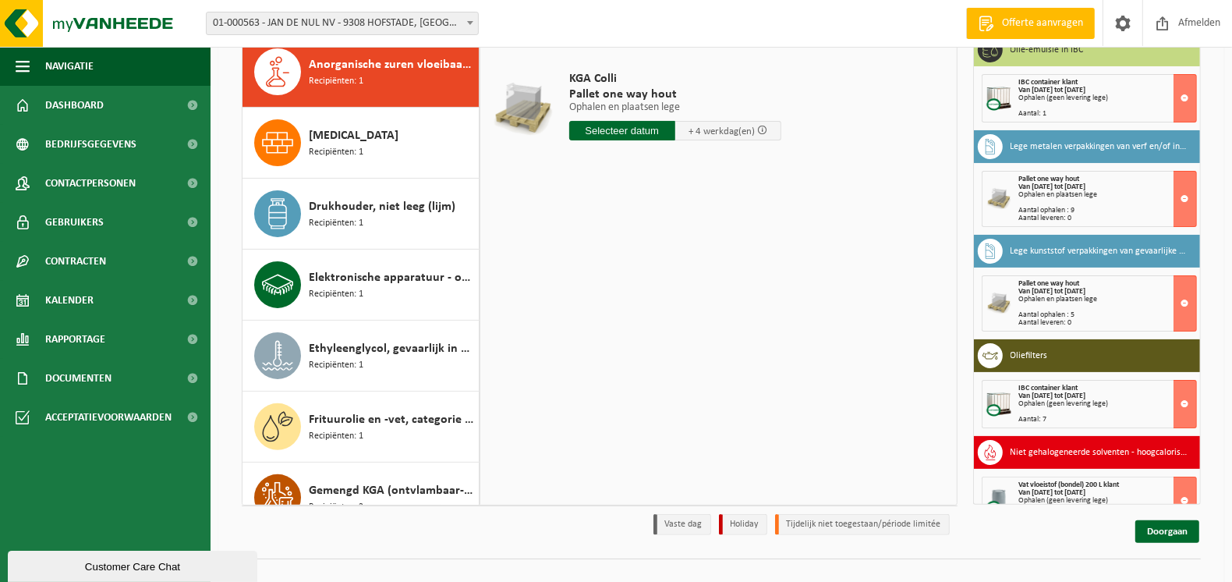
click at [631, 128] on input "text" at bounding box center [622, 130] width 106 height 19
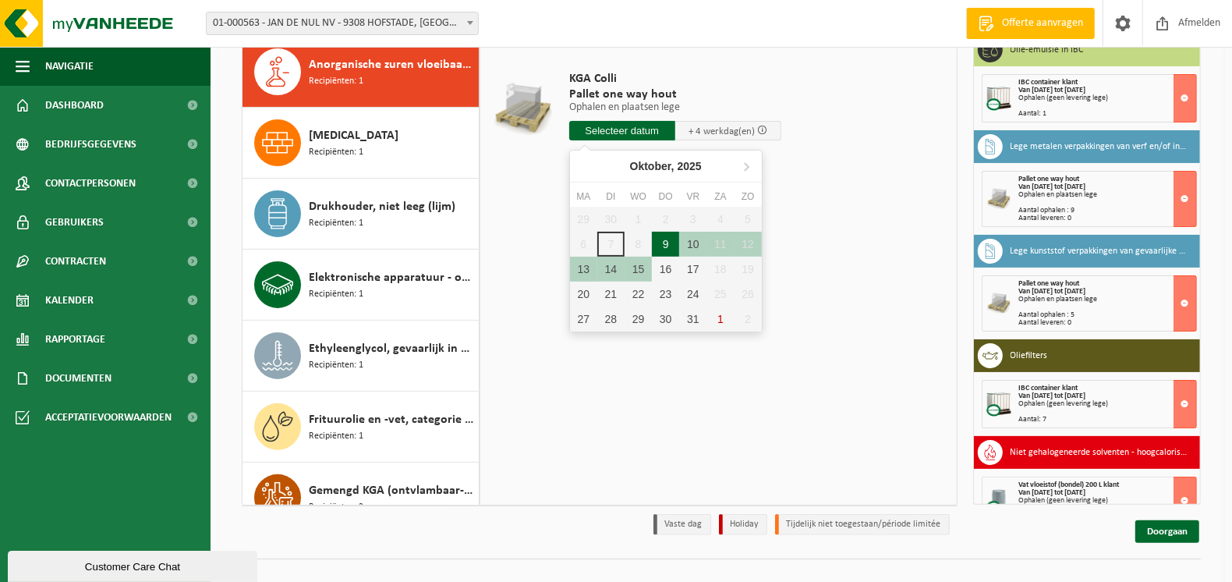
click at [667, 234] on div "9" at bounding box center [665, 244] width 27 height 25
type input "Van 2025-10-09"
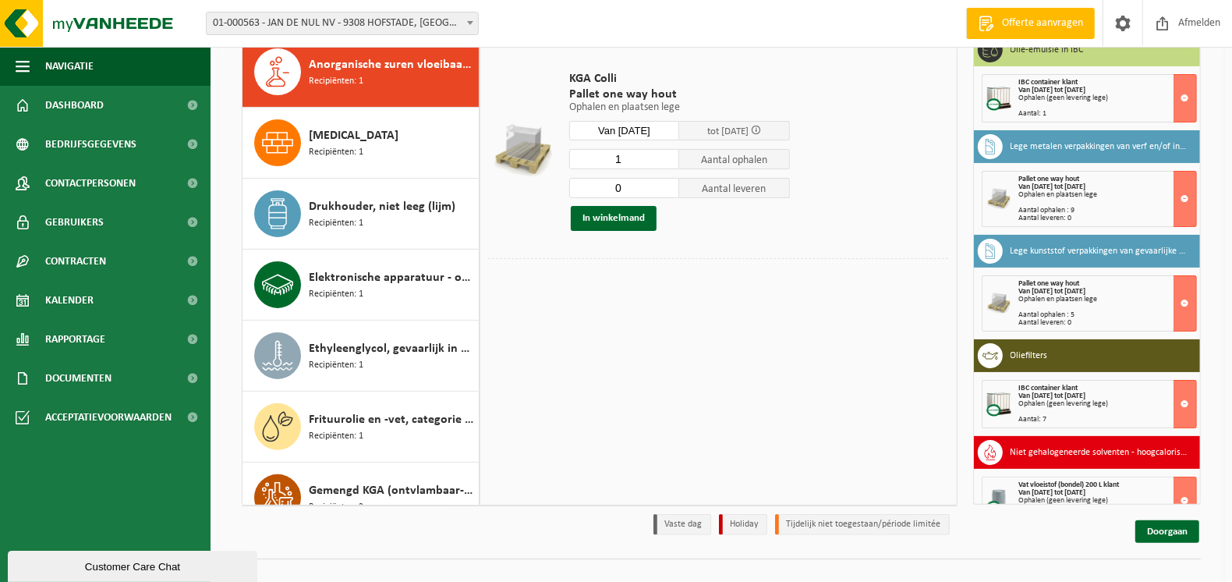
type input "0"
click at [668, 190] on input "0" at bounding box center [624, 188] width 111 height 20
click at [616, 218] on button "In winkelmand" at bounding box center [614, 218] width 86 height 25
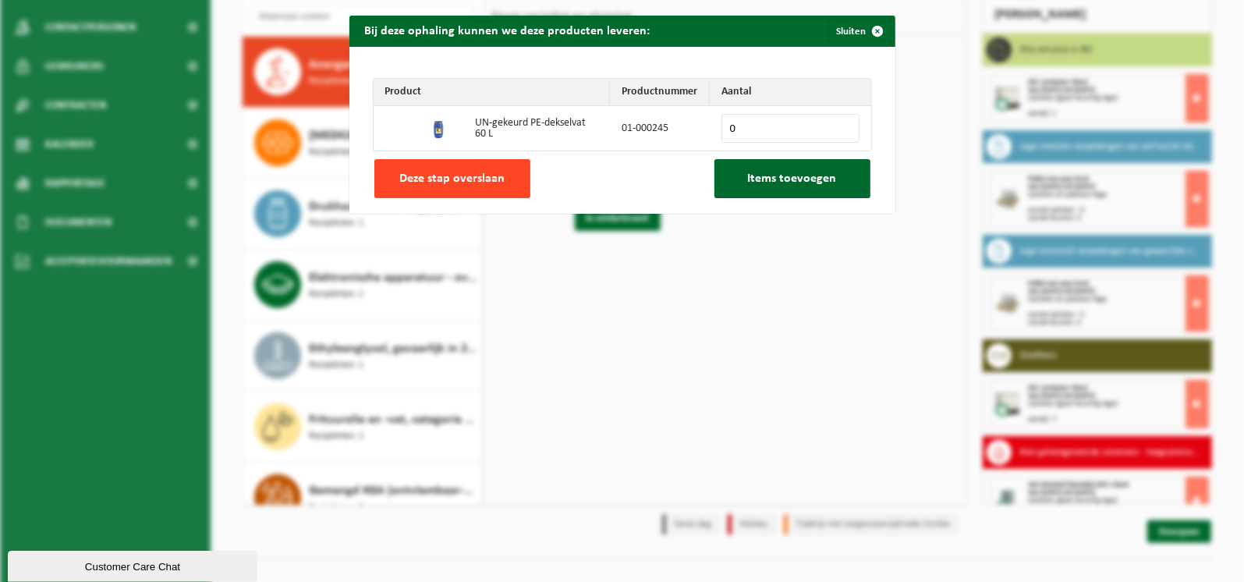
click at [425, 175] on span "Deze stap overslaan" at bounding box center [451, 178] width 105 height 12
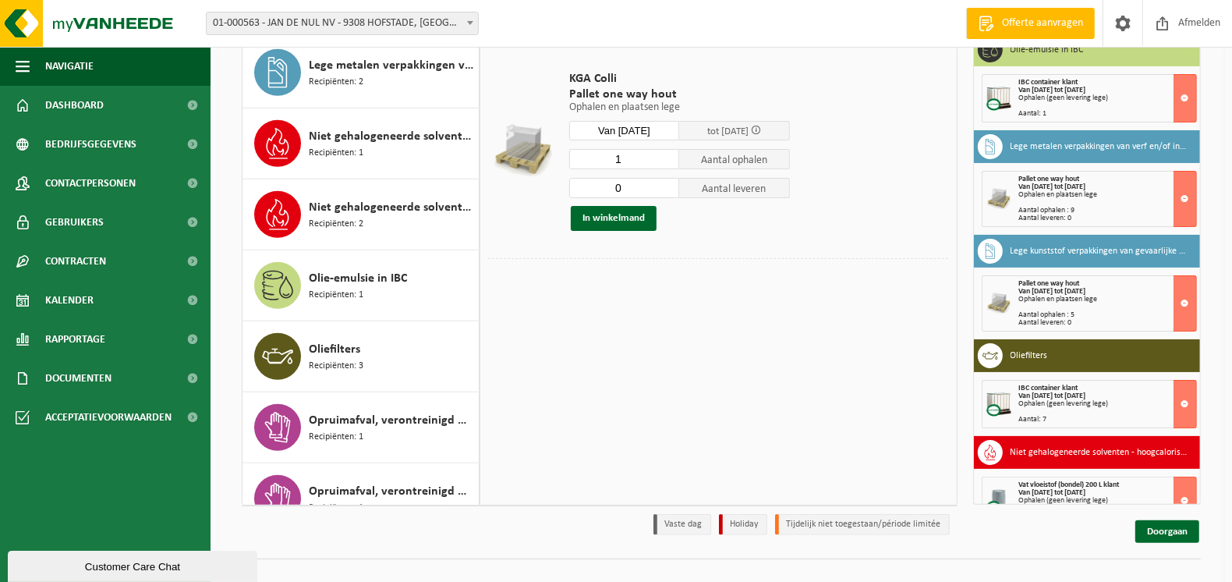
scroll to position [935, 0]
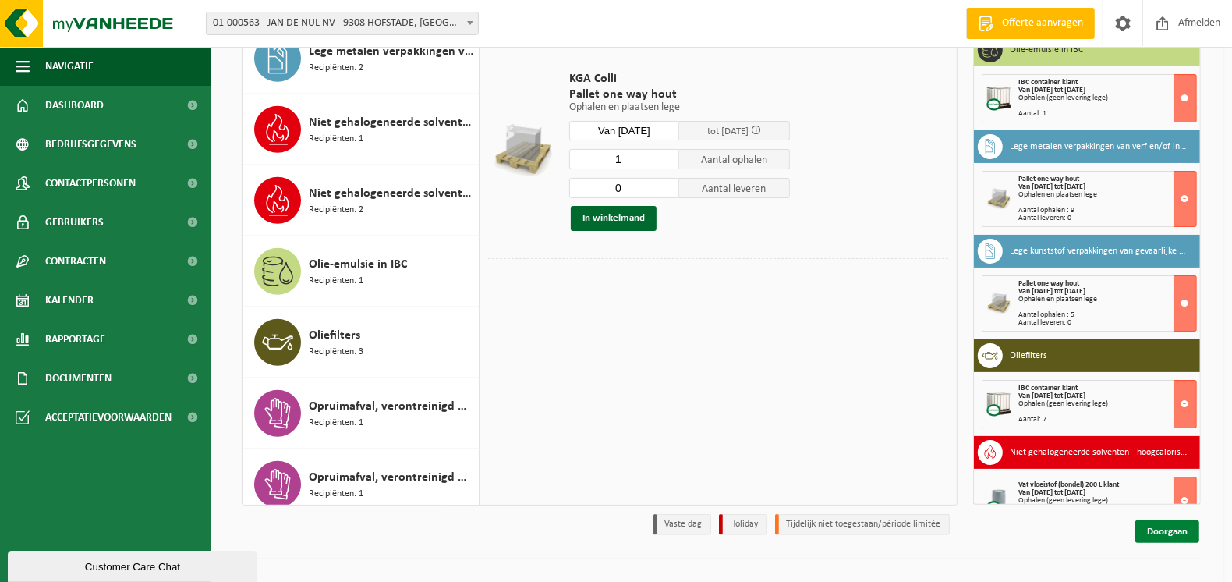
click at [1159, 535] on link "Doorgaan" at bounding box center [1167, 531] width 64 height 23
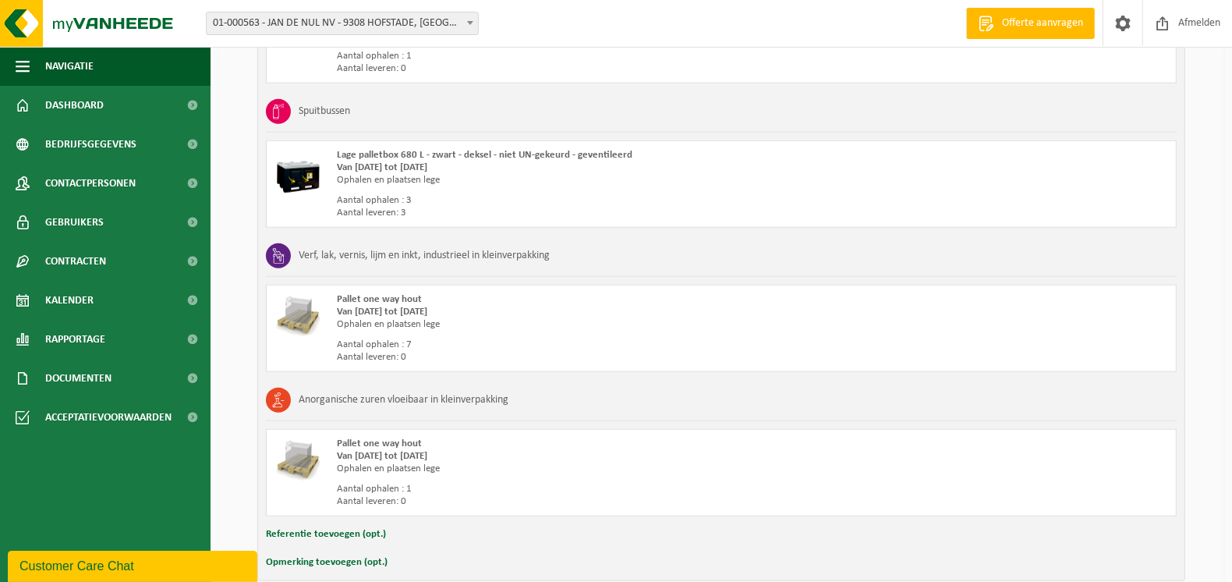
scroll to position [1320, 0]
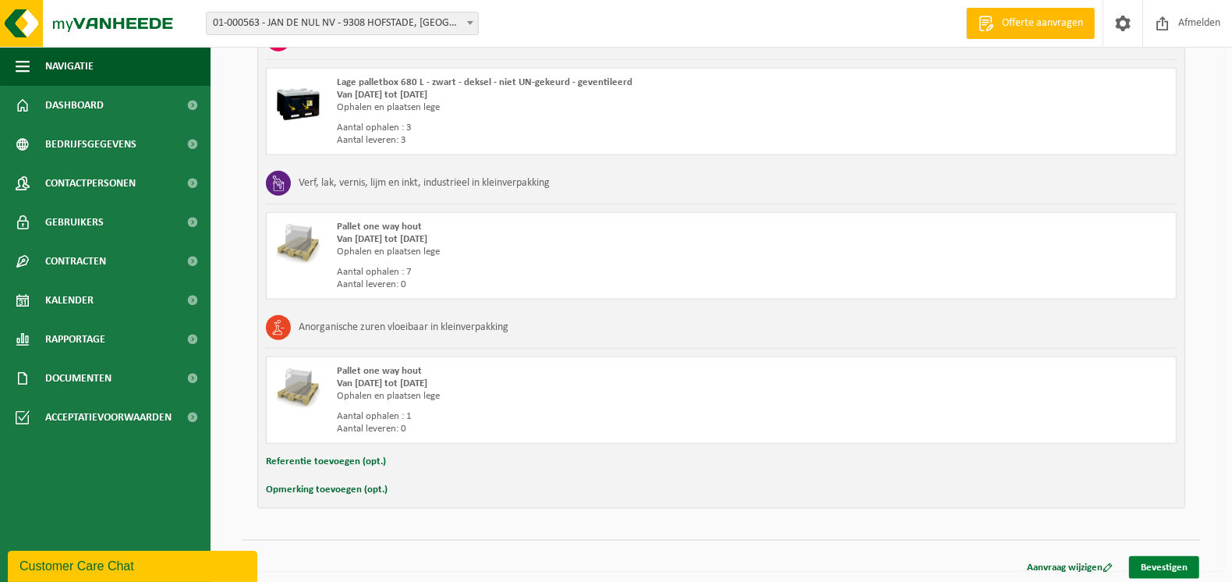
click at [1164, 562] on link "Bevestigen" at bounding box center [1164, 567] width 70 height 23
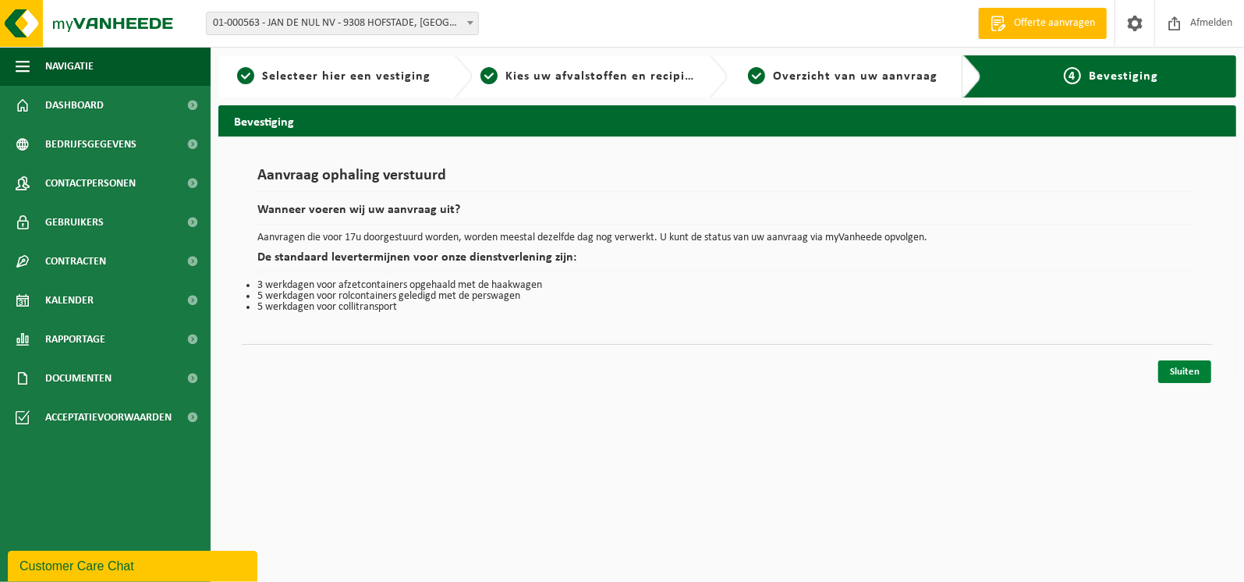
click at [1185, 371] on link "Sluiten" at bounding box center [1184, 371] width 53 height 23
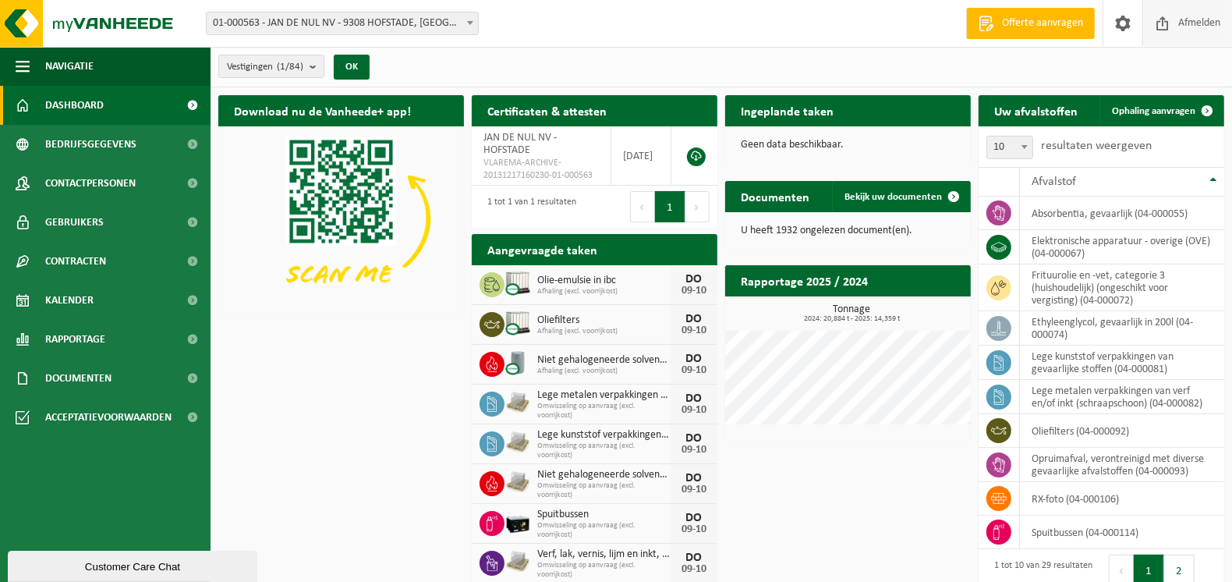
click at [1188, 22] on span "Afmelden" at bounding box center [1199, 23] width 50 height 46
